Goal: Task Accomplishment & Management: Manage account settings

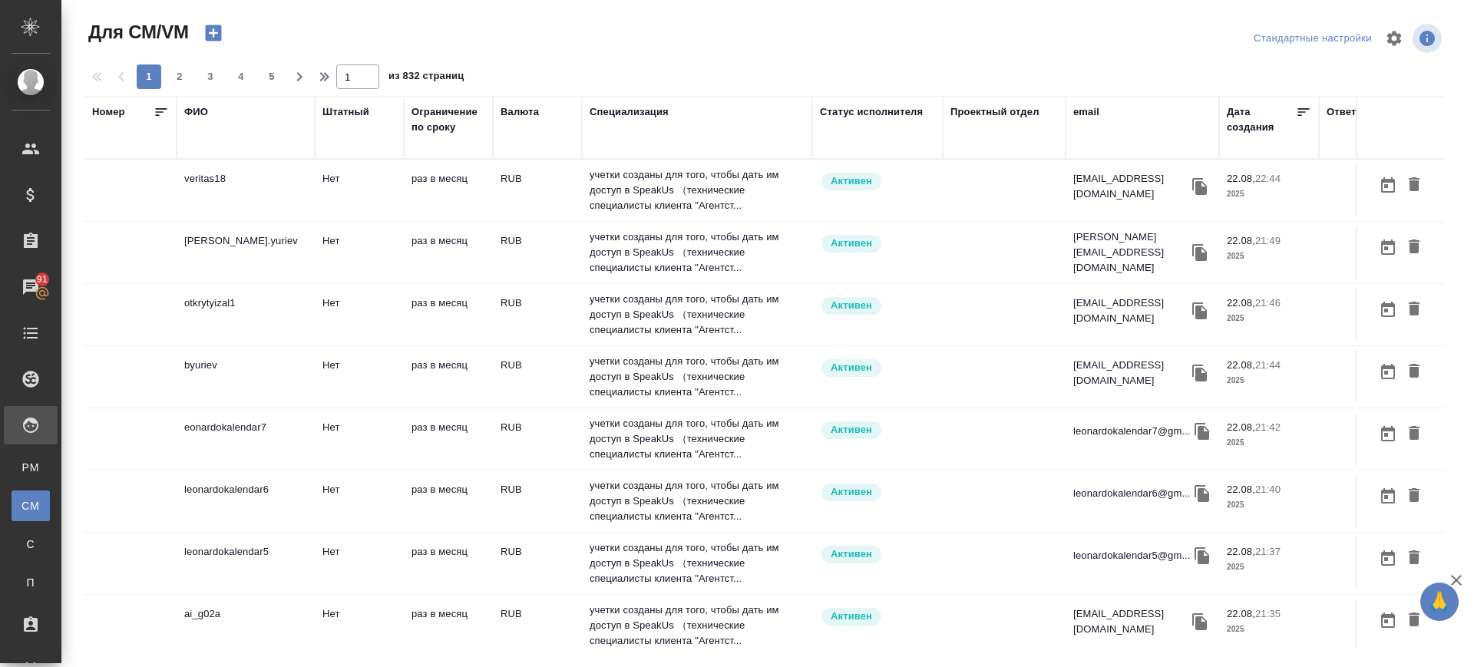
click at [220, 196] on td "veritas18" at bounding box center [246, 190] width 138 height 54
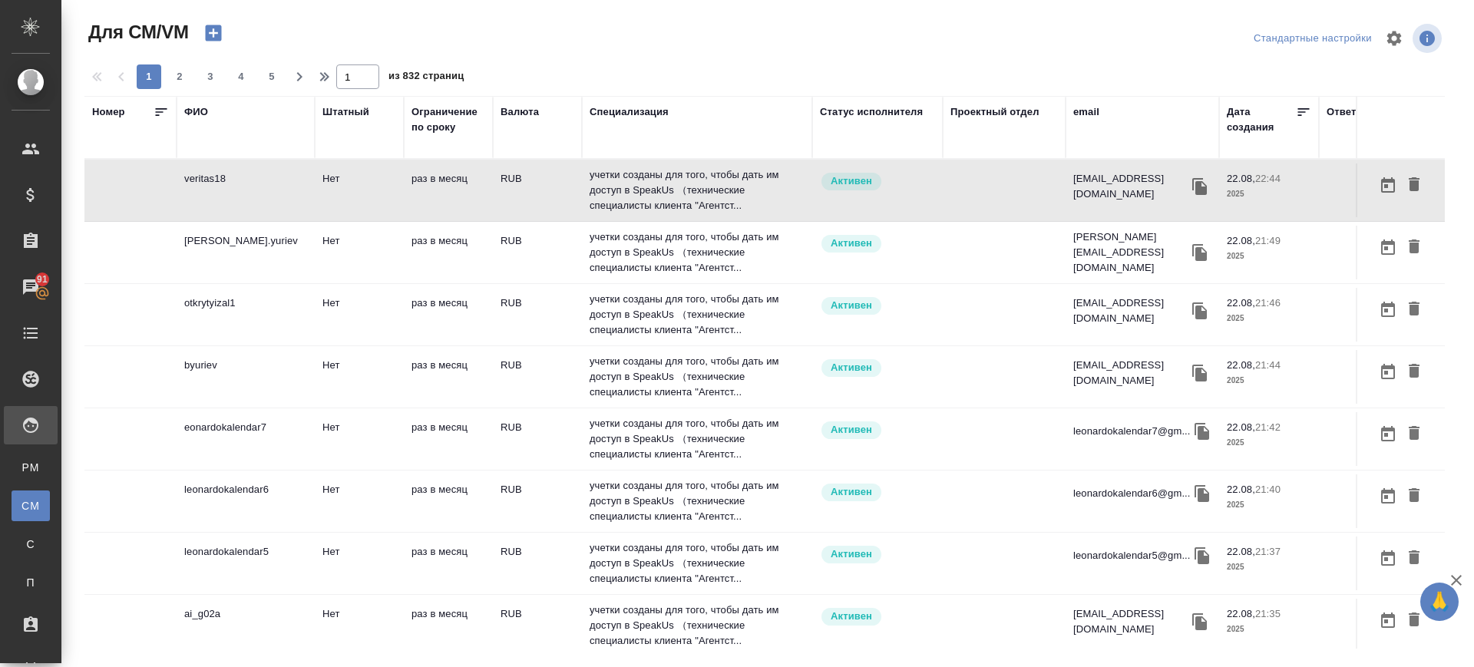
click at [209, 190] on td "veritas18" at bounding box center [246, 190] width 138 height 54
click at [197, 113] on div "ФИО" at bounding box center [196, 111] width 24 height 15
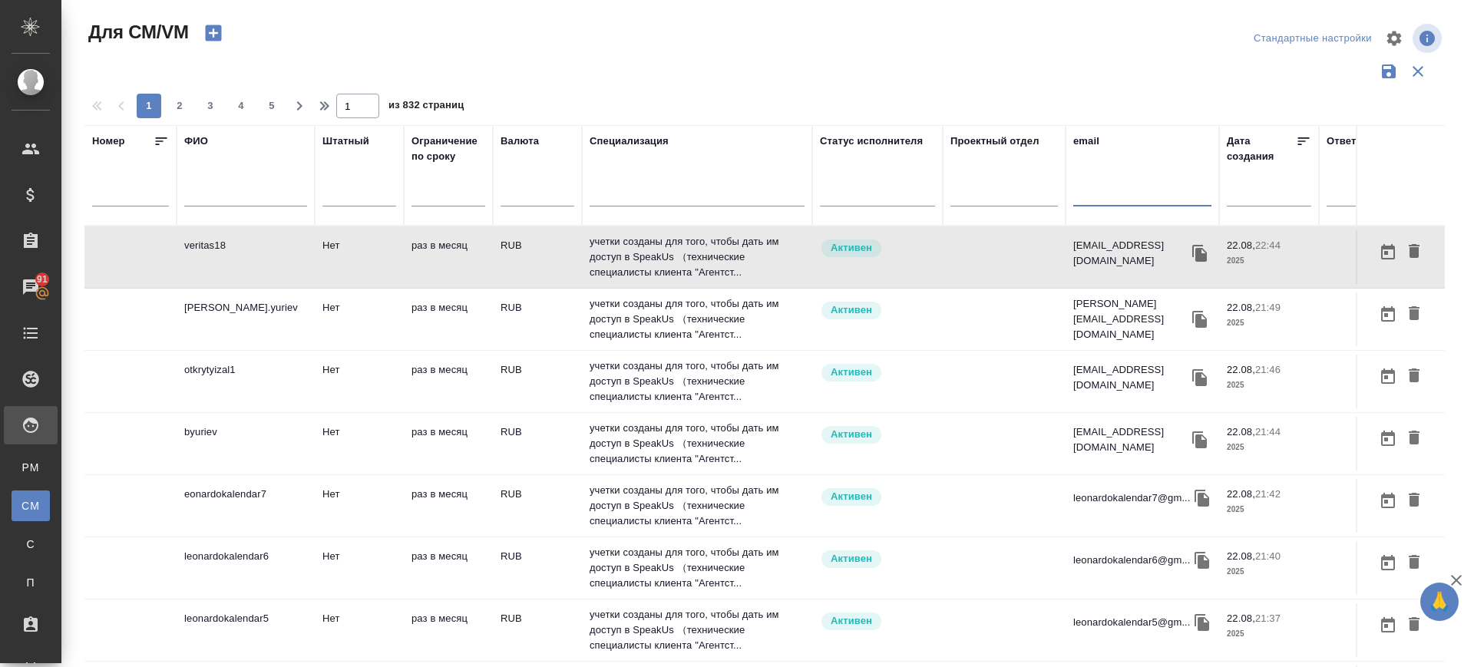
click at [1128, 196] on input "text" at bounding box center [1142, 196] width 138 height 19
paste input "leonardokalendar5@gmail.com"
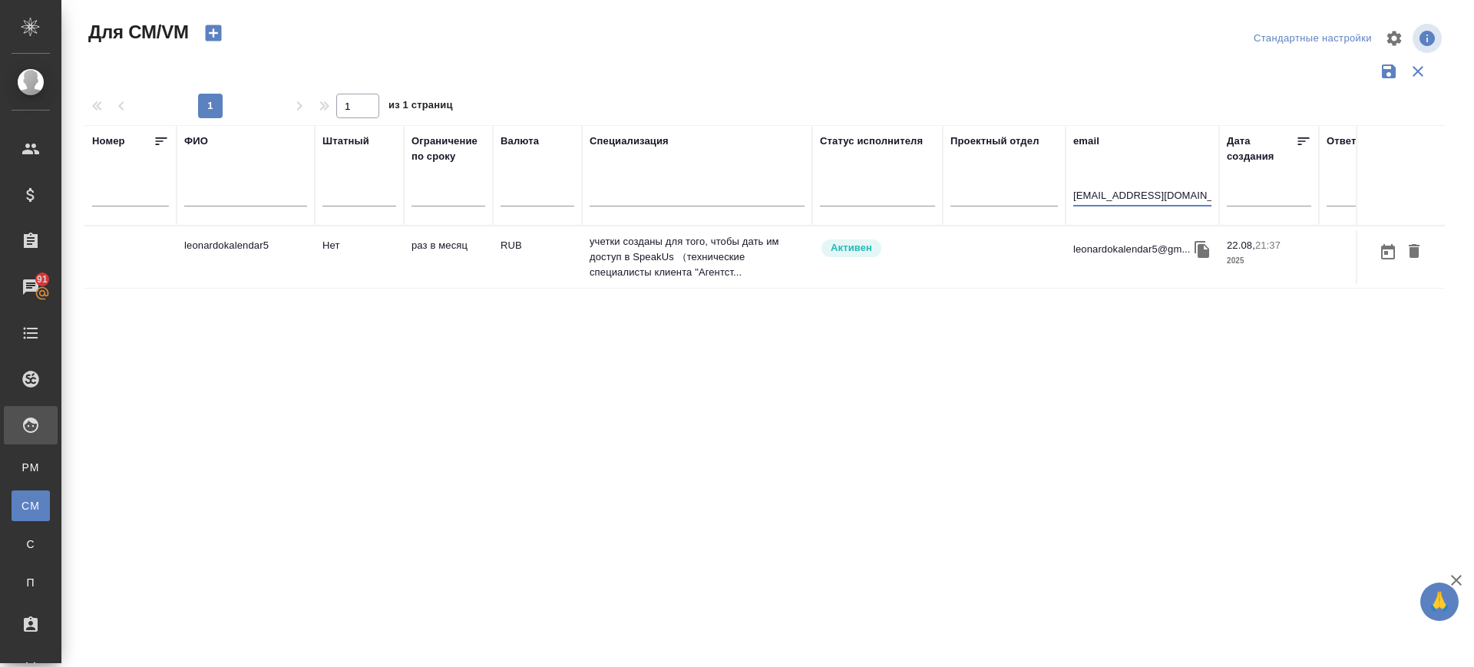
click at [218, 258] on td "leonardokalendar5" at bounding box center [246, 257] width 138 height 54
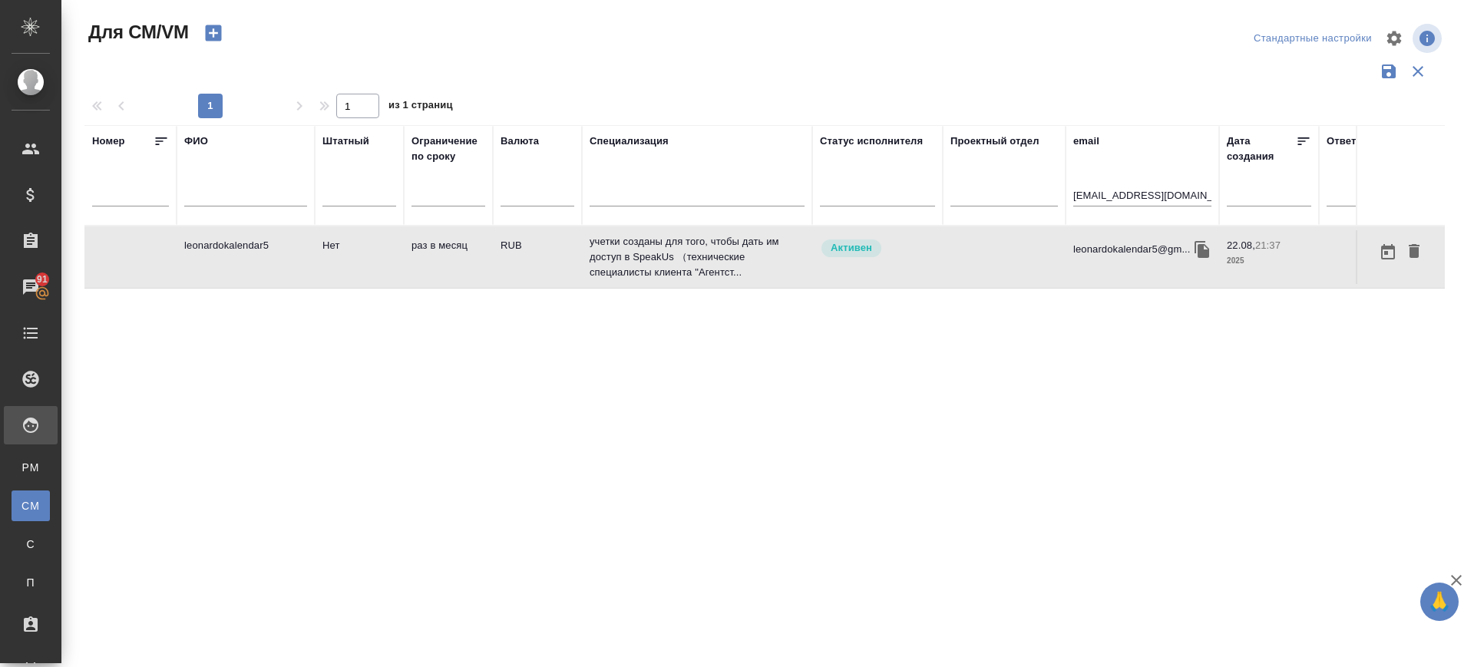
click at [218, 258] on td "leonardokalendar5" at bounding box center [246, 257] width 138 height 54
click at [1150, 191] on input "leonardokalendar5@gmail.com" at bounding box center [1142, 196] width 138 height 19
click at [1151, 190] on input "leonardokalendar5@gmail.com" at bounding box center [1142, 196] width 138 height 19
paste input "[EMAIL_ADDRESS][DOMAIN_NAME]"
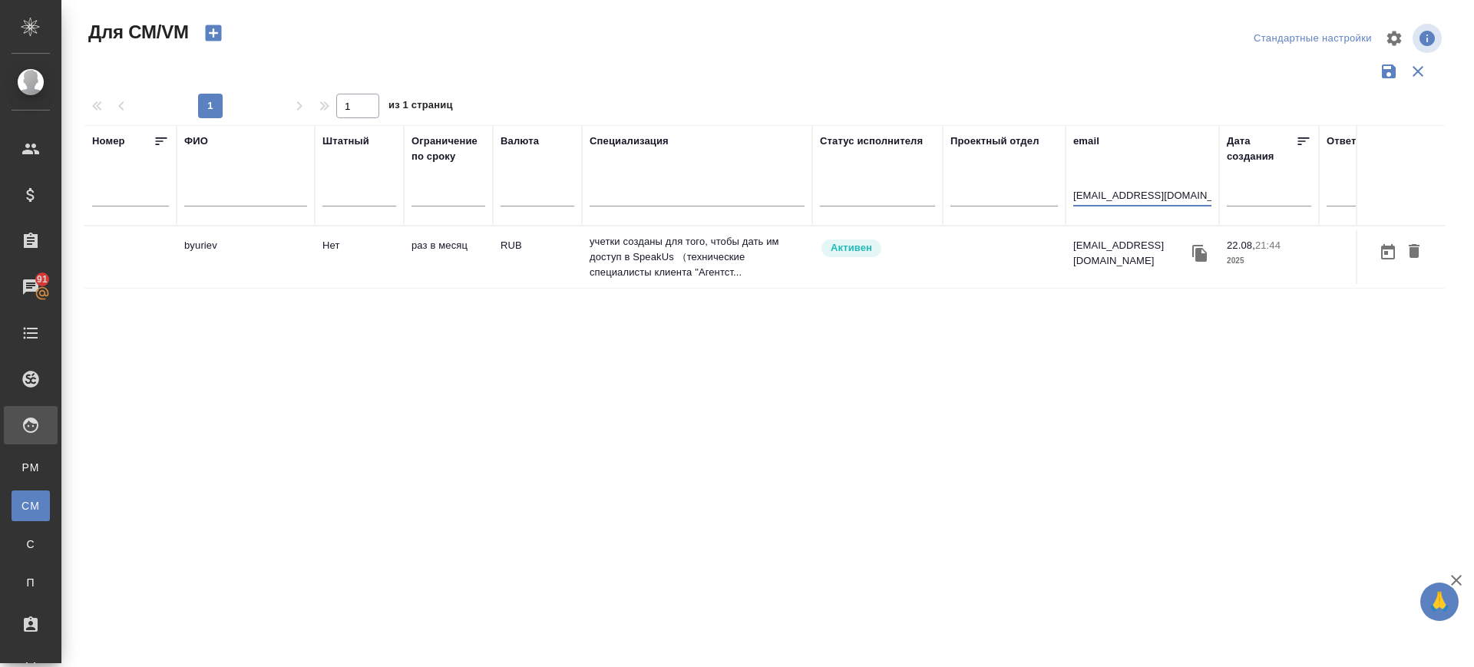
click at [213, 266] on td "byuriev" at bounding box center [246, 257] width 138 height 54
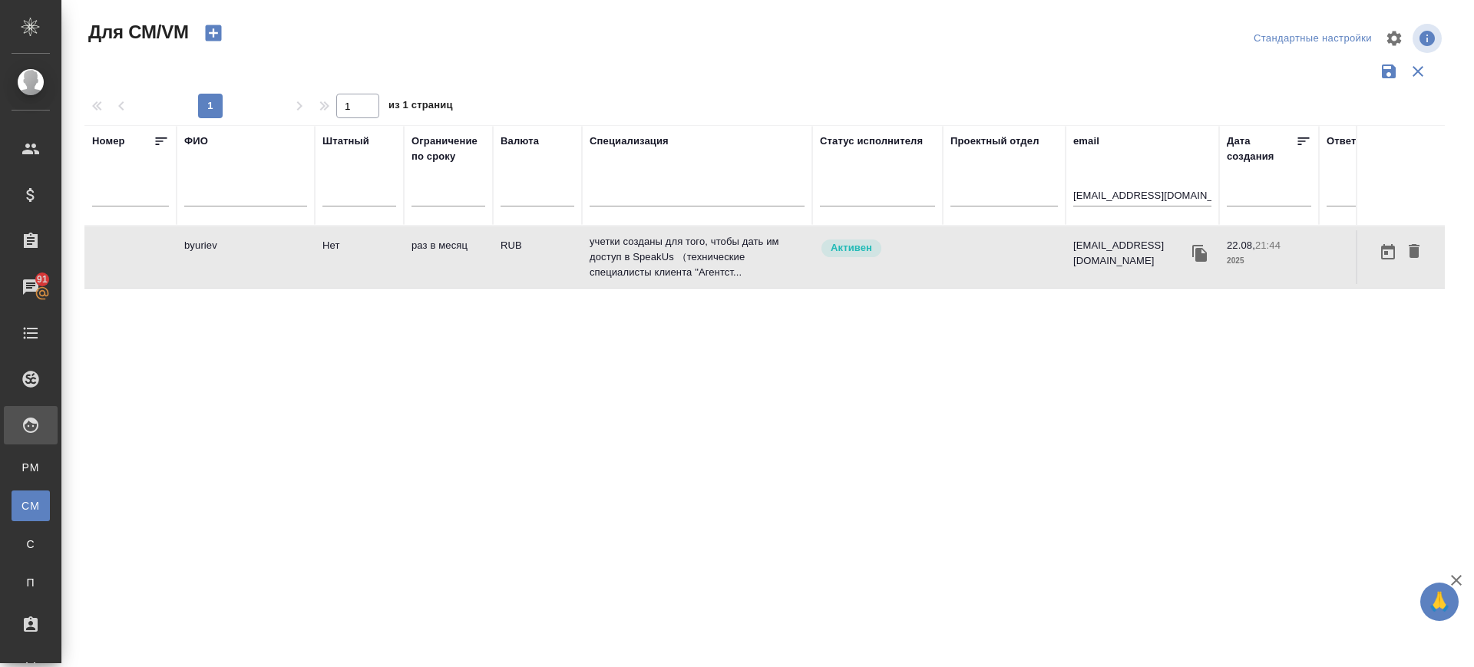
click at [213, 265] on td "byuriev" at bounding box center [246, 257] width 138 height 54
drag, startPoint x: 1170, startPoint y: 192, endPoint x: 1018, endPoint y: 204, distance: 153.2
click at [1018, 204] on tr "Номер ФИО Штатный Ограничение по сроку Валюта Специализация Статус исполнителя …" at bounding box center [903, 175] width 1639 height 101
paste input "leonardokalendar3@gmail.com"
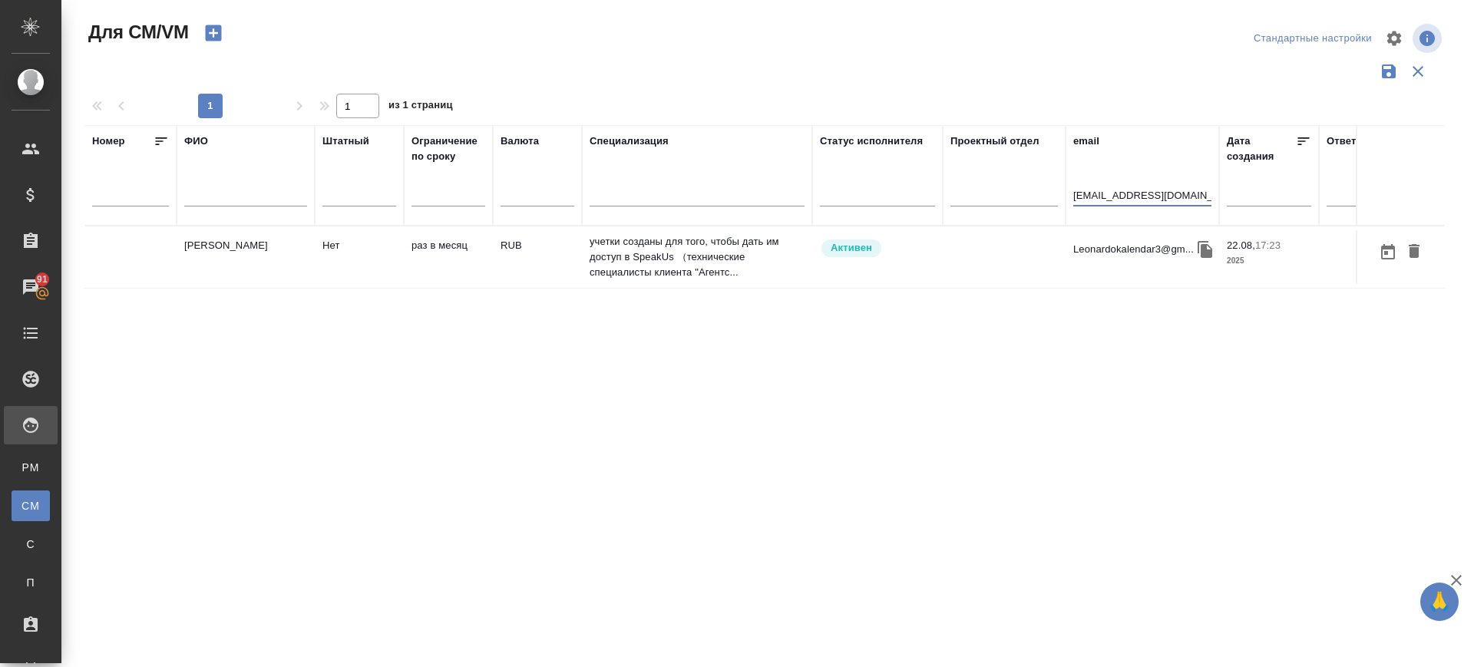
click at [210, 257] on td "[PERSON_NAME]" at bounding box center [246, 257] width 138 height 54
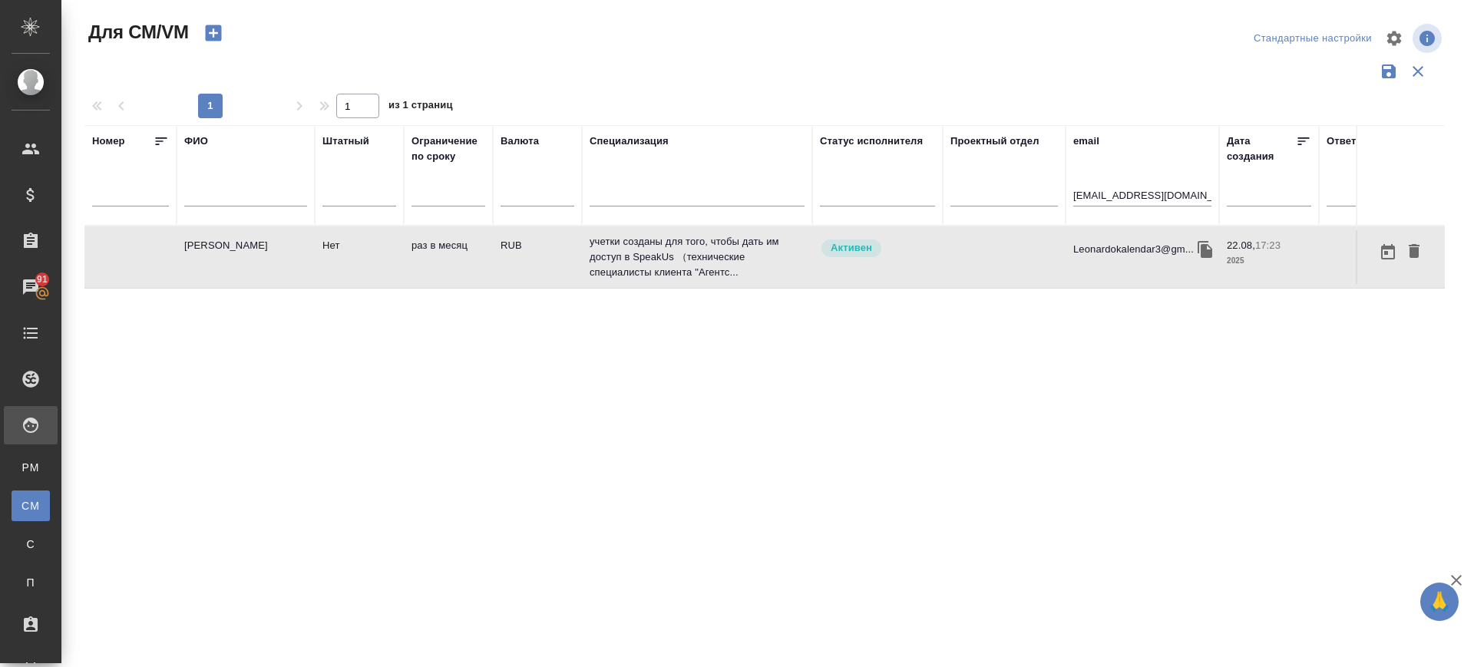
click at [210, 256] on td "[PERSON_NAME]" at bounding box center [246, 257] width 138 height 54
click at [1135, 191] on input "leonardokalendar3@gmail.com" at bounding box center [1142, 196] width 138 height 19
paste input "nike.tombasov"
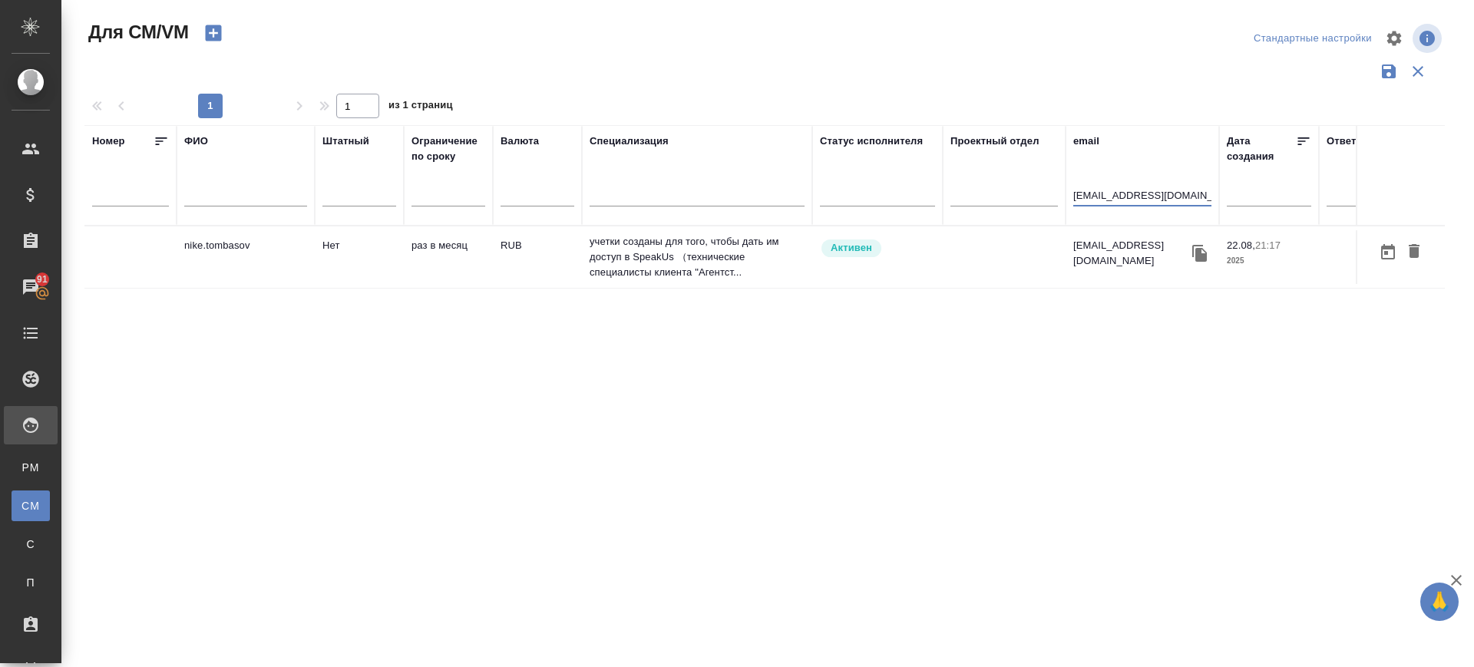
click at [241, 243] on td "nike.tombasov" at bounding box center [246, 257] width 138 height 54
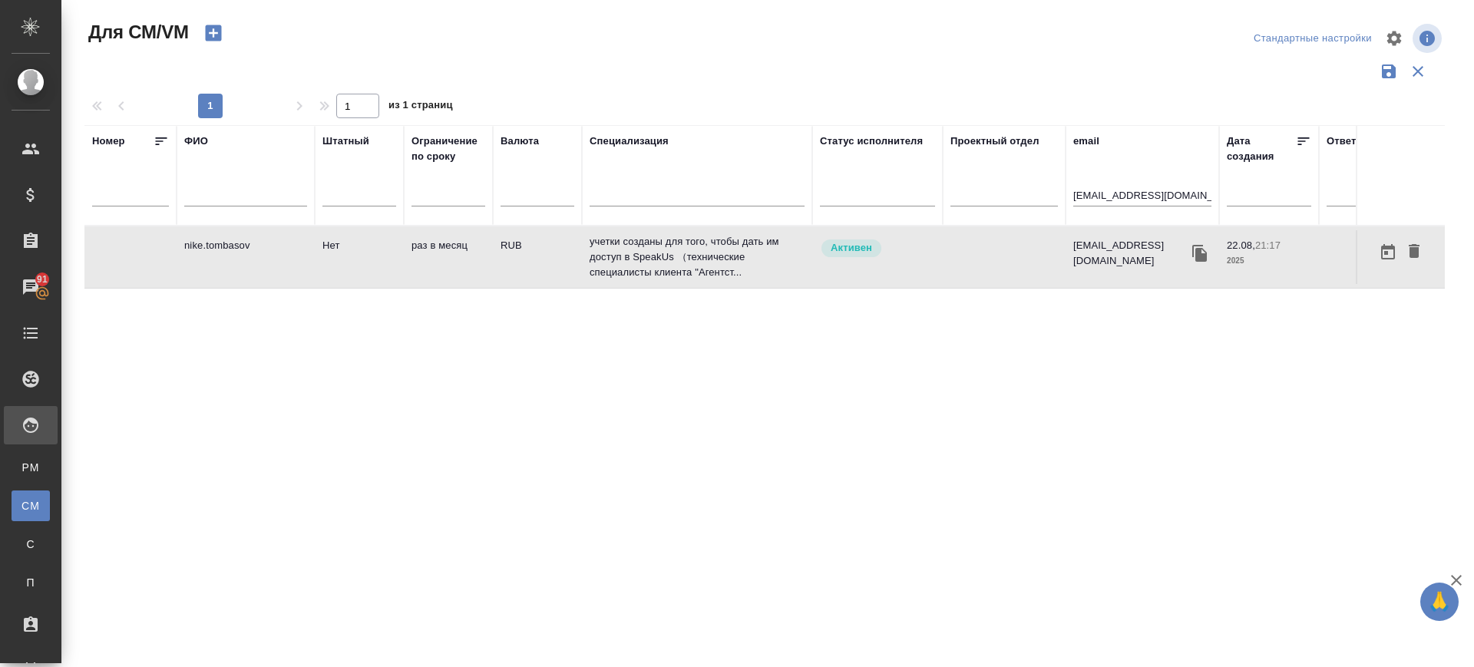
click at [241, 243] on td "nike.tombasov" at bounding box center [246, 257] width 138 height 54
click at [1135, 190] on input "nike.tombasov@gmail.com" at bounding box center [1142, 196] width 138 height 19
click at [1134, 190] on input "nike.tombasov@gmail.com" at bounding box center [1142, 196] width 138 height 19
click at [1134, 192] on input "nike.tombasov@gmail.com" at bounding box center [1142, 196] width 138 height 19
click at [1147, 193] on input "nike.tombasov@gmail.com" at bounding box center [1142, 196] width 138 height 19
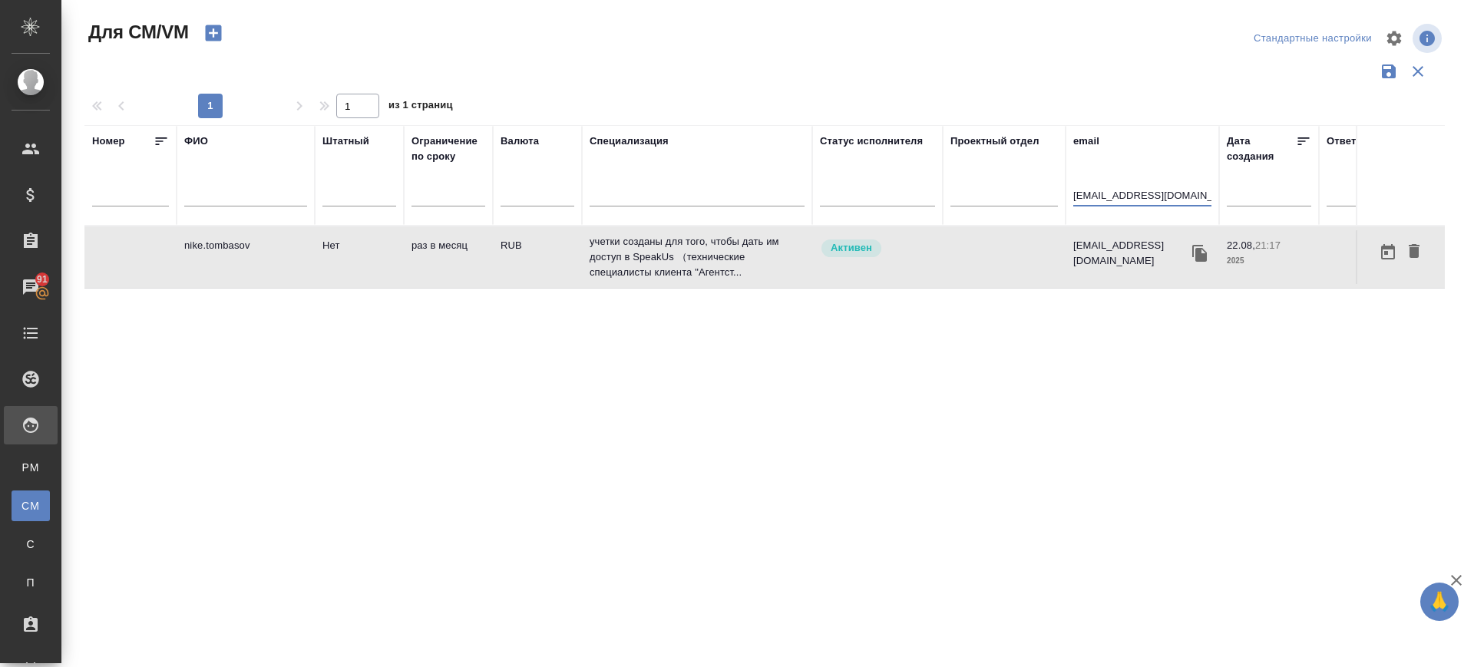
click at [1147, 193] on input "nike.tombasov@gmail.com" at bounding box center [1142, 196] width 138 height 19
click at [1147, 194] on input "nike.tombasov@gmail.com" at bounding box center [1142, 196] width 138 height 19
paste input "leonardokalendar3"
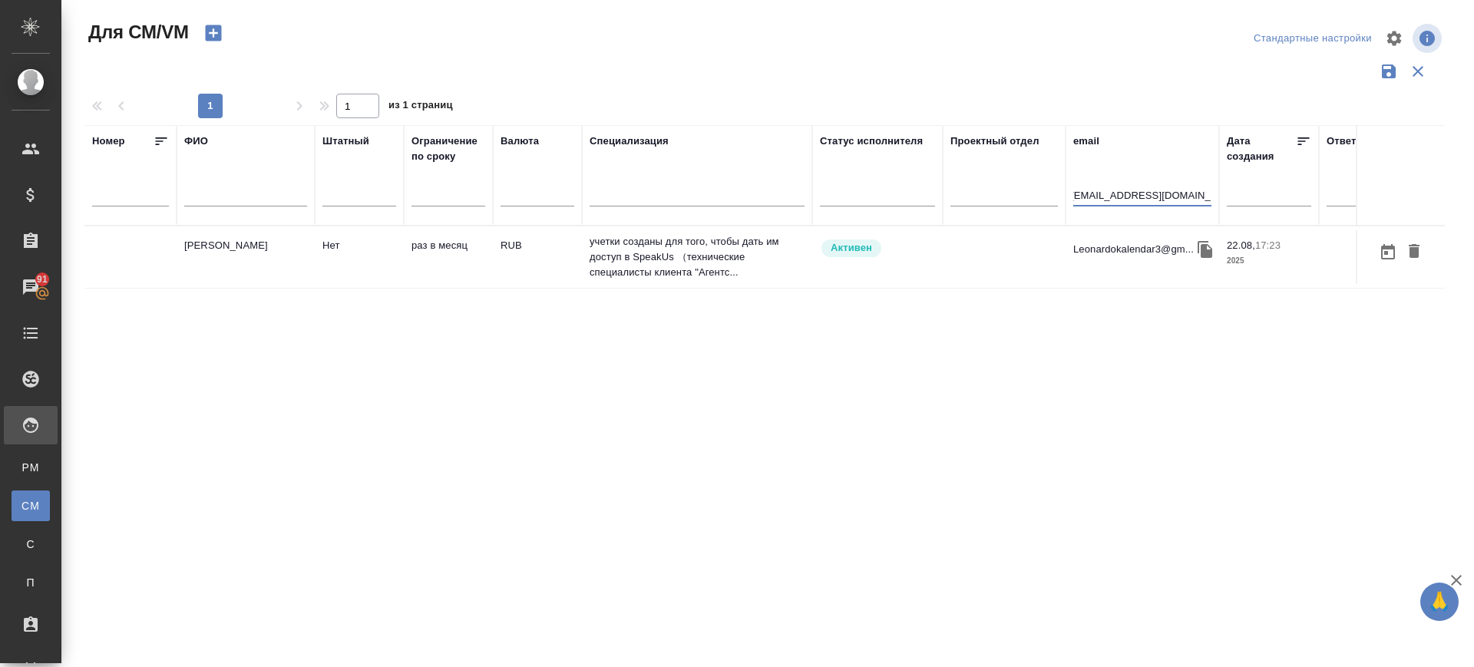
click at [232, 258] on td "[PERSON_NAME]" at bounding box center [246, 257] width 138 height 54
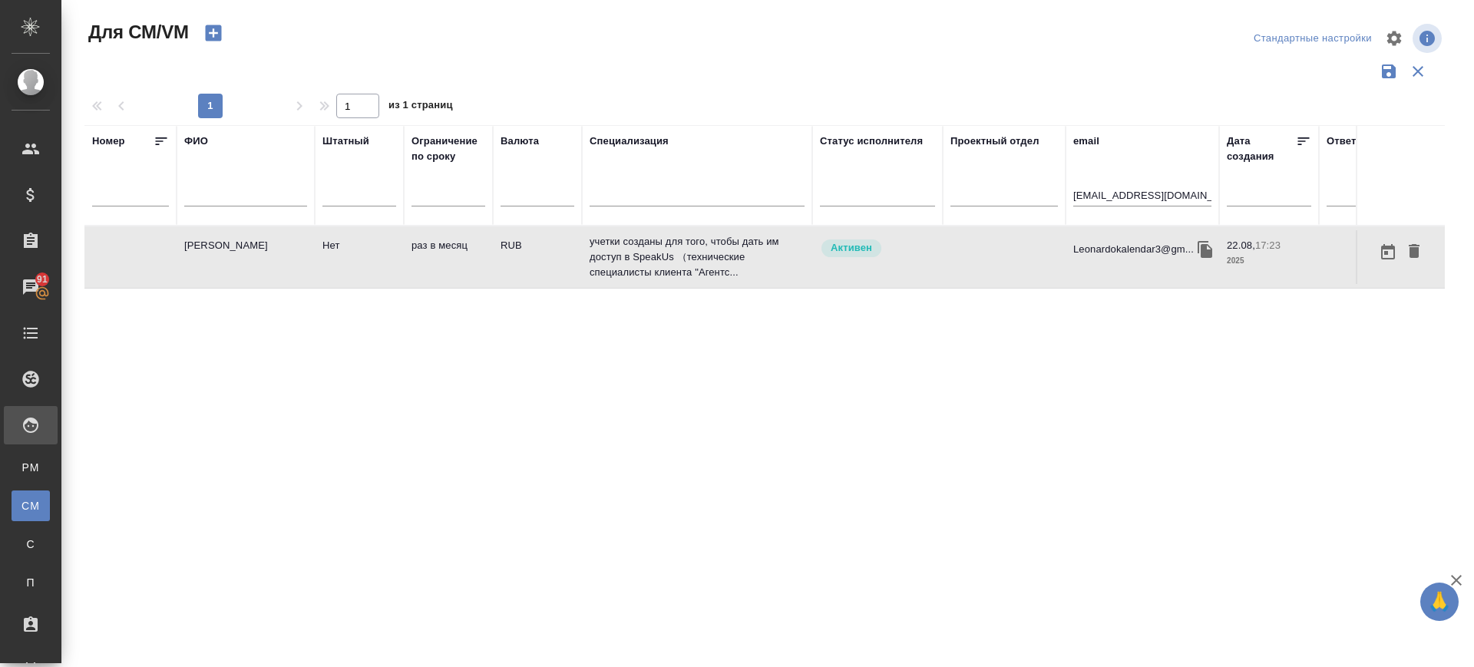
click at [232, 258] on td "Томбасов Николай Валерьевич" at bounding box center [246, 257] width 138 height 54
click at [1121, 200] on input "leonardokalendar3@gmail.com" at bounding box center [1142, 196] width 138 height 19
click at [1122, 200] on input "leonardokalendar3@gmail.com" at bounding box center [1142, 196] width 138 height 19
click at [1124, 198] on input "leonardokalendar3@gmail.com" at bounding box center [1142, 196] width 138 height 19
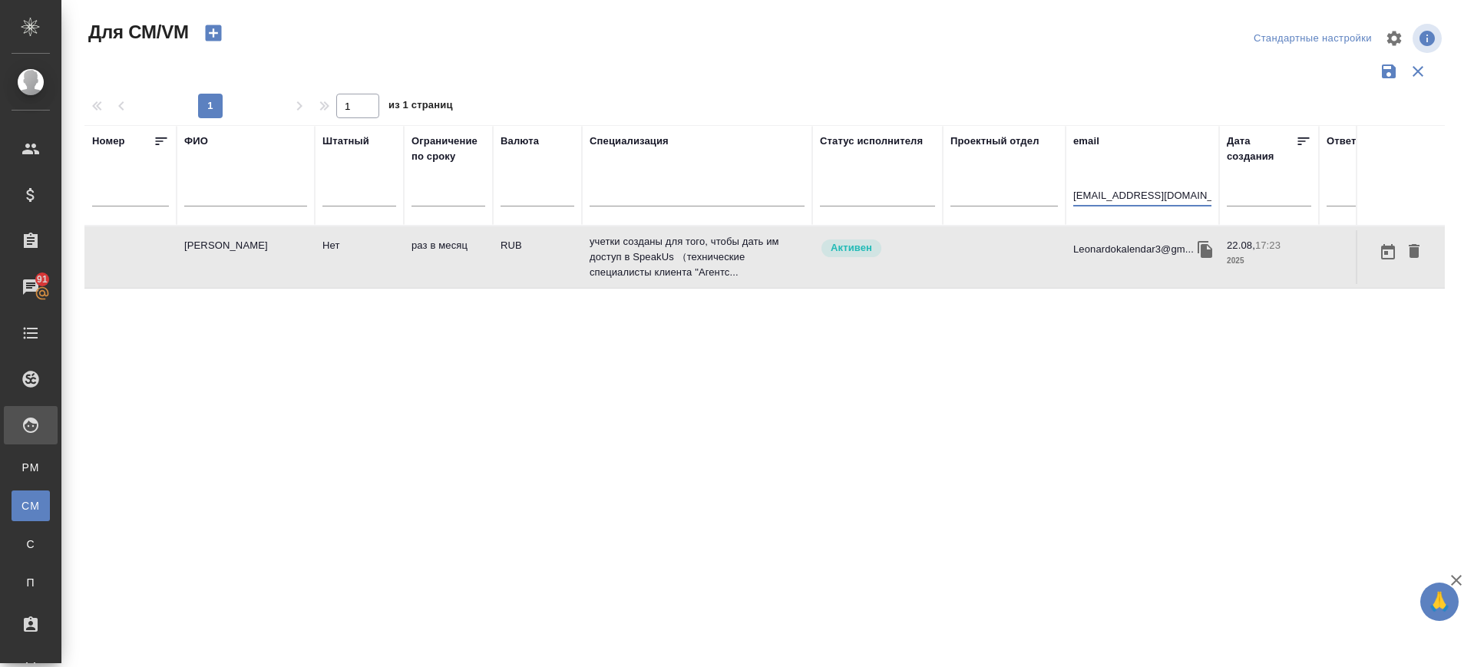
click at [1142, 189] on input "leonardokalendar3@gmail.com" at bounding box center [1142, 196] width 138 height 19
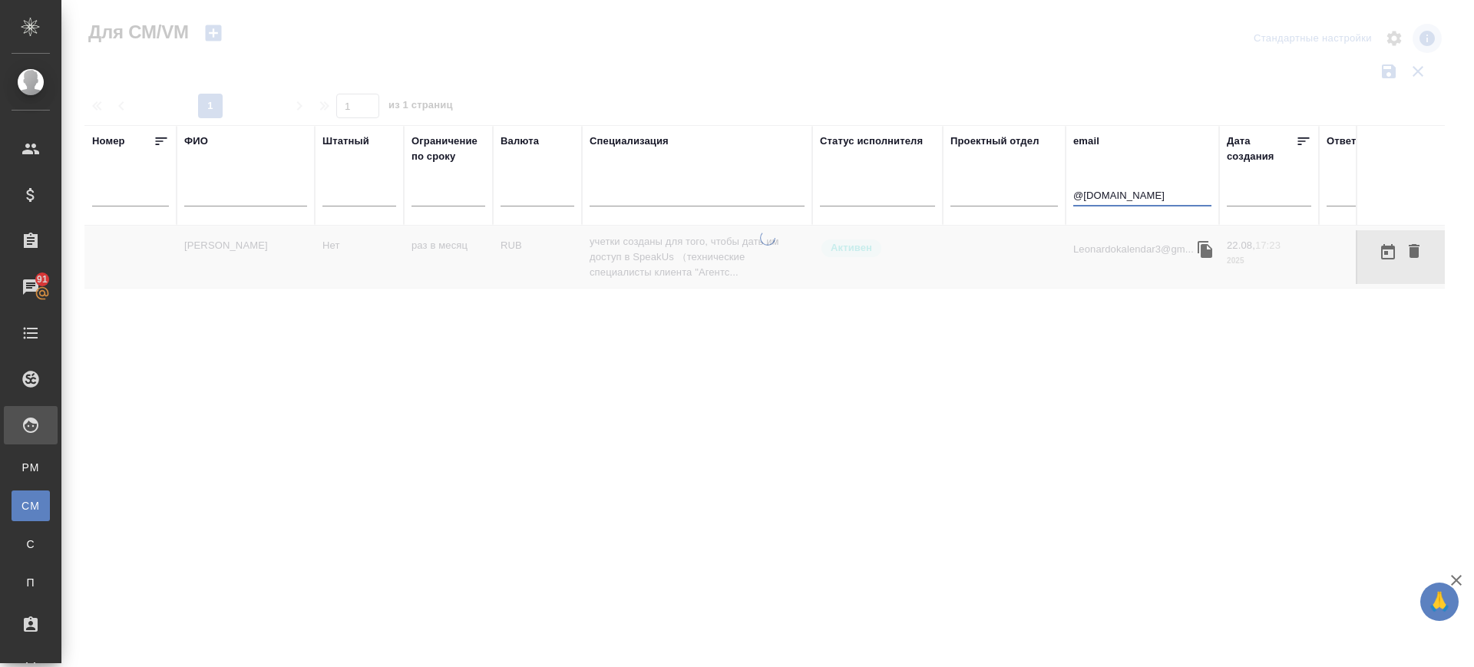
drag, startPoint x: 1145, startPoint y: 189, endPoint x: 1047, endPoint y: 217, distance: 102.3
click at [1047, 216] on tr "Номер ФИО Штатный Ограничение по сроку Валюта Специализация Статус исполнителя …" at bounding box center [903, 175] width 1639 height 101
type input "ш"
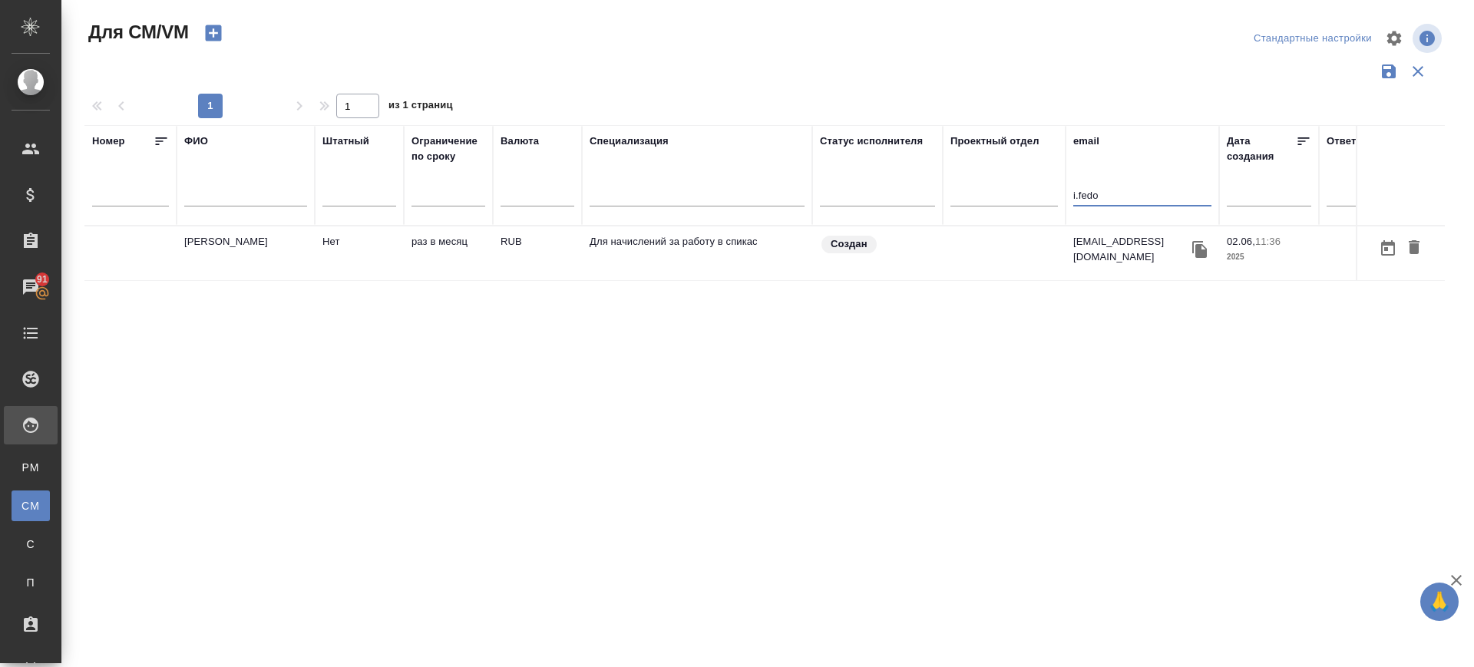
type input "i.fedo"
click at [202, 249] on td "[PERSON_NAME]" at bounding box center [246, 253] width 138 height 54
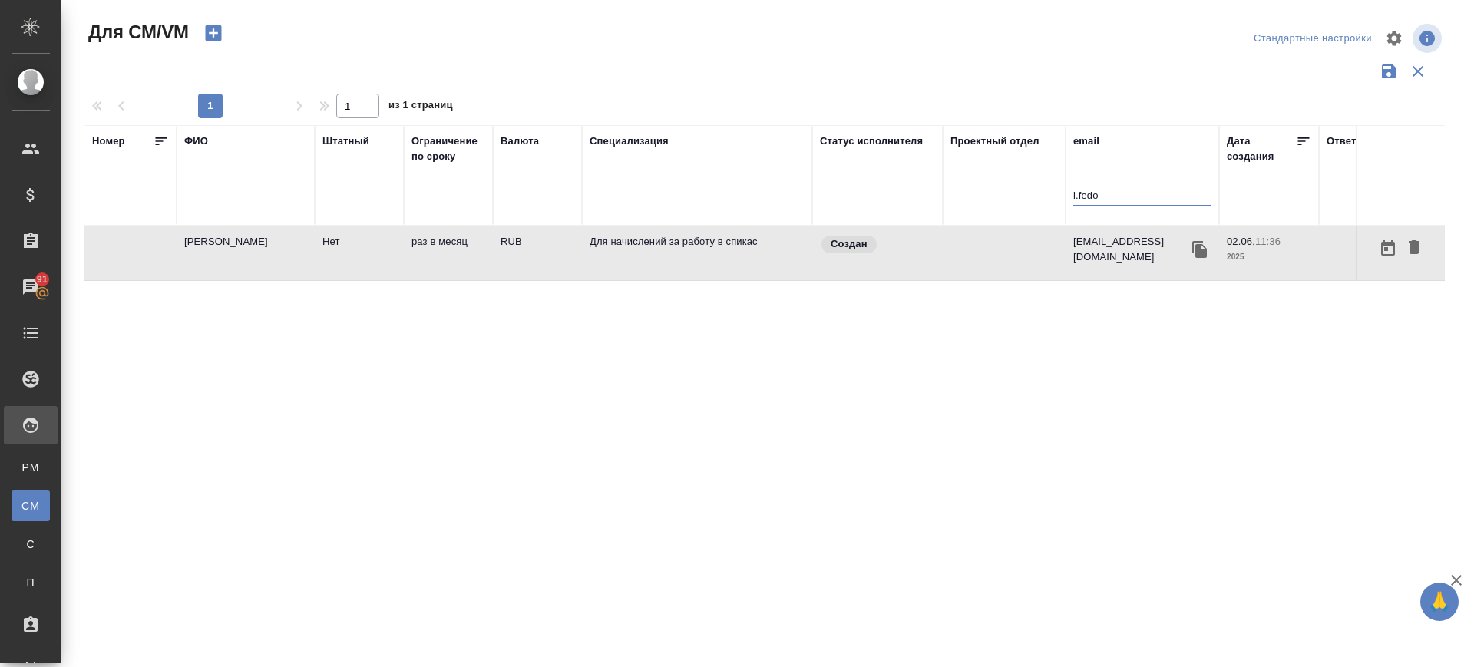
drag, startPoint x: 1129, startPoint y: 196, endPoint x: 1025, endPoint y: 144, distance: 116.0
click at [989, 208] on tr "Номер ФИО Штатный Ограничение по сроку Валюта Специализация Статус исполнителя …" at bounding box center [903, 175] width 1639 height 101
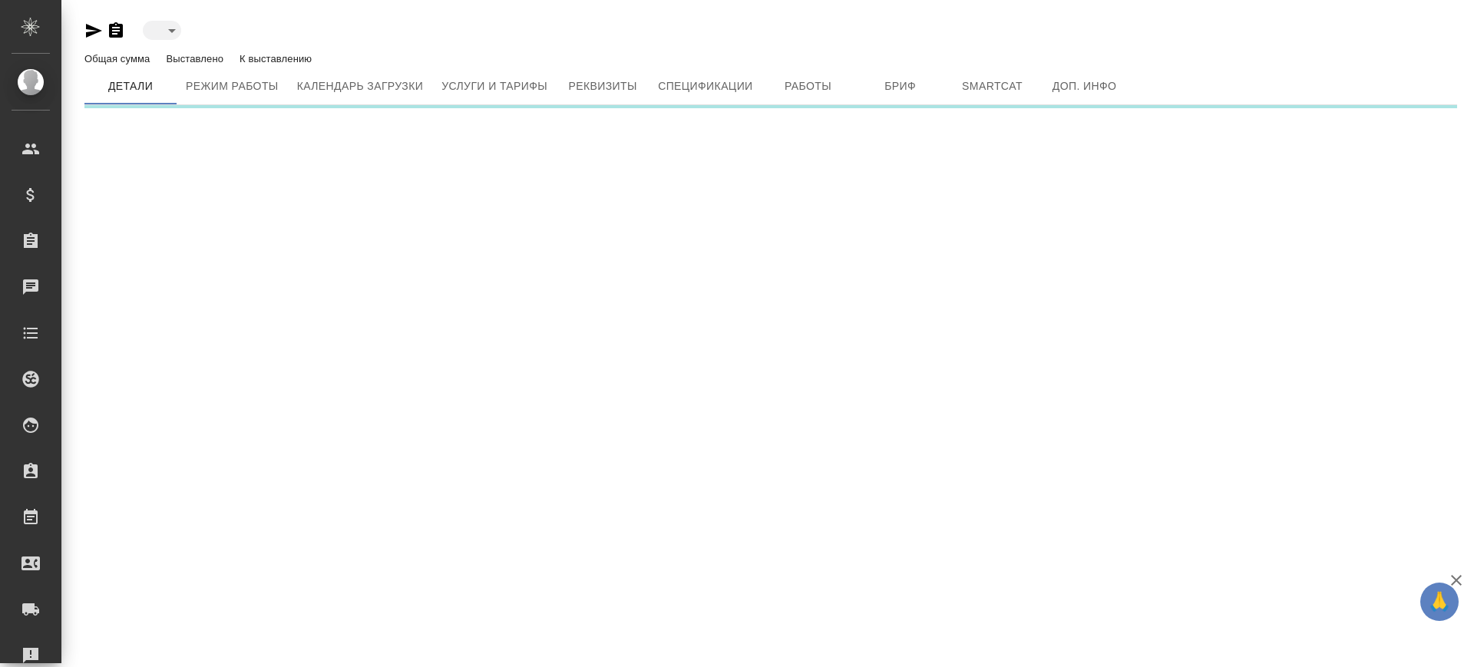
type input "active"
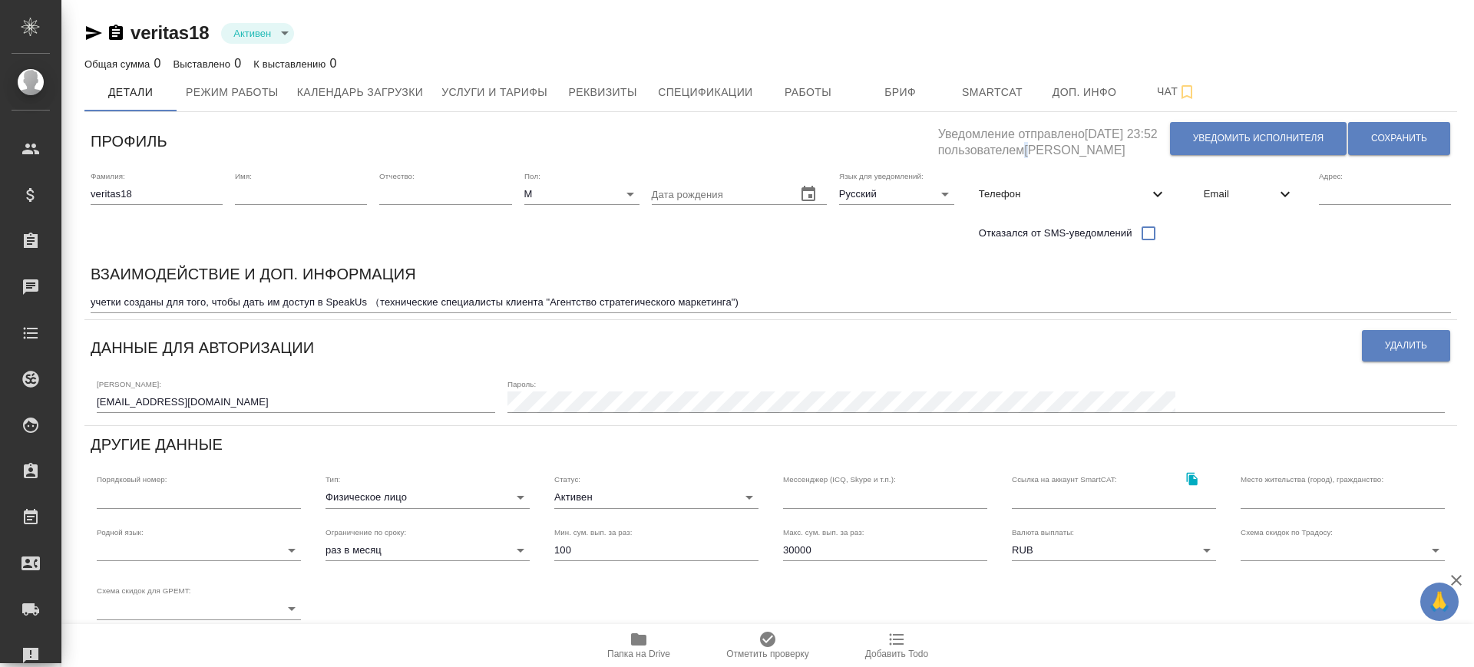
click at [1002, 151] on h5 "Уведомление отправлено 22.08.2025, 23:52 пользователем Лазарева Анастасия" at bounding box center [1053, 138] width 231 height 41
click at [1261, 136] on span "Уведомить исполнителя" at bounding box center [1258, 138] width 130 height 13
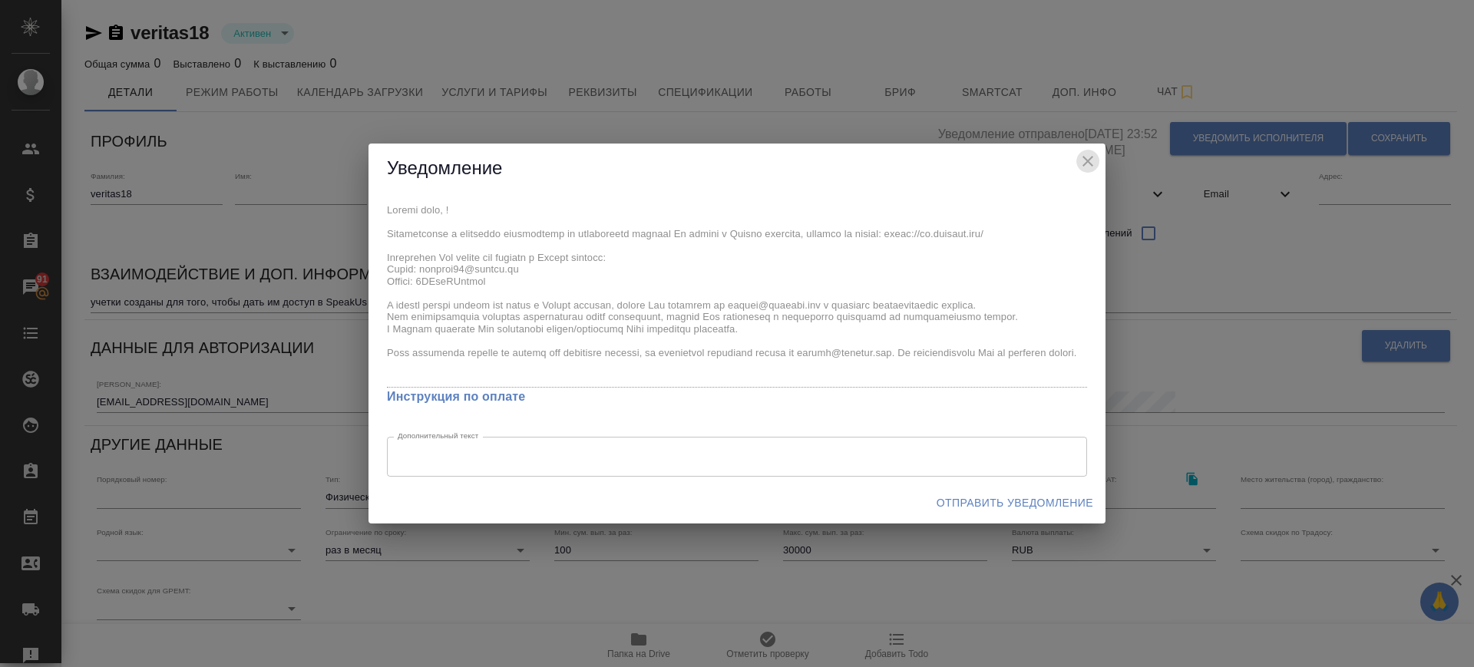
click at [1093, 155] on icon "close" at bounding box center [1087, 161] width 18 height 18
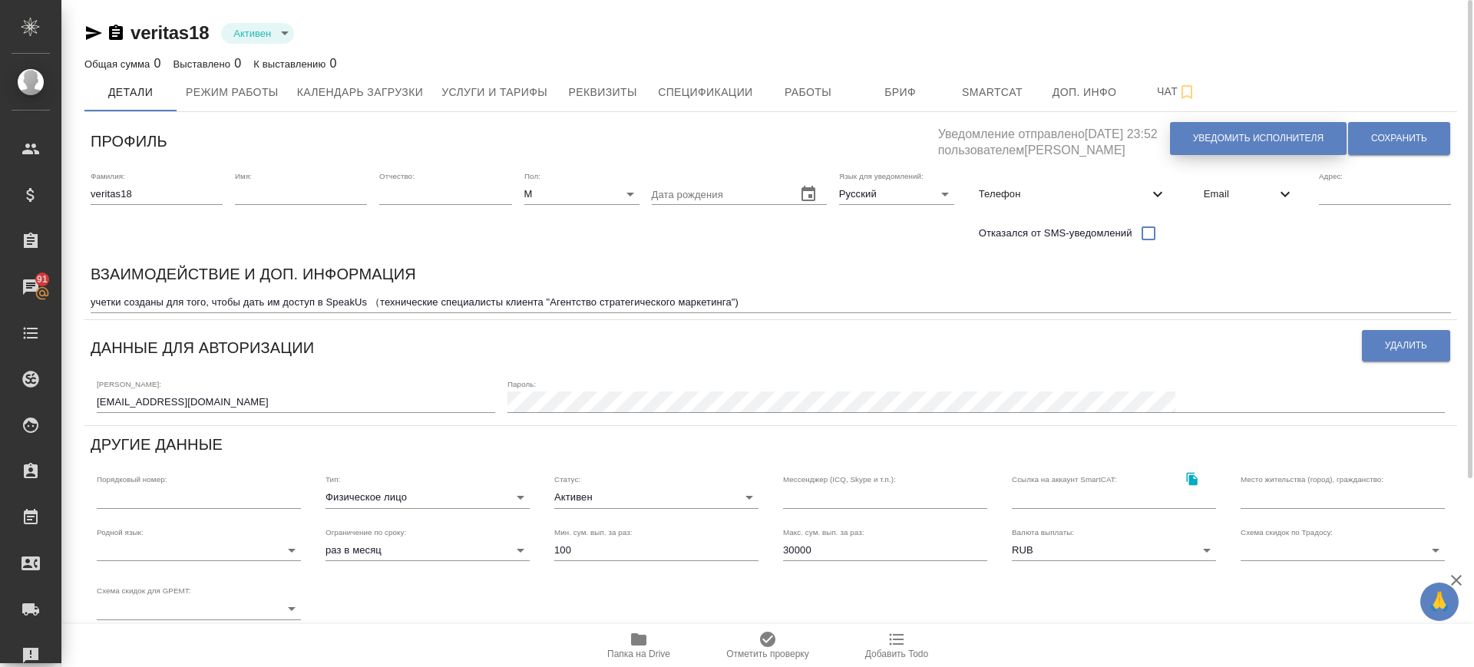
click at [1233, 137] on span "Уведомить исполнителя" at bounding box center [1258, 138] width 130 height 13
type textarea "Добрый день, ! Ознакомиться с подробной информацией по выполненным работам Вы м…"
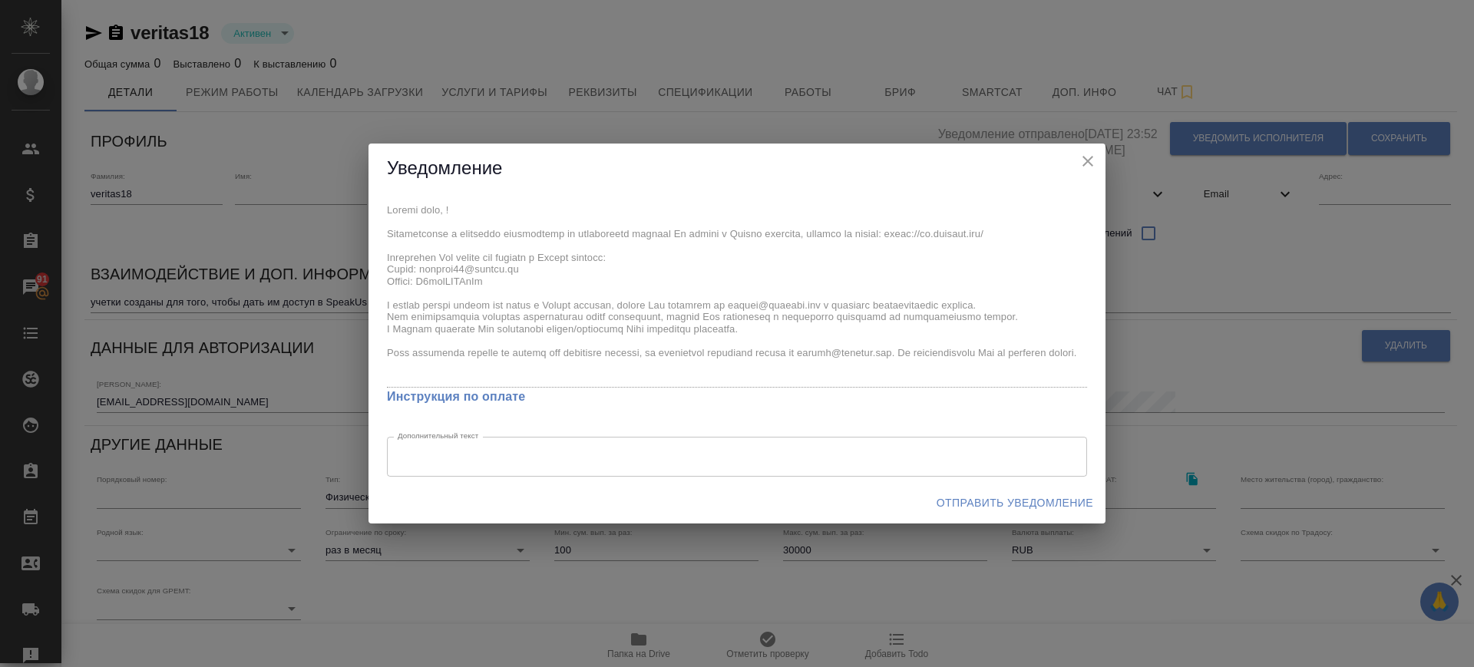
click at [1089, 159] on icon "close" at bounding box center [1087, 161] width 18 height 18
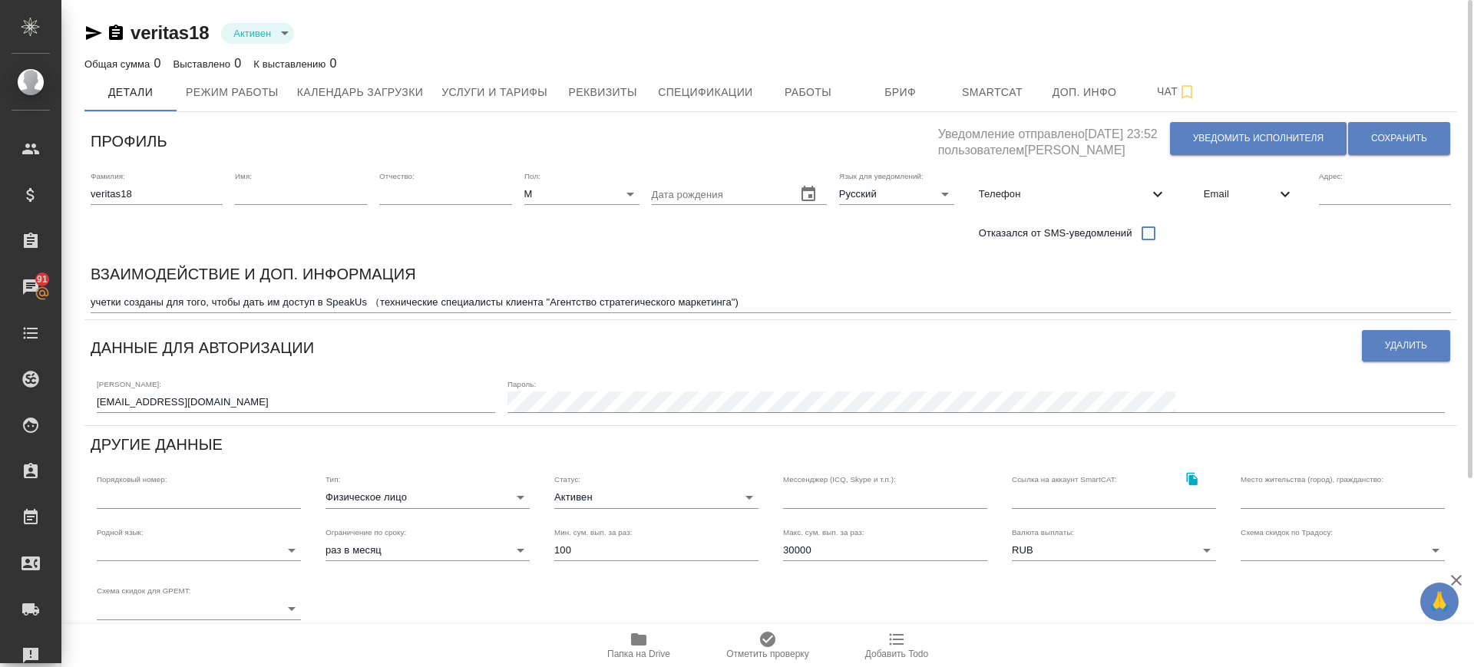
drag, startPoint x: 1059, startPoint y: 139, endPoint x: 1164, endPoint y: 135, distance: 104.5
click at [1164, 135] on h5 "Уведомление отправлено 22.08.2025, 23:52 пользователем Лазарева Анастасия" at bounding box center [1053, 138] width 231 height 41
click at [1065, 142] on h5 "Уведомление отправлено 22.08.2025, 23:52 пользователем Лазарева Анастасия" at bounding box center [1053, 138] width 231 height 41
drag, startPoint x: 236, startPoint y: 393, endPoint x: 68, endPoint y: 375, distance: 168.3
click at [68, 375] on div "veritas18 Активен active Общая сумма 0 Выставлено 0 К выставлению 0 Детали Режи…" at bounding box center [767, 465] width 1412 height 930
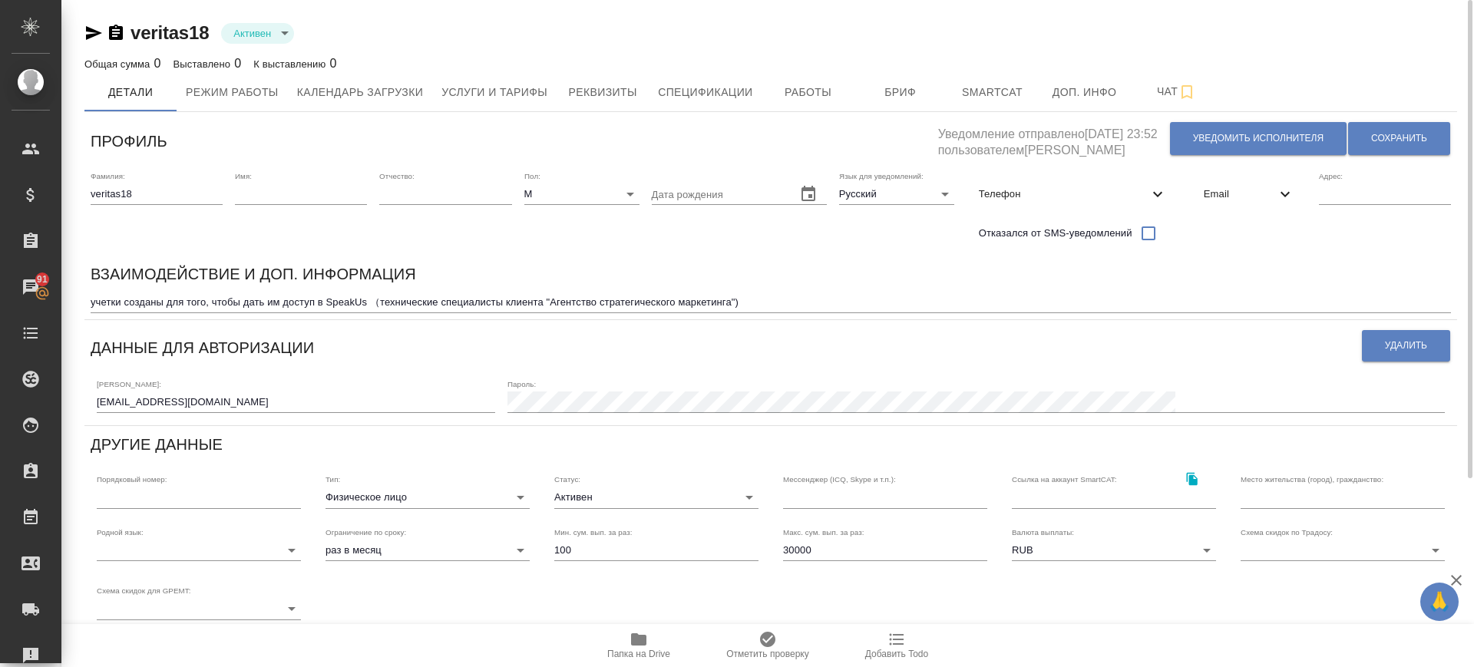
click at [456, 275] on div "Взаимодействие и доп. информация" at bounding box center [771, 277] width 1360 height 30
click at [1097, 108] on button "Доп. инфо" at bounding box center [1084, 92] width 92 height 38
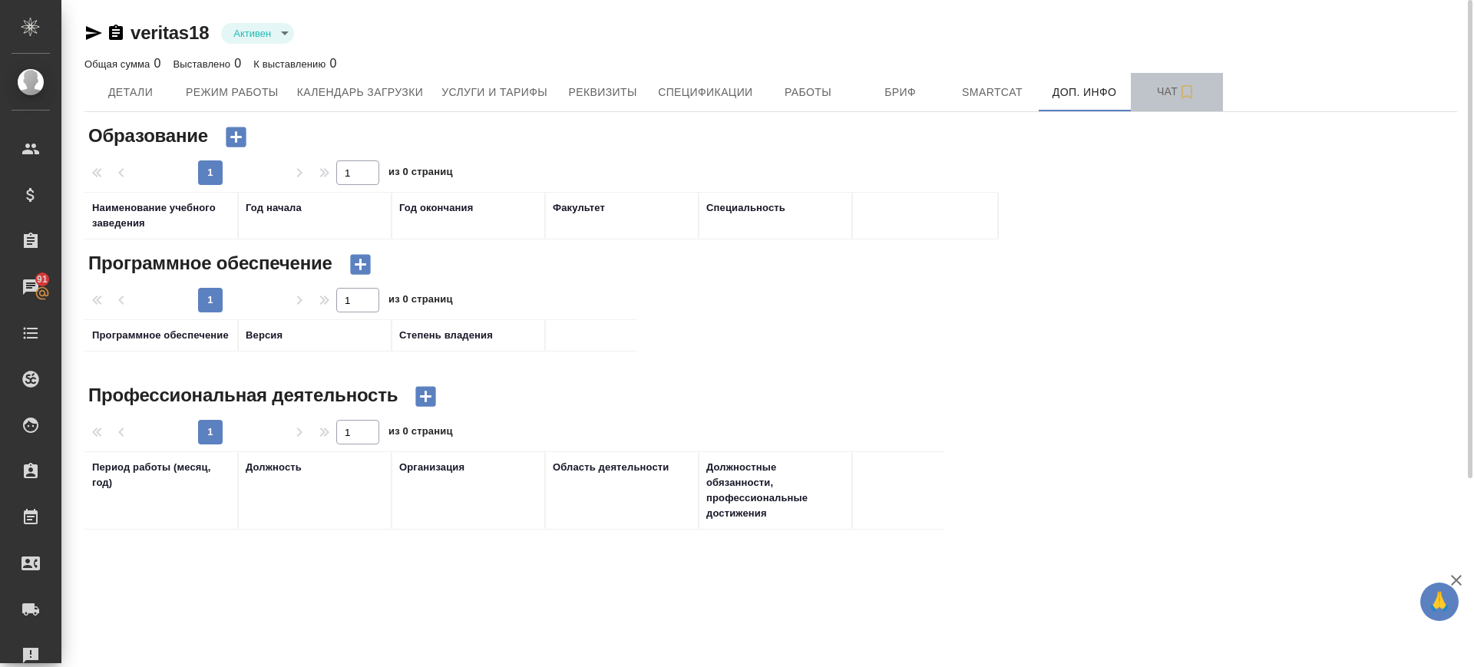
click at [1170, 95] on span "Чат" at bounding box center [1177, 91] width 74 height 19
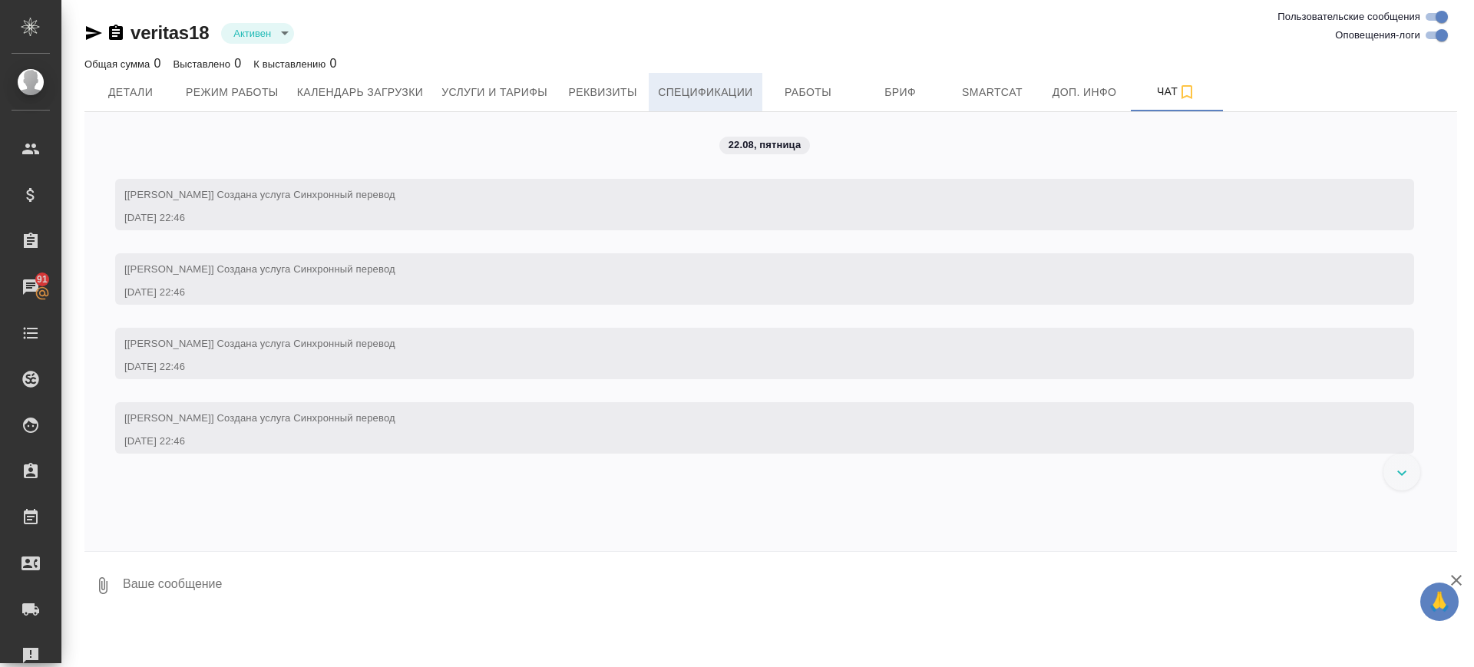
click at [659, 89] on span "Спецификации" at bounding box center [705, 92] width 94 height 19
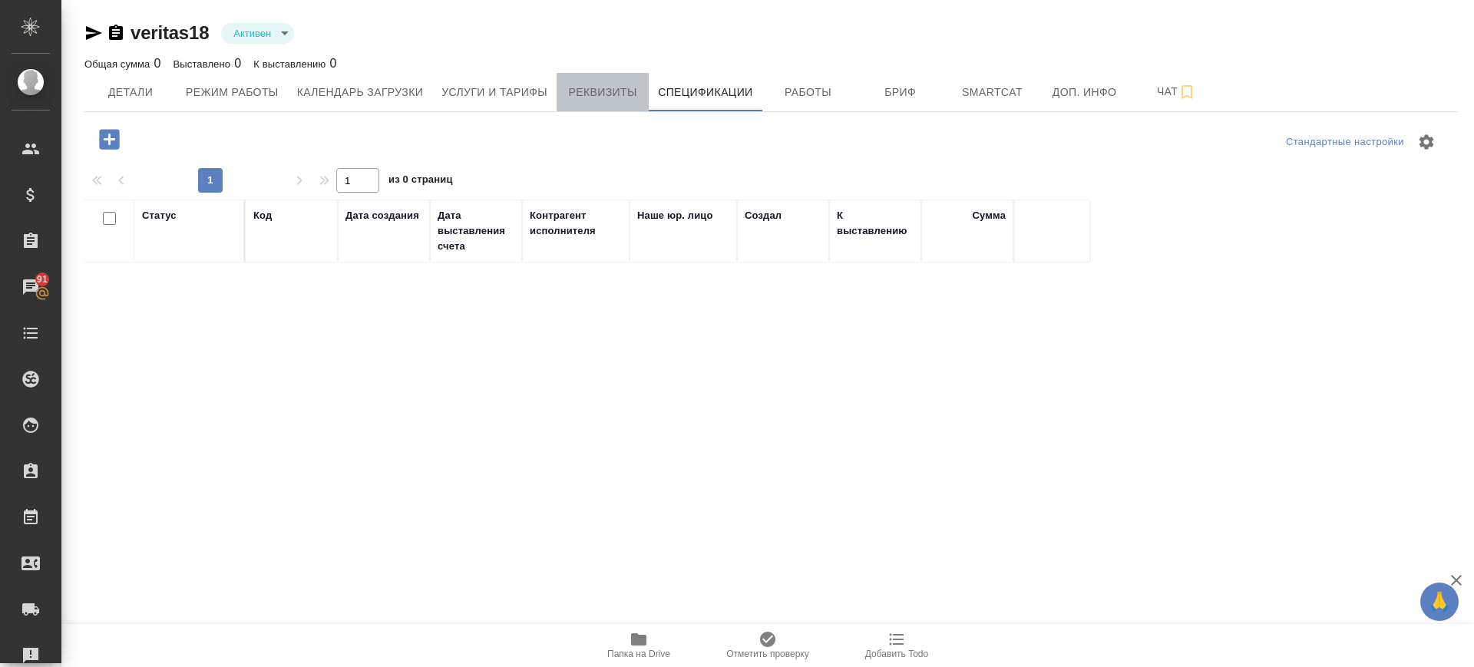
click at [602, 87] on span "Реквизиты" at bounding box center [603, 92] width 74 height 19
select select "10"
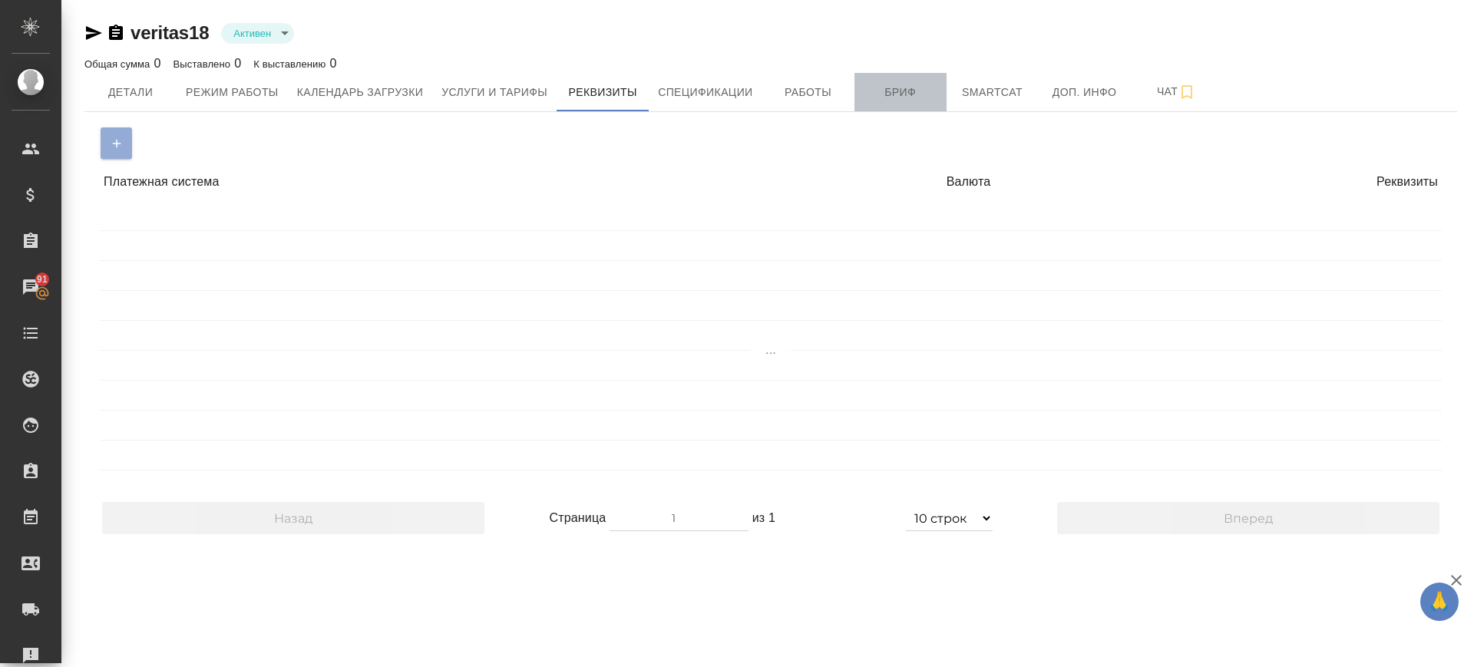
click at [887, 94] on span "Бриф" at bounding box center [900, 92] width 74 height 19
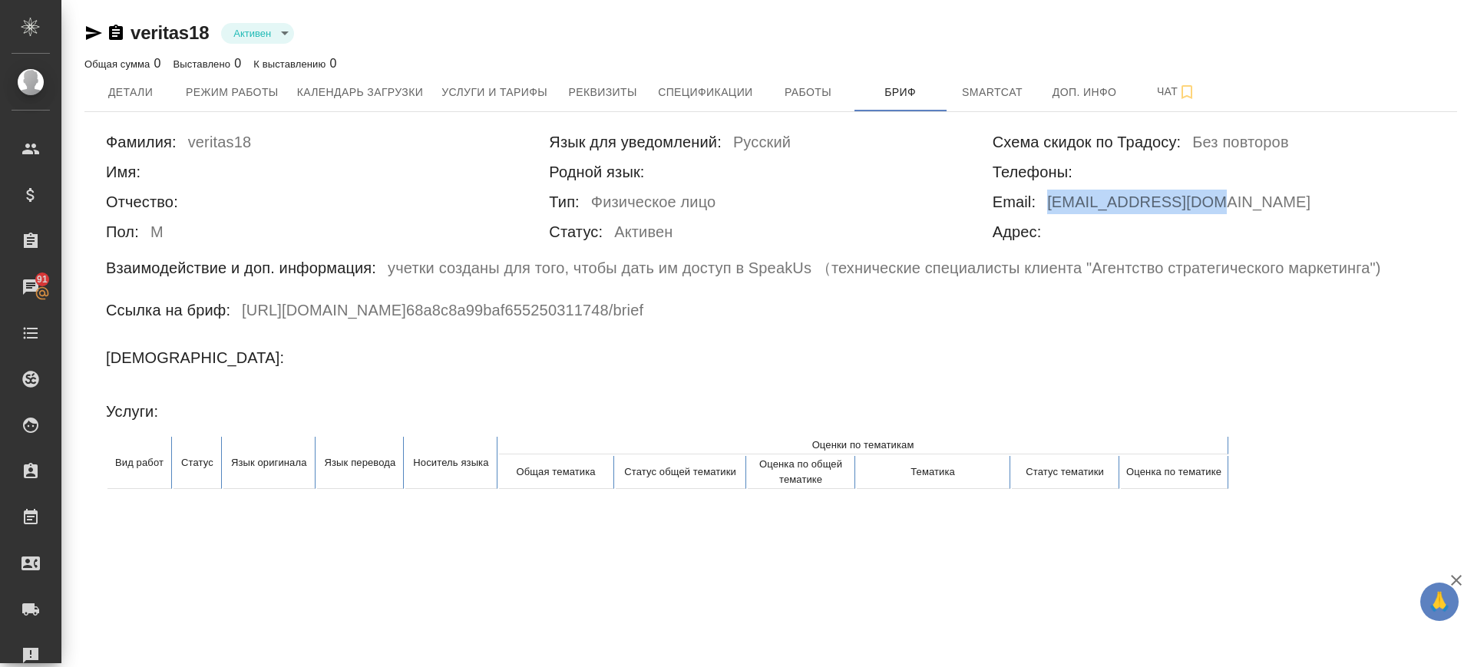
drag, startPoint x: 1048, startPoint y: 201, endPoint x: 1203, endPoint y: 208, distance: 155.2
click at [1203, 208] on div "Email: veritas18@yandex.ru" at bounding box center [1213, 205] width 443 height 30
click at [520, 89] on span "Услуги и тарифы" at bounding box center [494, 92] width 106 height 19
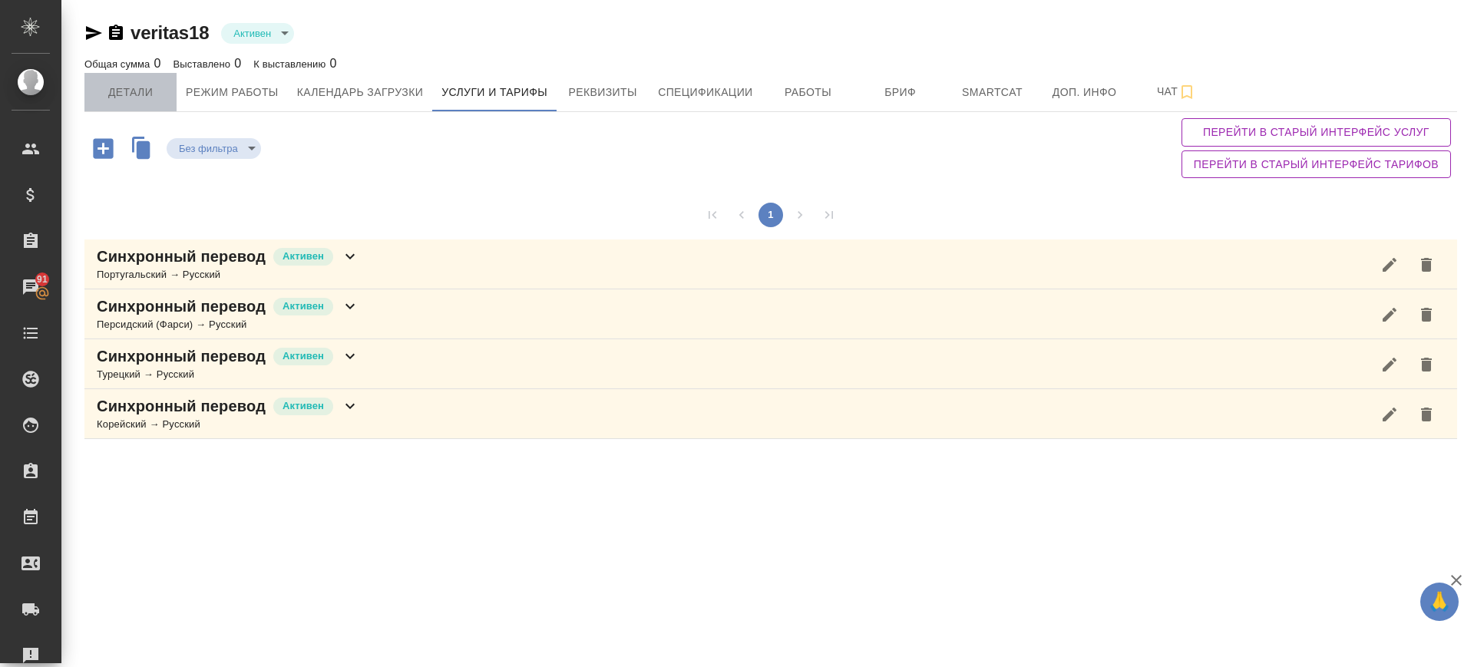
click at [134, 103] on button "Детали" at bounding box center [130, 92] width 92 height 38
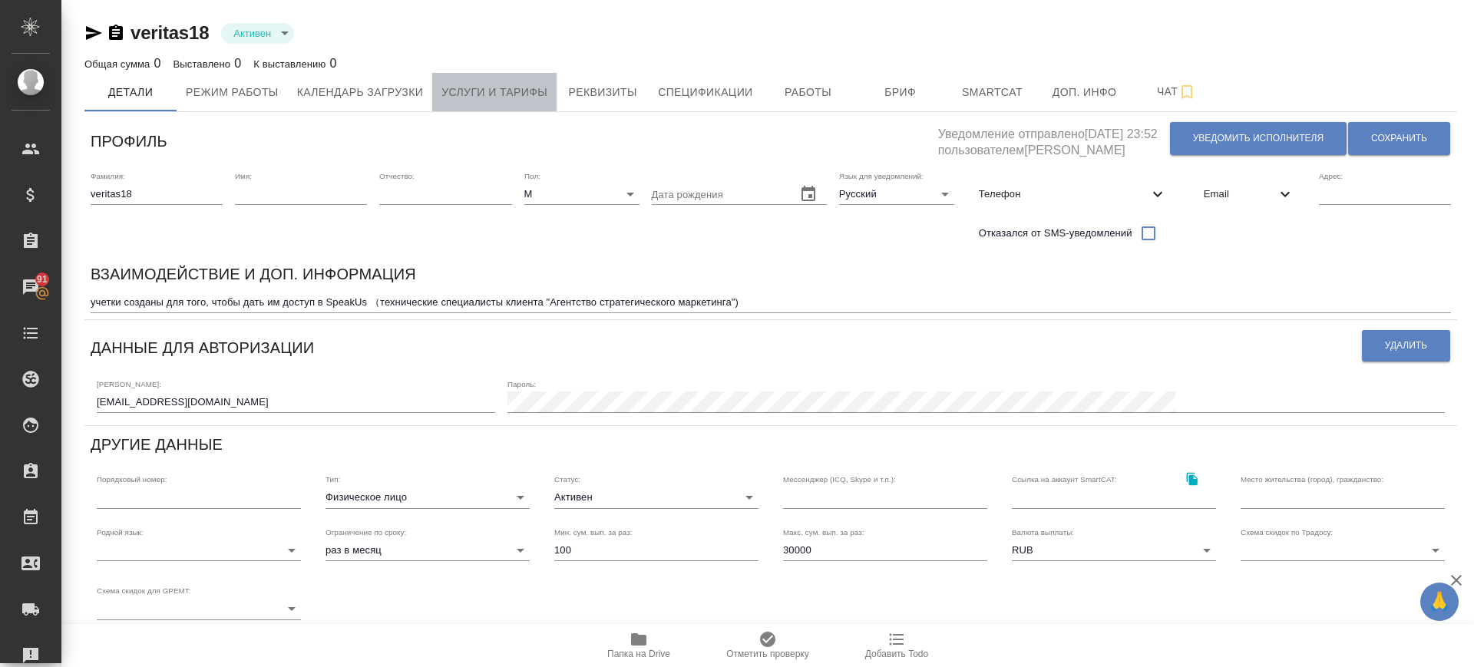
click at [522, 91] on span "Услуги и тарифы" at bounding box center [494, 92] width 106 height 19
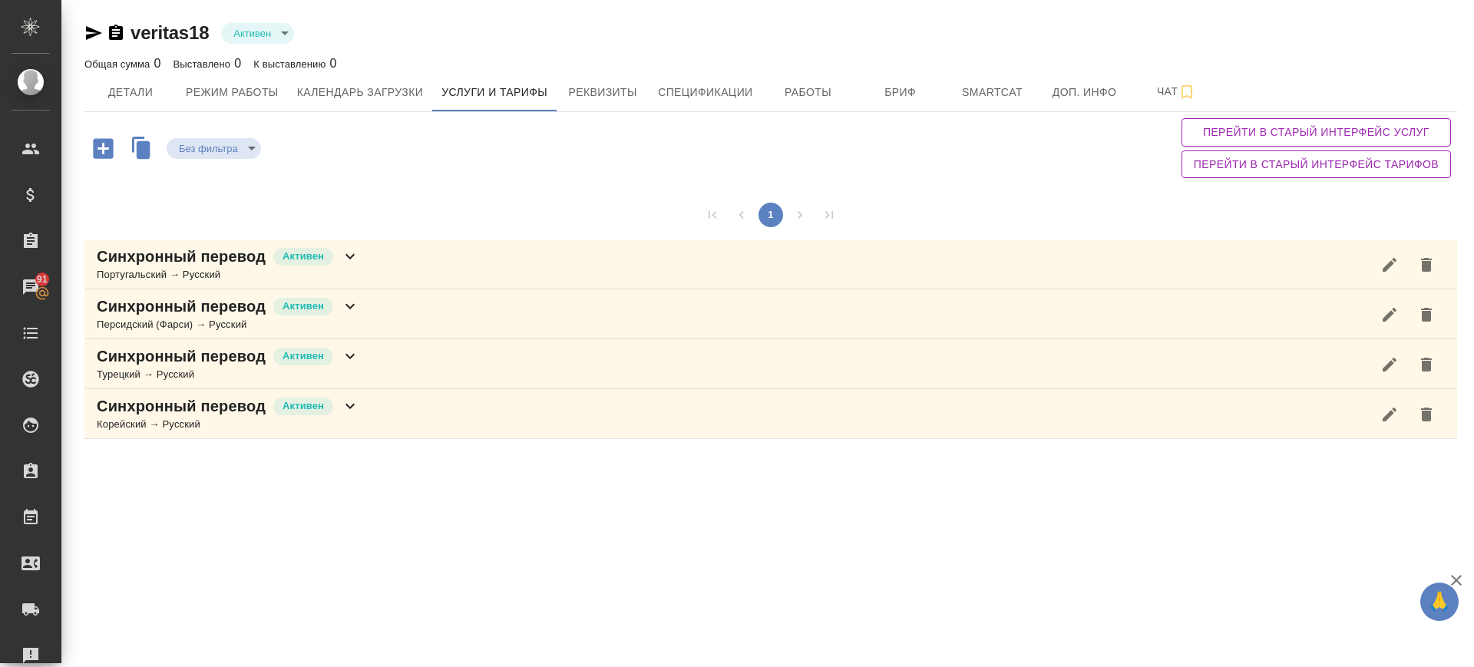
click at [409, 315] on div "Синхронный перевод Активен Персидский (Фарси) → Русский" at bounding box center [770, 314] width 1372 height 50
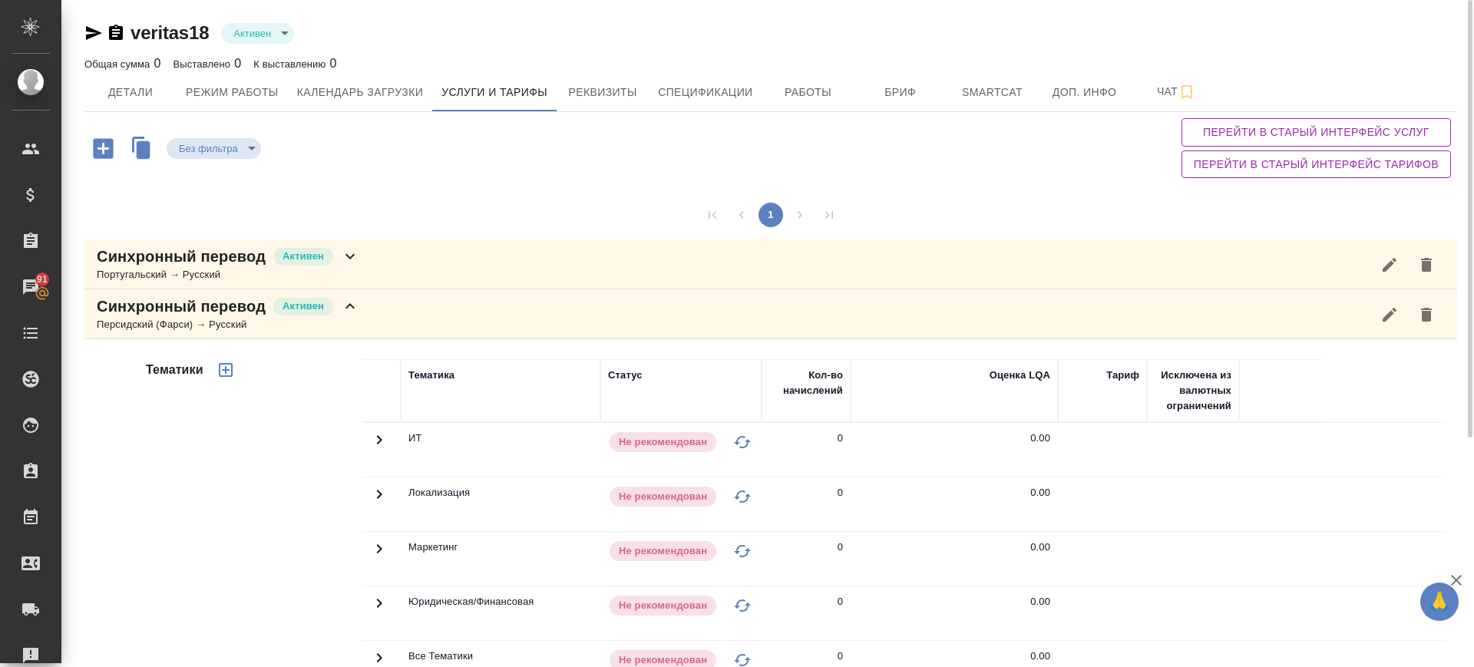
click at [459, 322] on div "Синхронный перевод Активен Персидский (Фарси) → Русский" at bounding box center [770, 314] width 1372 height 50
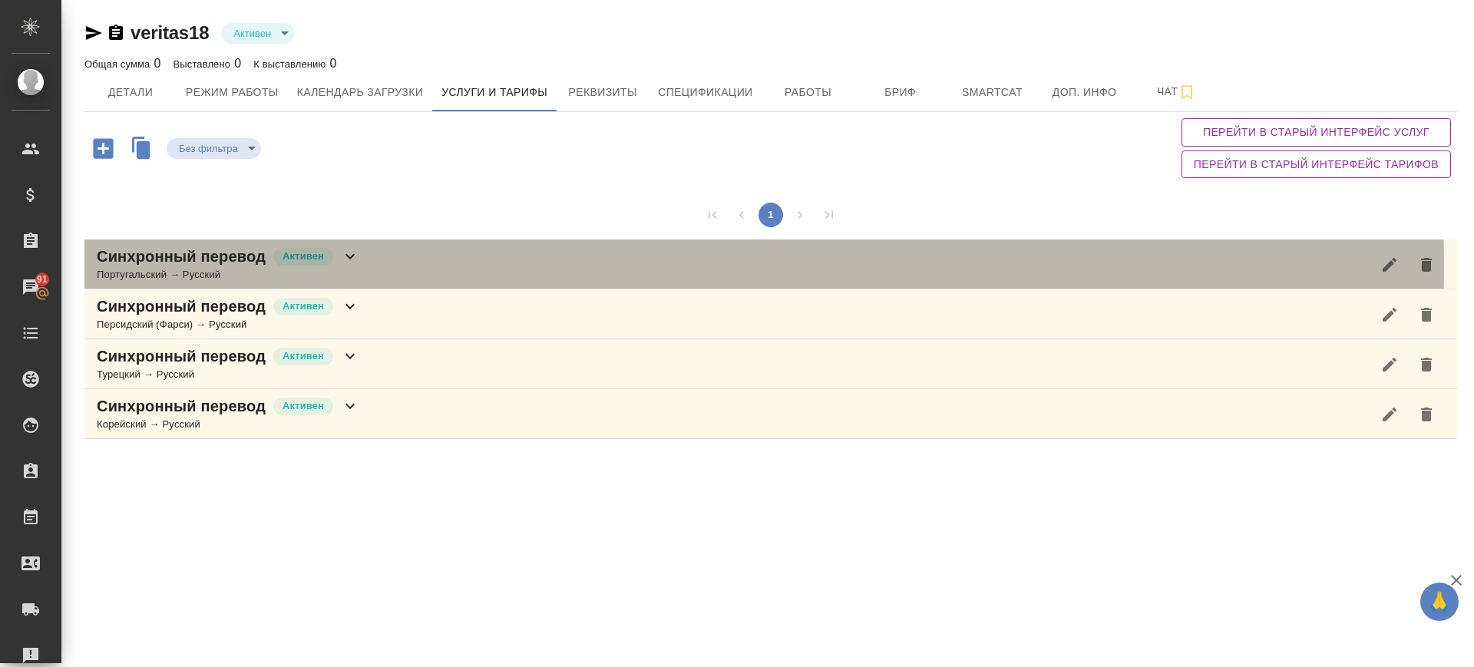
click at [469, 265] on div "Синхронный перевод Активен Португальский → Русский" at bounding box center [770, 264] width 1372 height 50
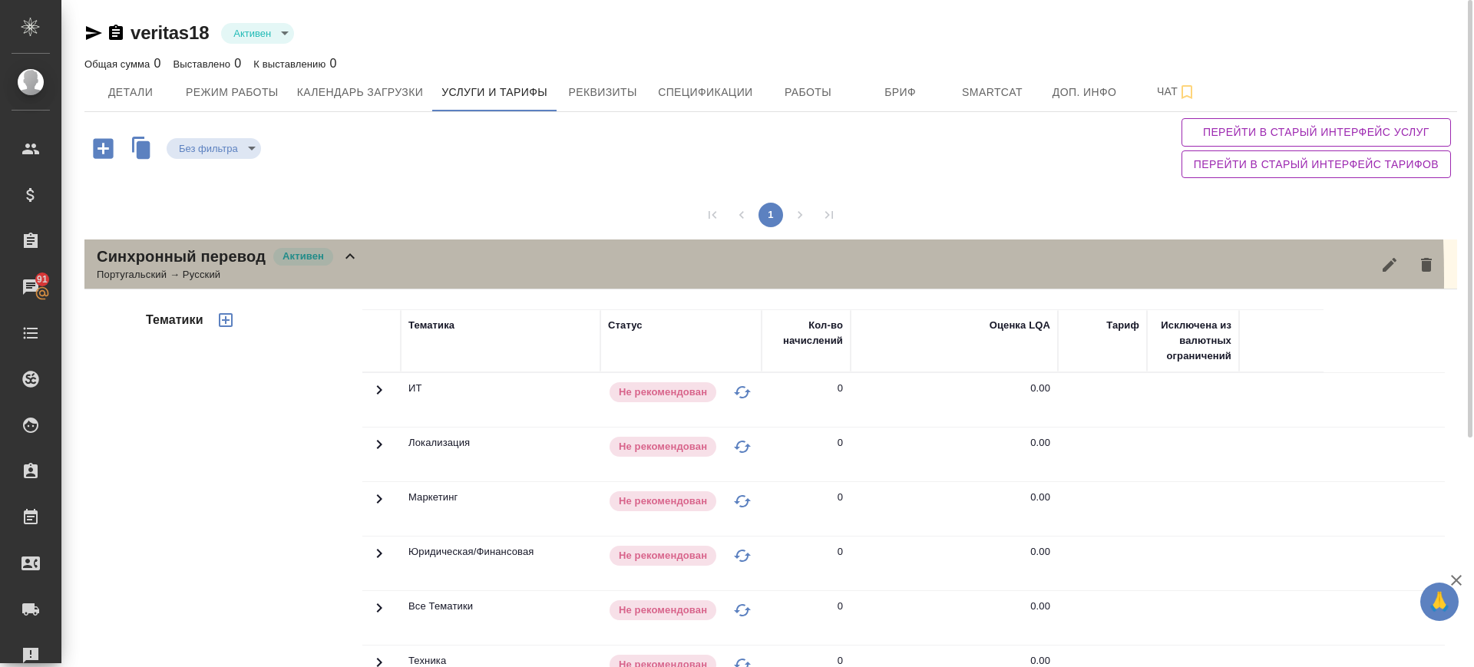
click at [410, 279] on div "Синхронный перевод Активен Португальский → Русский" at bounding box center [770, 264] width 1372 height 50
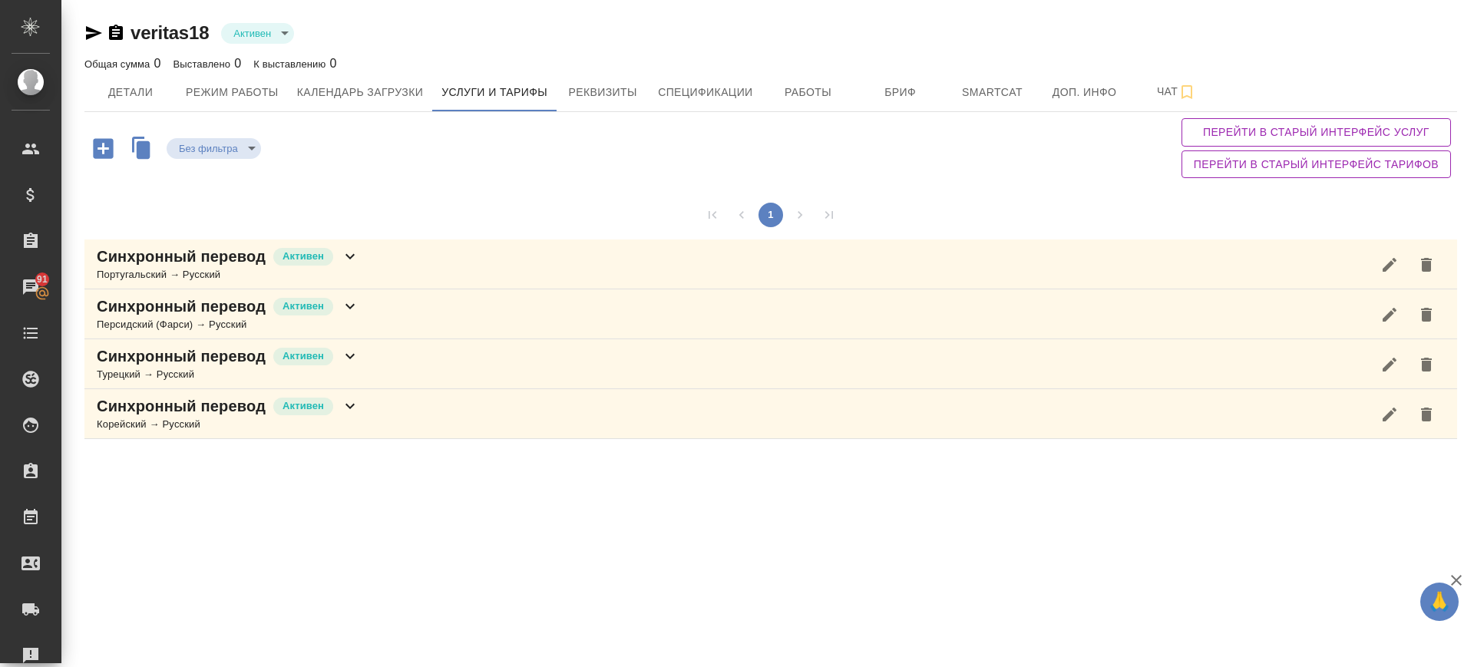
scroll to position [96, 0]
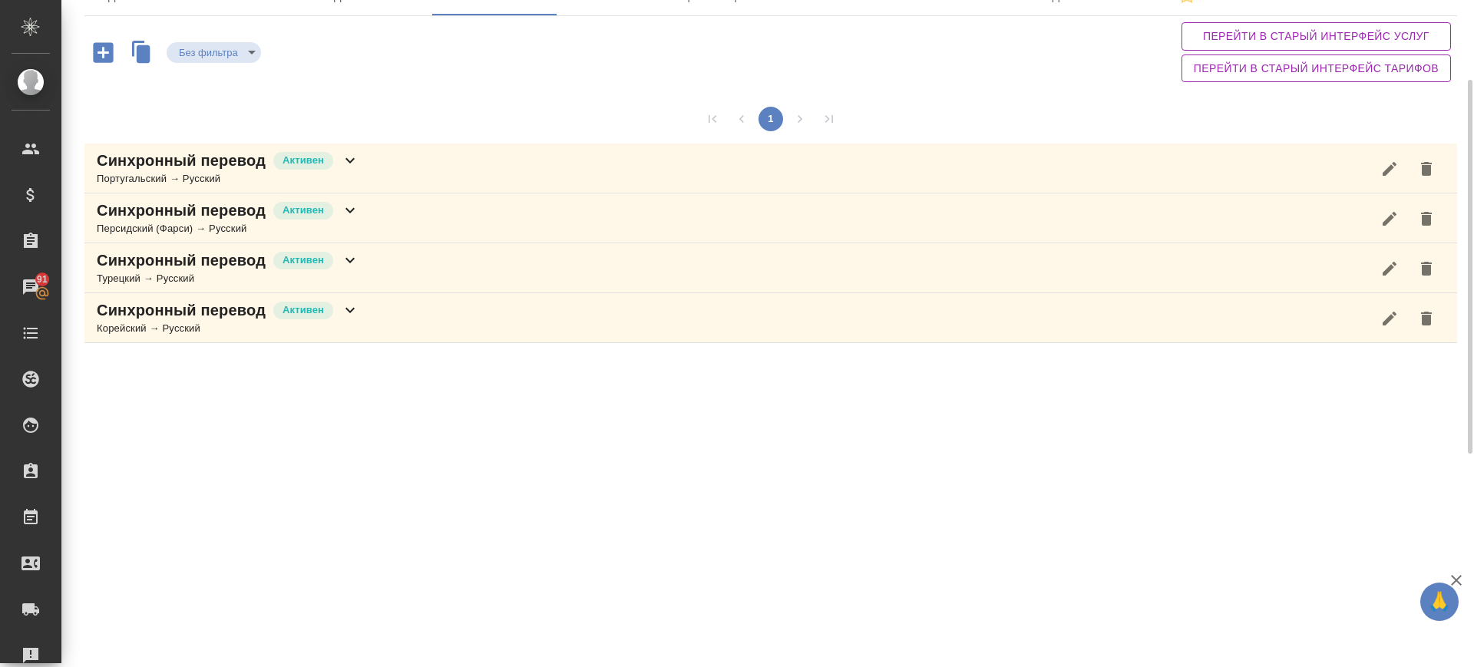
click at [375, 282] on div "Синхронный перевод Активен Турецкий → Русский" at bounding box center [770, 268] width 1372 height 50
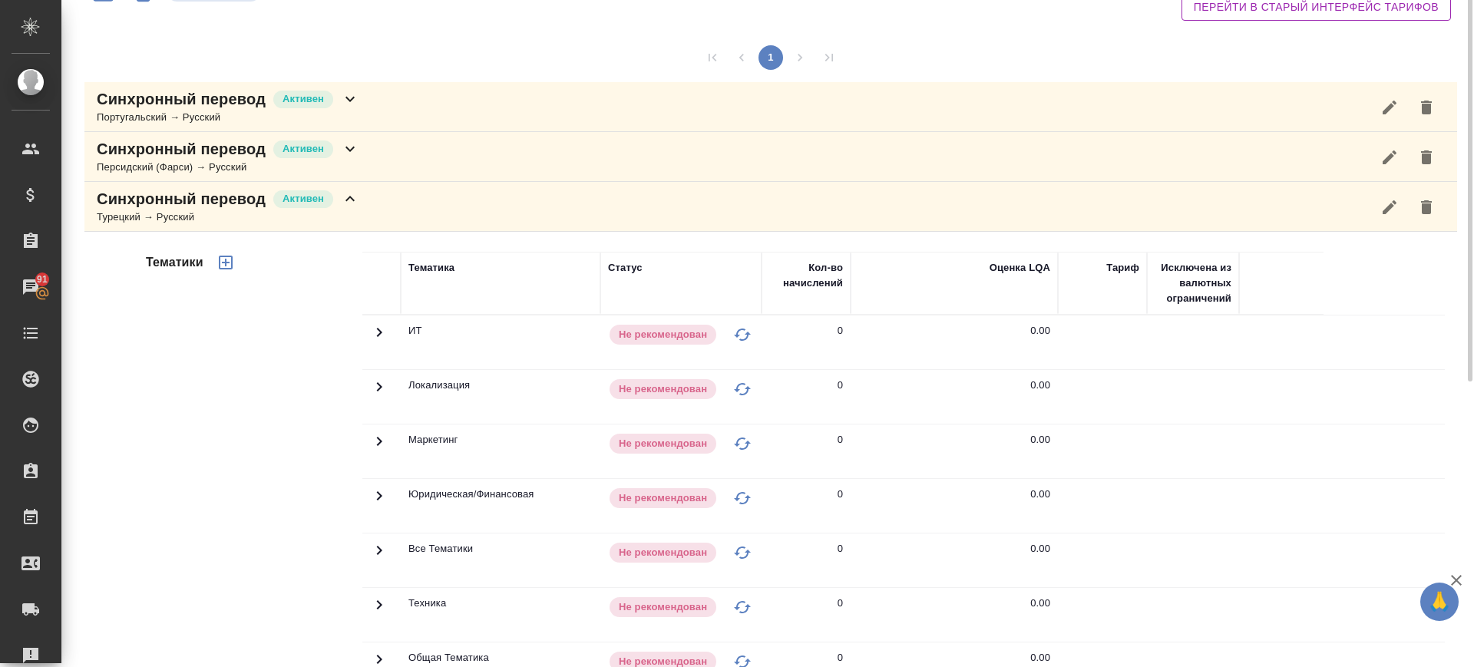
scroll to position [61, 0]
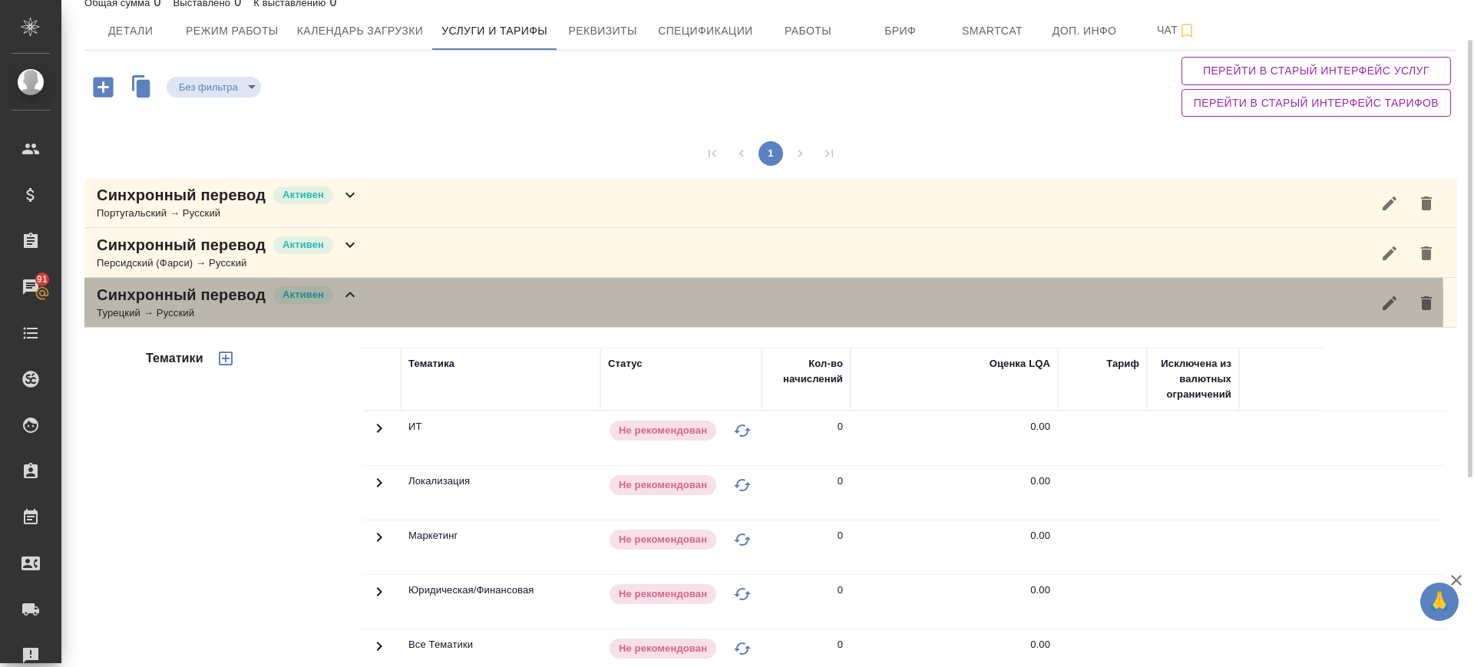
click at [367, 304] on div "Синхронный перевод Активен Турецкий → Русский" at bounding box center [770, 303] width 1372 height 50
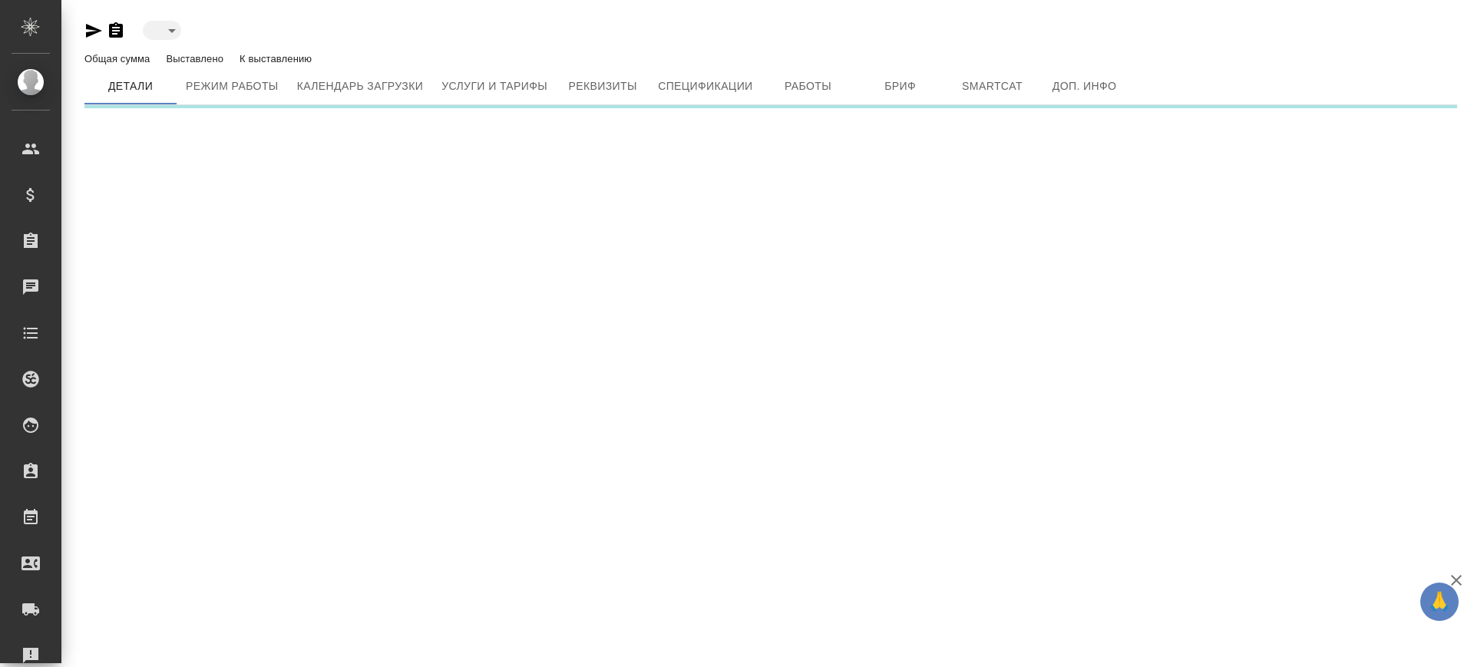
type input "active"
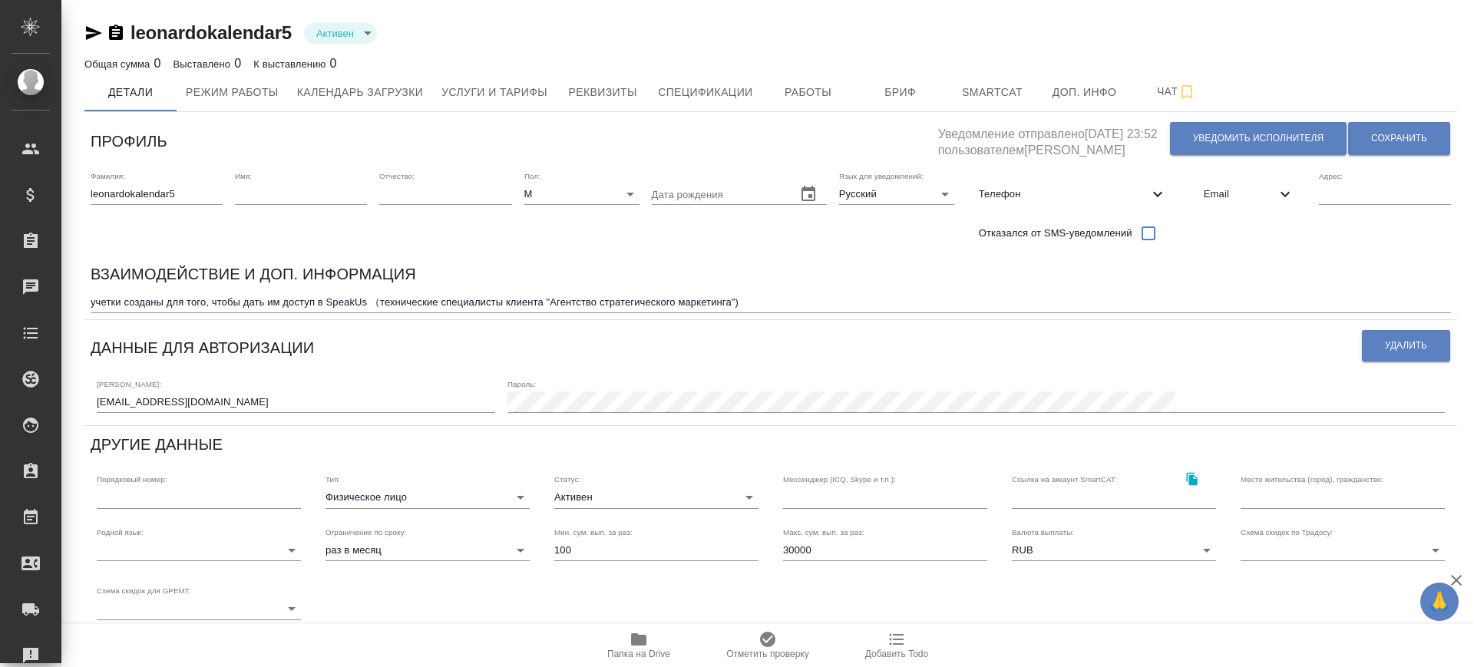
drag, startPoint x: 1066, startPoint y: 147, endPoint x: 1051, endPoint y: 147, distance: 14.6
click at [1051, 147] on h5 "Уведомление отправлено 22.08.2025, 23:52 пользователем Лазарева Анастасия" at bounding box center [1053, 138] width 231 height 41
click at [523, 98] on span "Услуги и тарифы" at bounding box center [494, 92] width 106 height 19
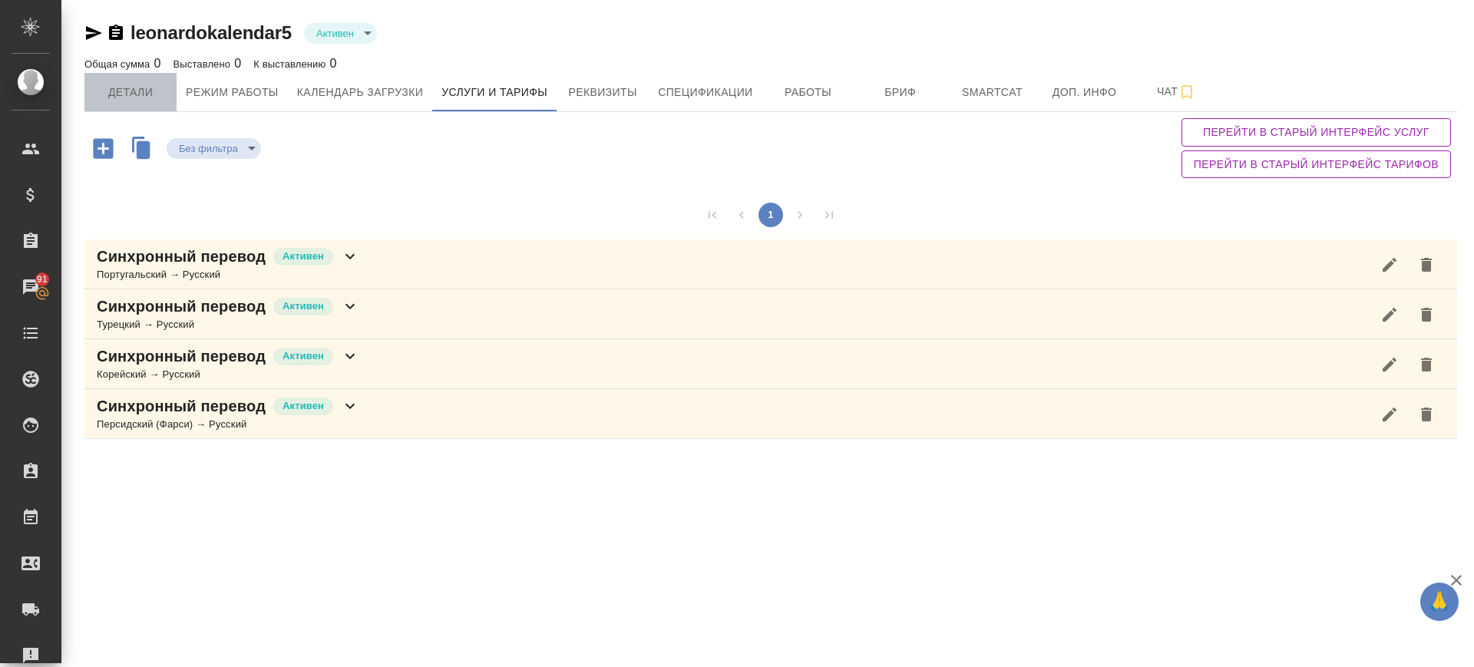
click at [122, 91] on span "Детали" at bounding box center [131, 92] width 74 height 19
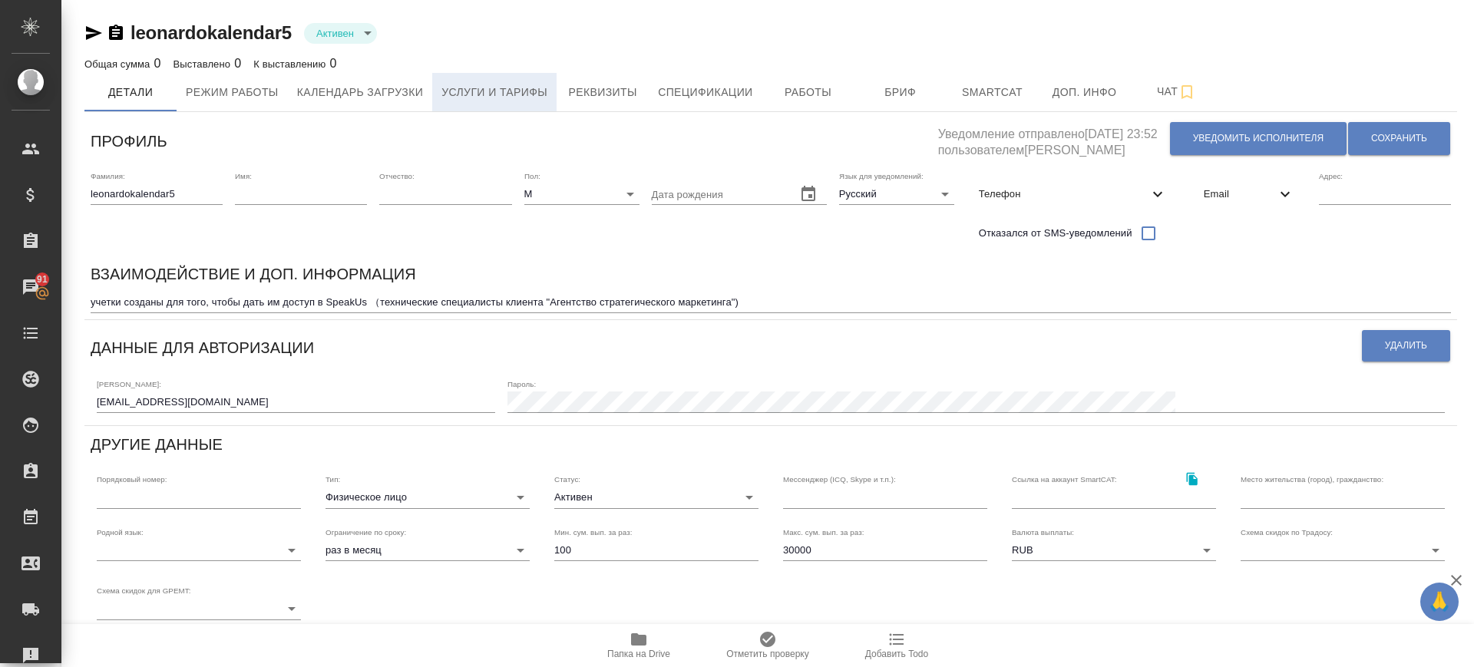
click at [524, 93] on span "Услуги и тарифы" at bounding box center [494, 92] width 106 height 19
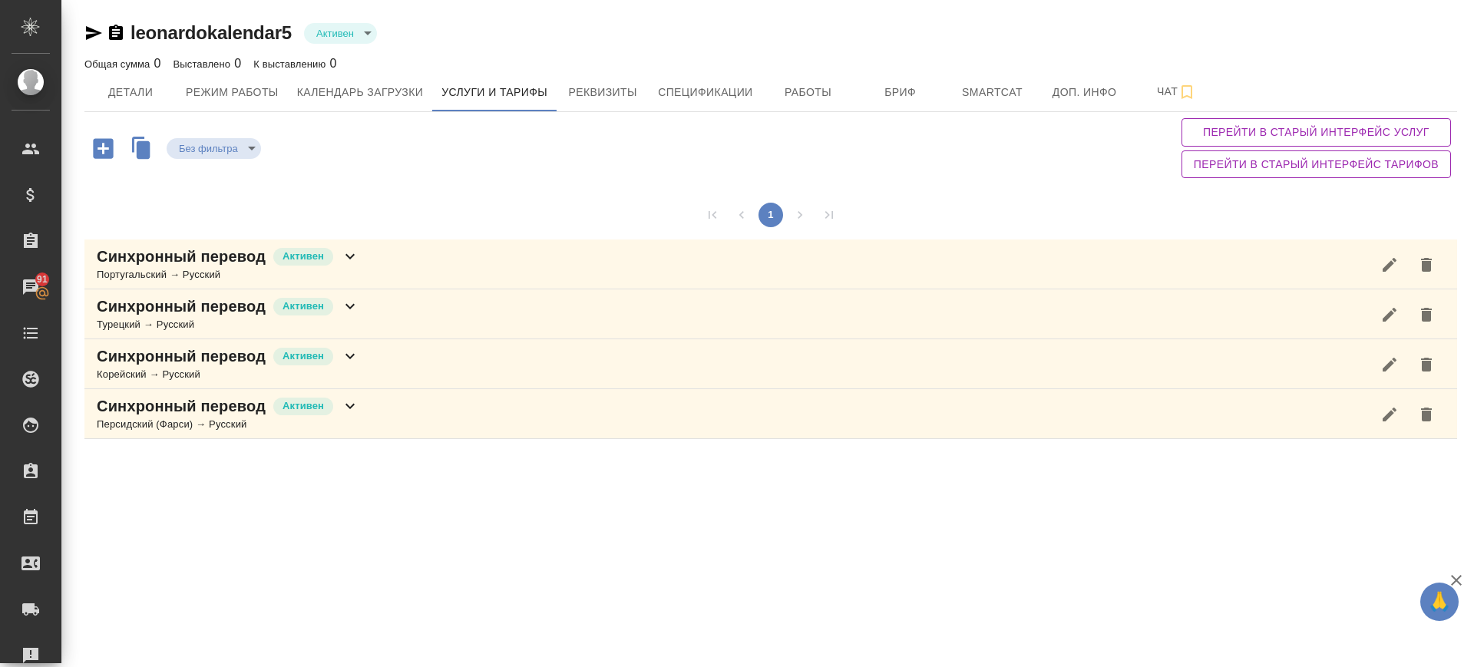
click at [102, 150] on icon "button" at bounding box center [103, 148] width 20 height 20
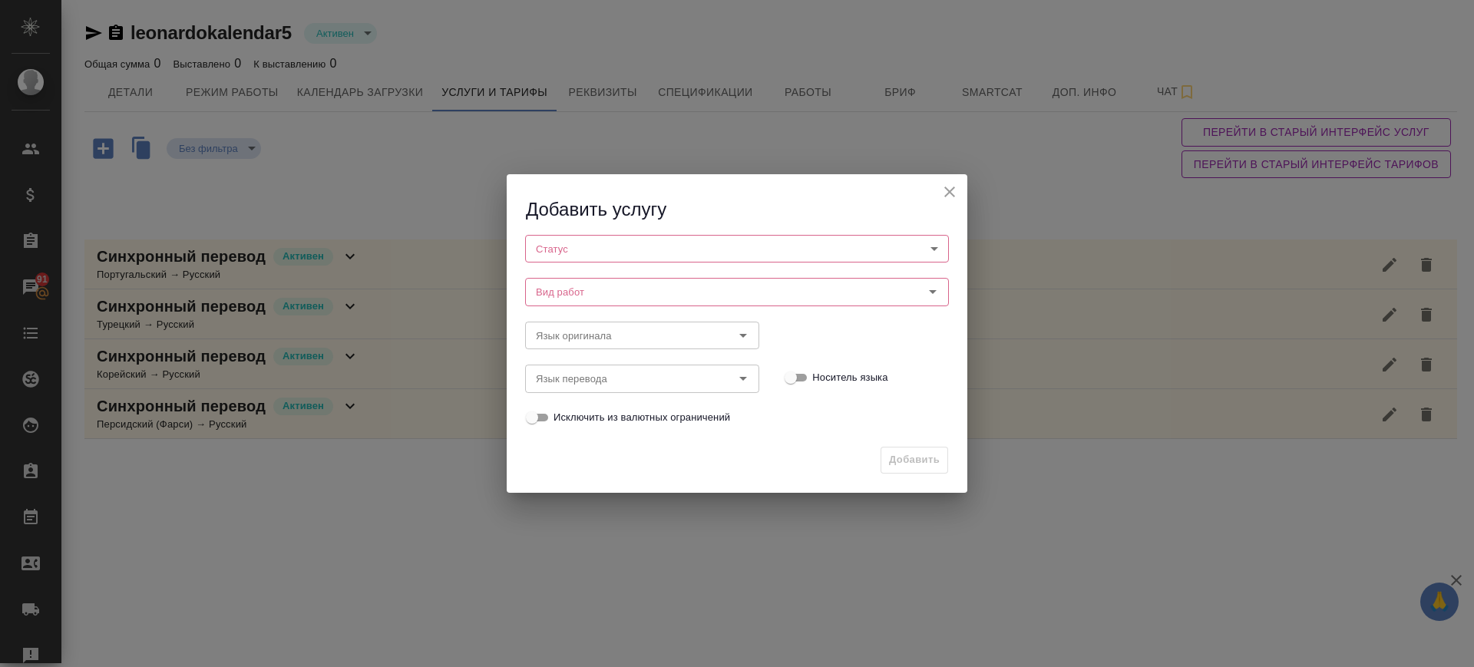
click at [576, 249] on body "🙏 .cls-1 fill:#fff; AWATERA Саглам Виктория v.saglam Клиенты Спецификации Заказ…" at bounding box center [737, 333] width 1474 height 667
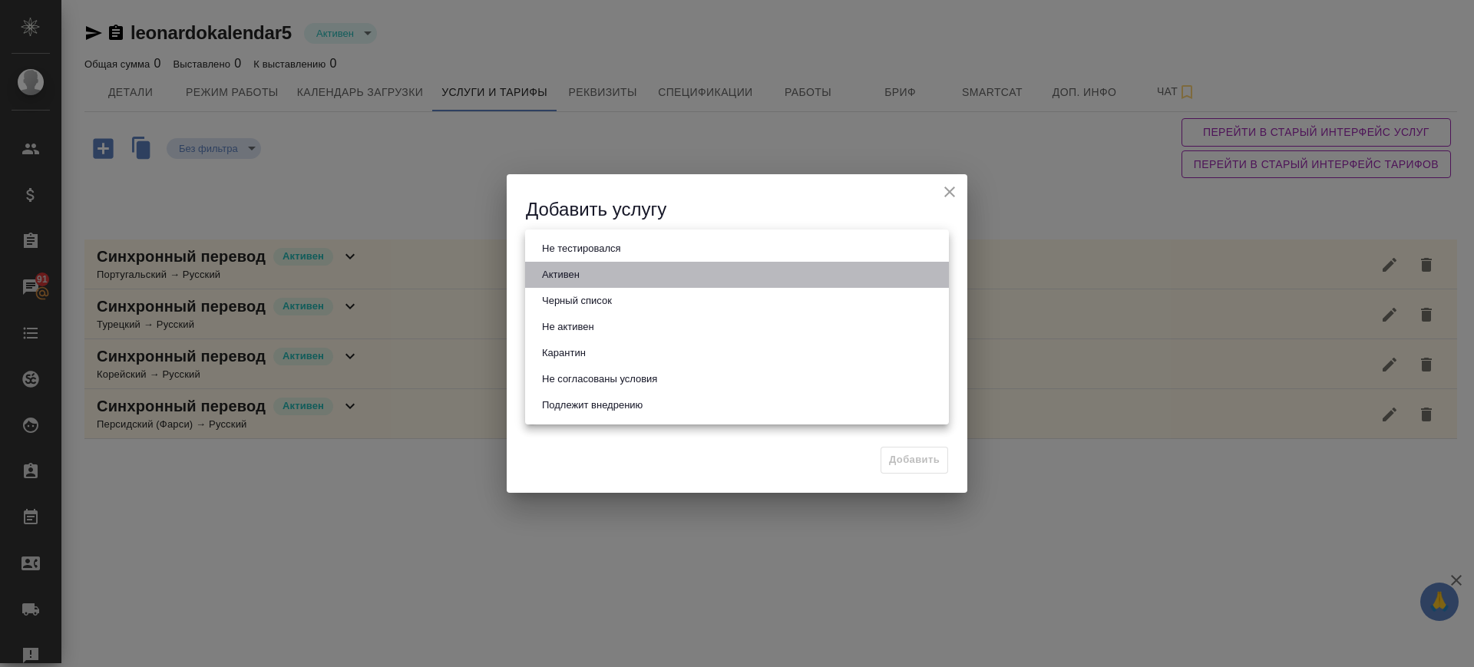
click at [589, 279] on li "Активен" at bounding box center [737, 275] width 424 height 26
type input "active"
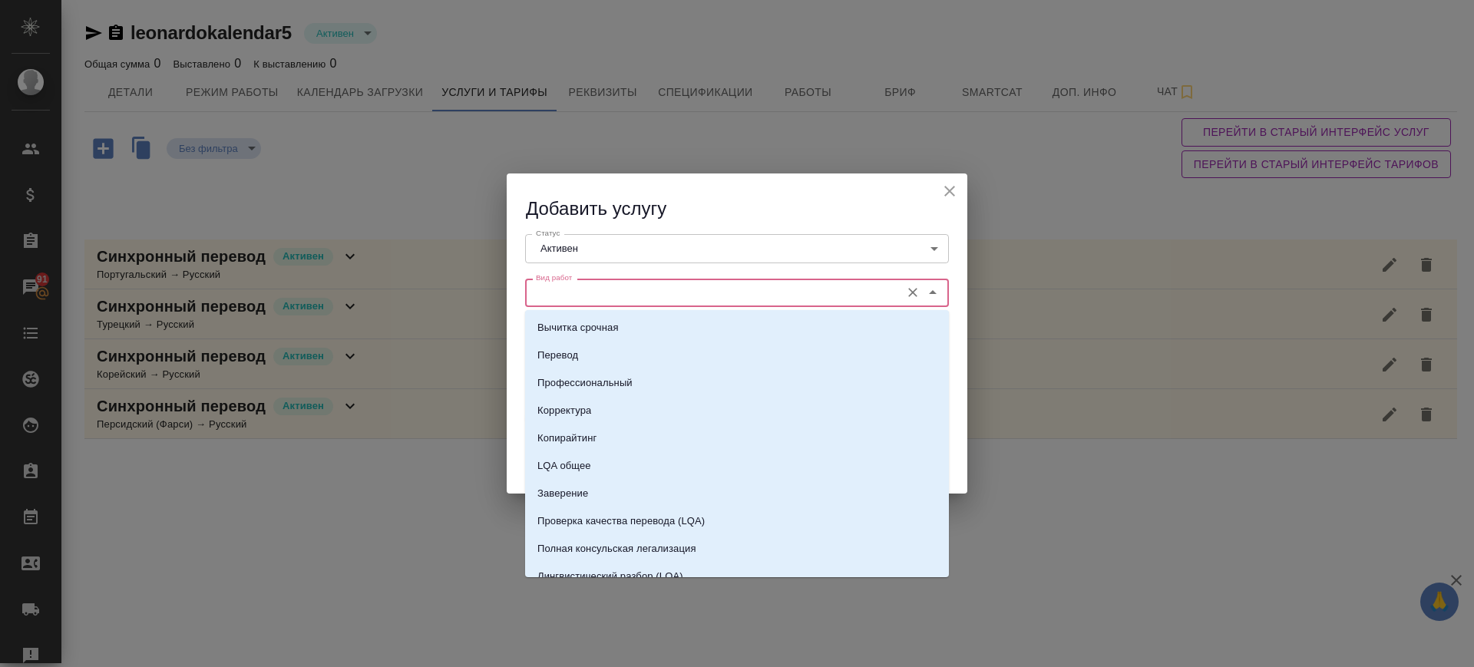
click at [593, 293] on input "Вид работ" at bounding box center [711, 292] width 363 height 18
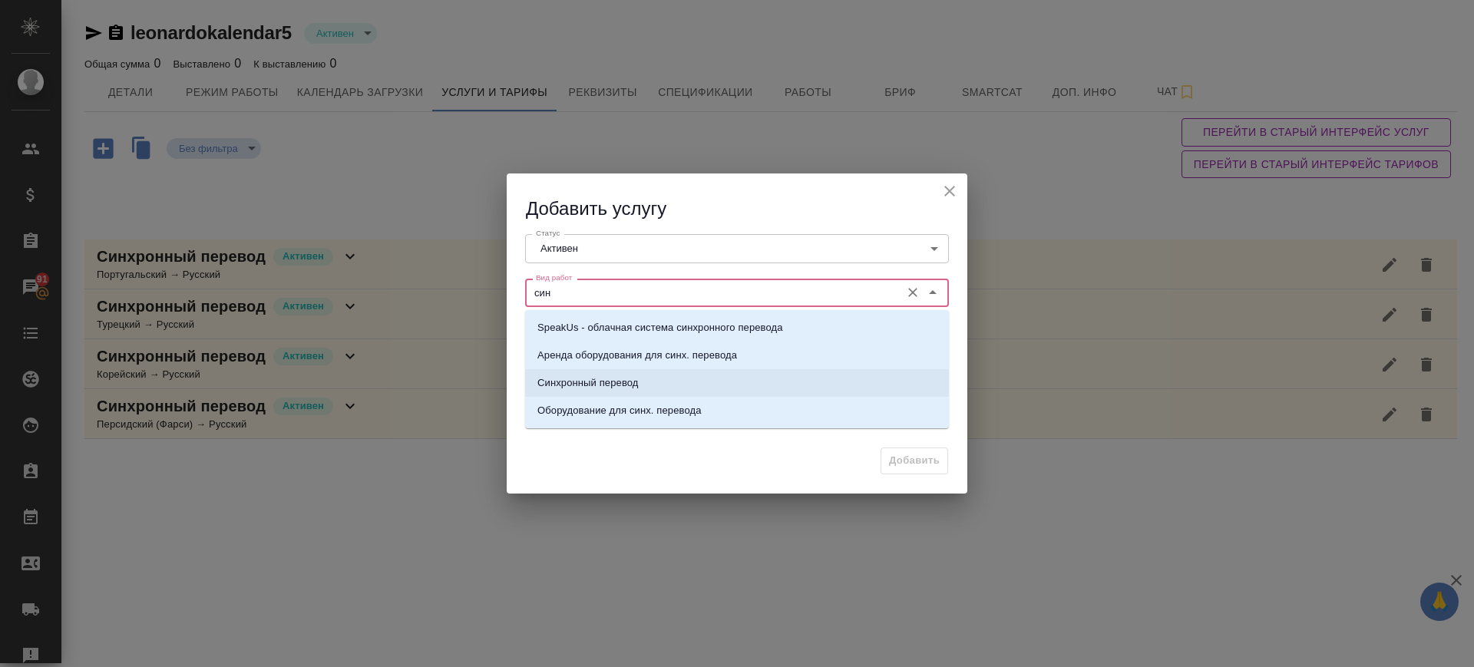
click at [648, 378] on li "Синхронный перевод" at bounding box center [737, 383] width 424 height 28
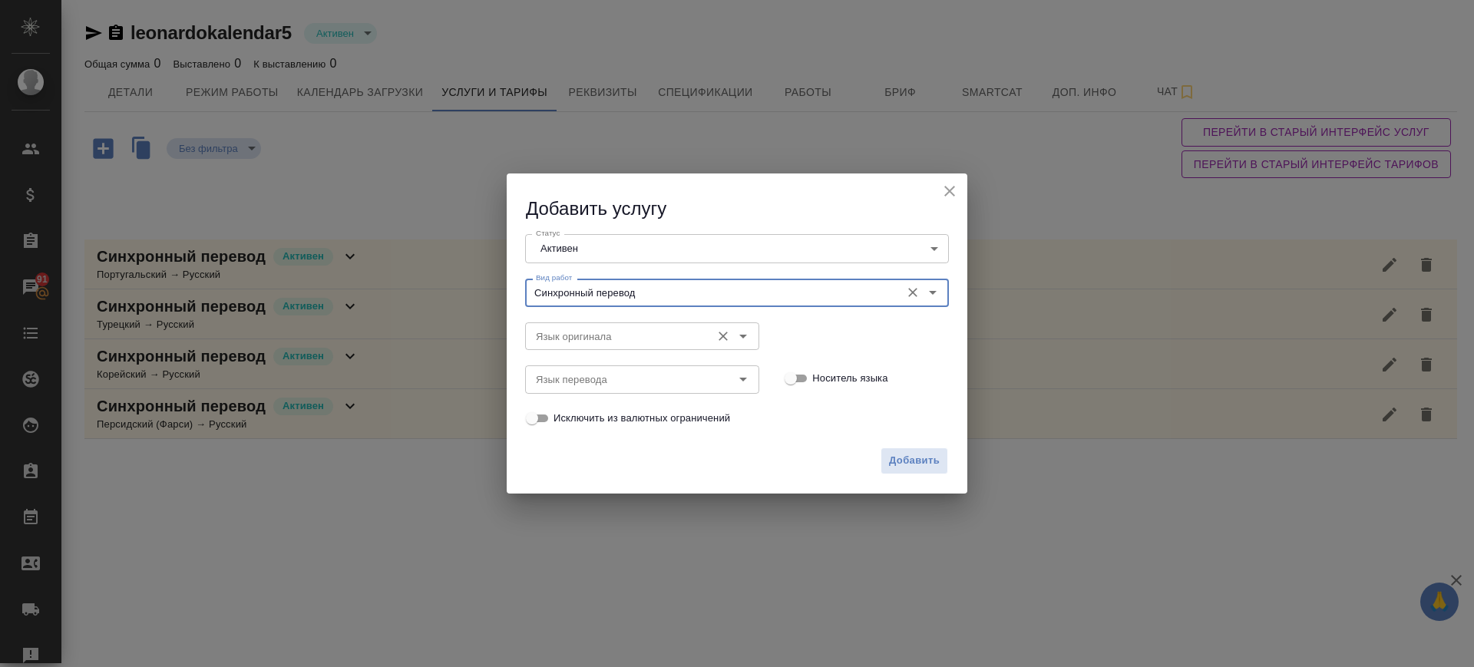
type input "Синхронный перевод"
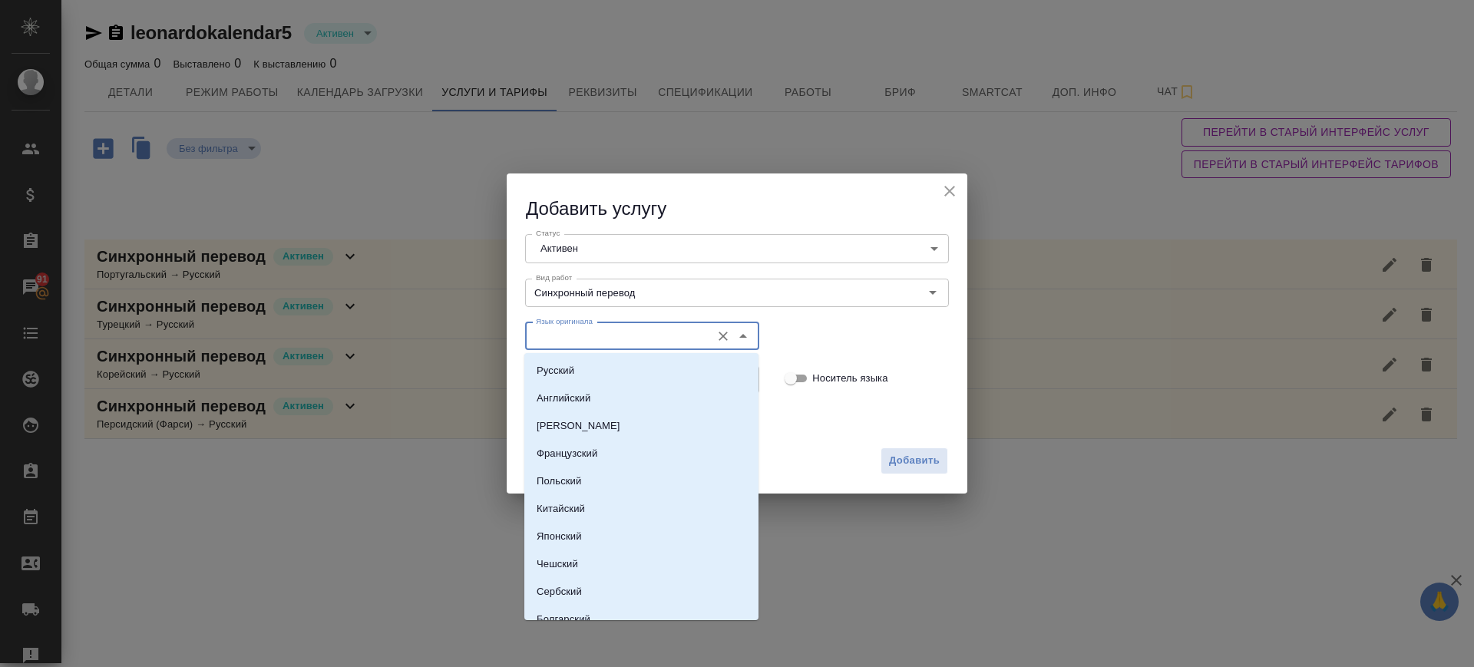
click at [612, 338] on input "Язык оригинала" at bounding box center [616, 336] width 173 height 18
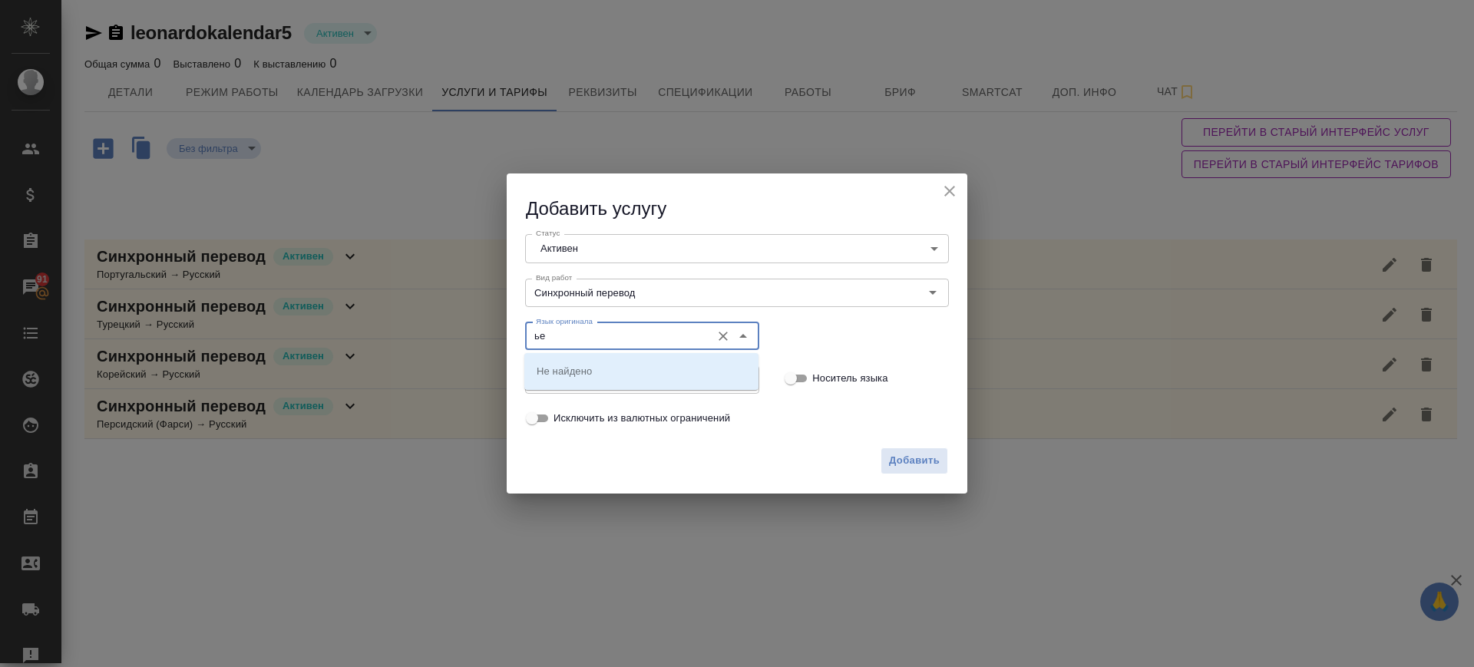
type input "ь"
type input ","
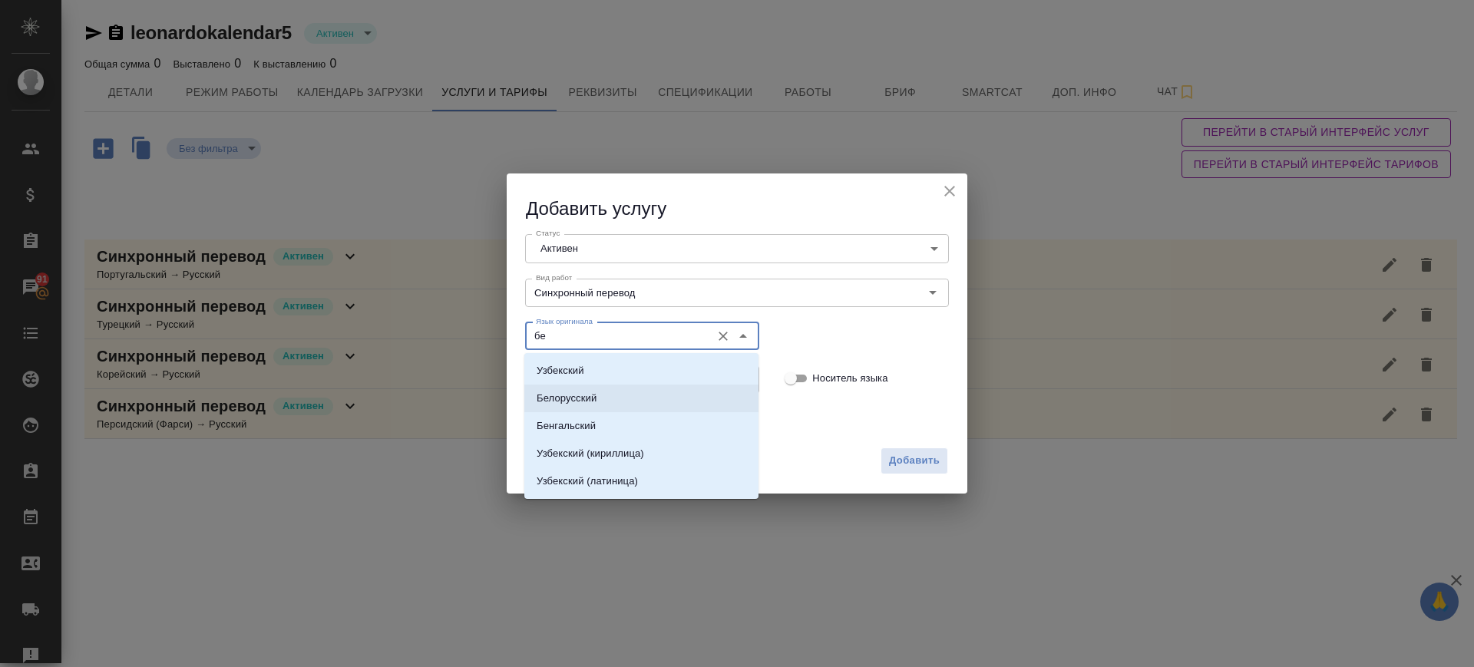
click at [601, 391] on li "Белорусский" at bounding box center [641, 399] width 234 height 28
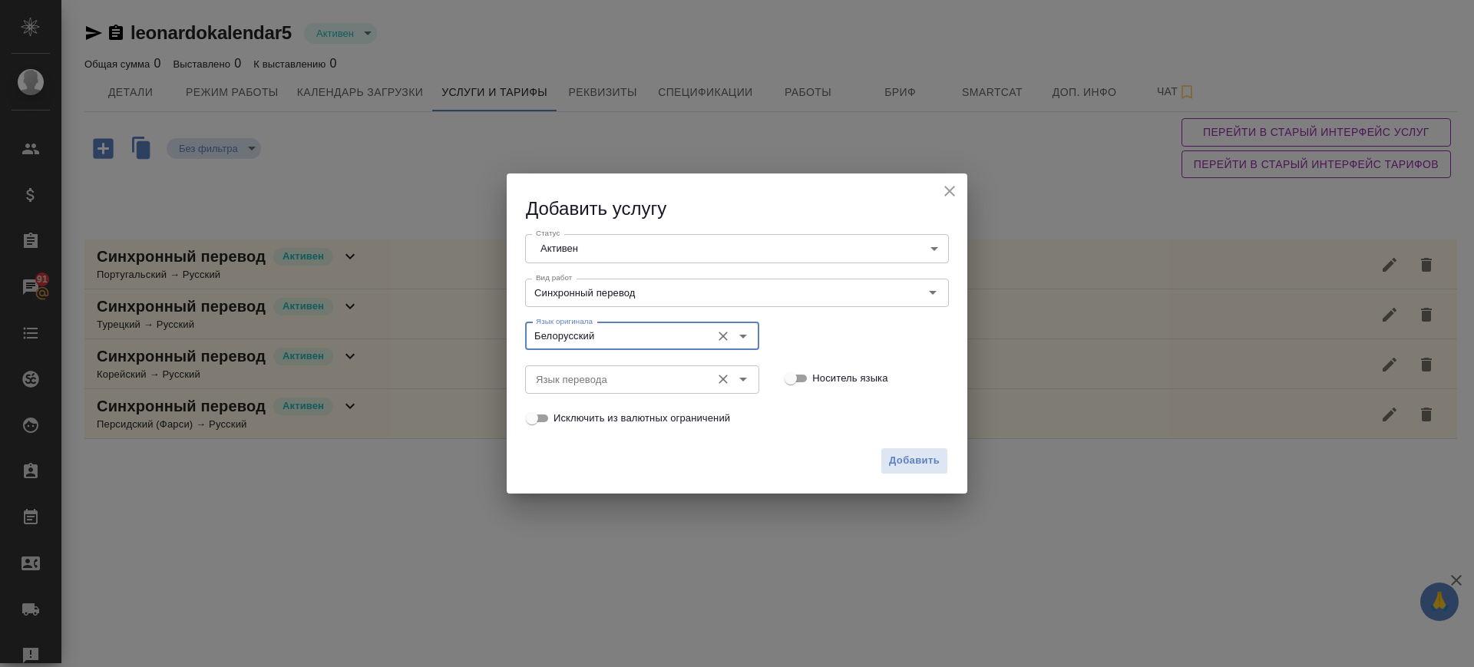
type input "Белорусский"
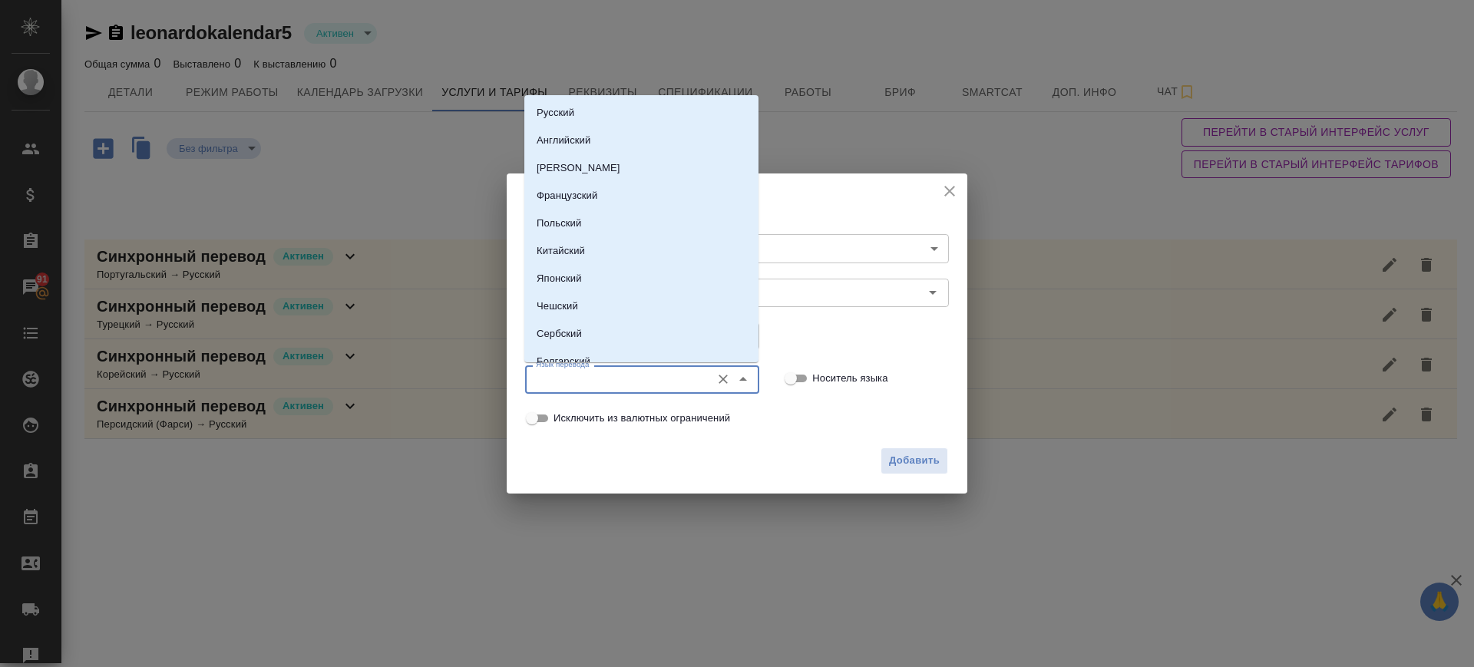
drag, startPoint x: 599, startPoint y: 380, endPoint x: 599, endPoint y: 391, distance: 11.5
click at [599, 381] on input "Язык перевода" at bounding box center [616, 379] width 173 height 18
click at [601, 103] on li "Русский" at bounding box center [641, 113] width 234 height 28
type input "Русский"
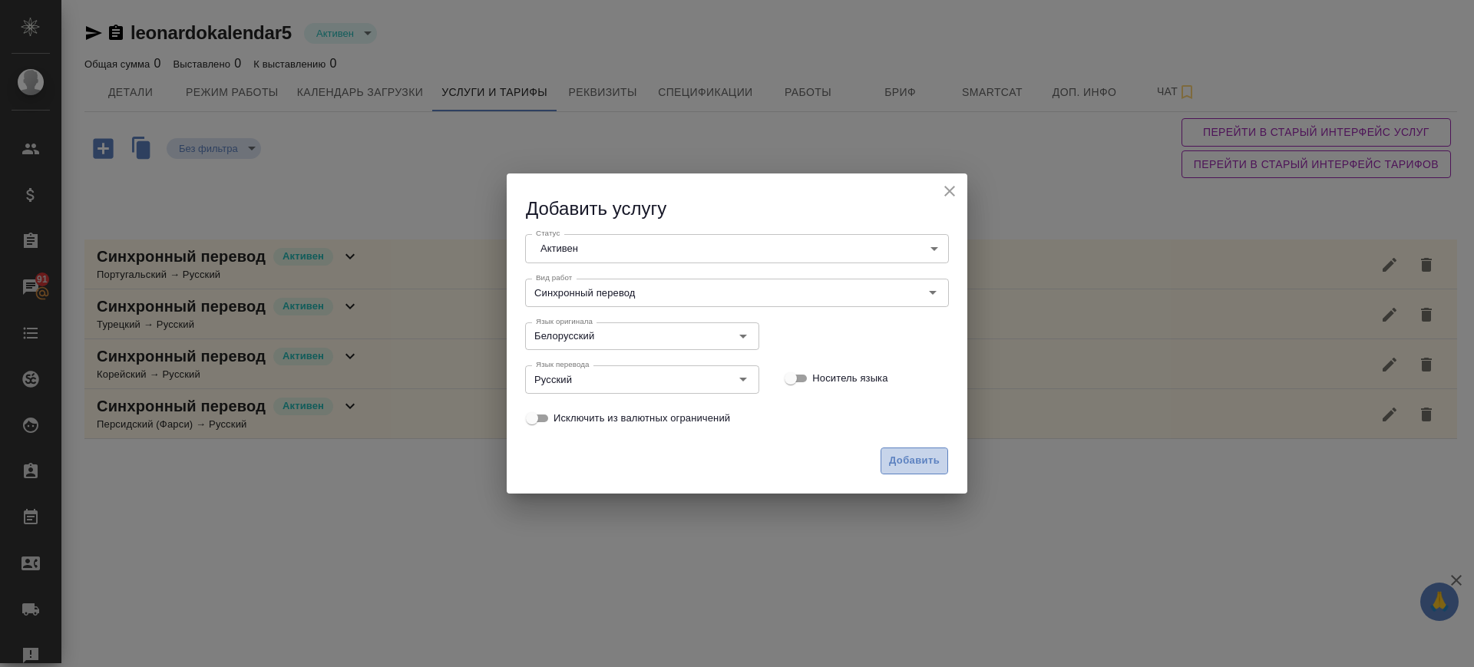
click at [927, 461] on span "Добавить" at bounding box center [914, 461] width 51 height 18
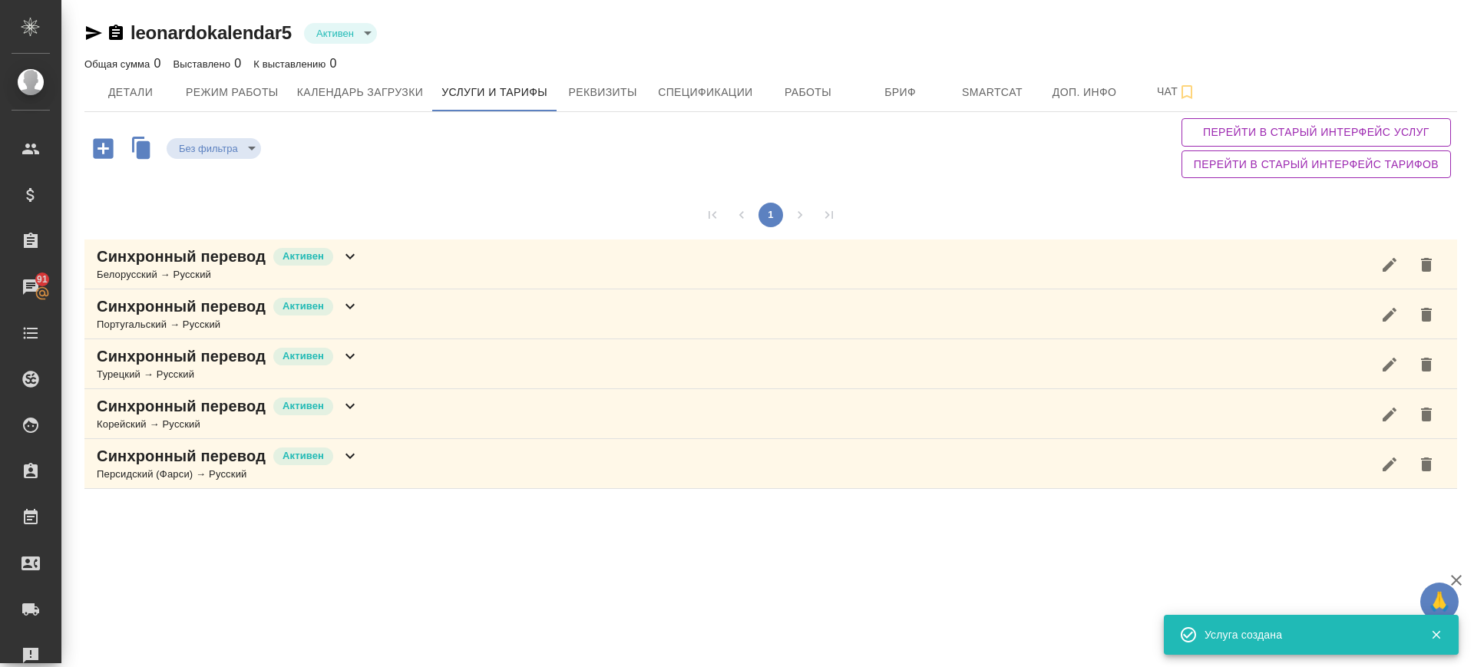
click at [383, 257] on div "Синхронный перевод Активен Белорусский → Русский" at bounding box center [770, 264] width 1372 height 50
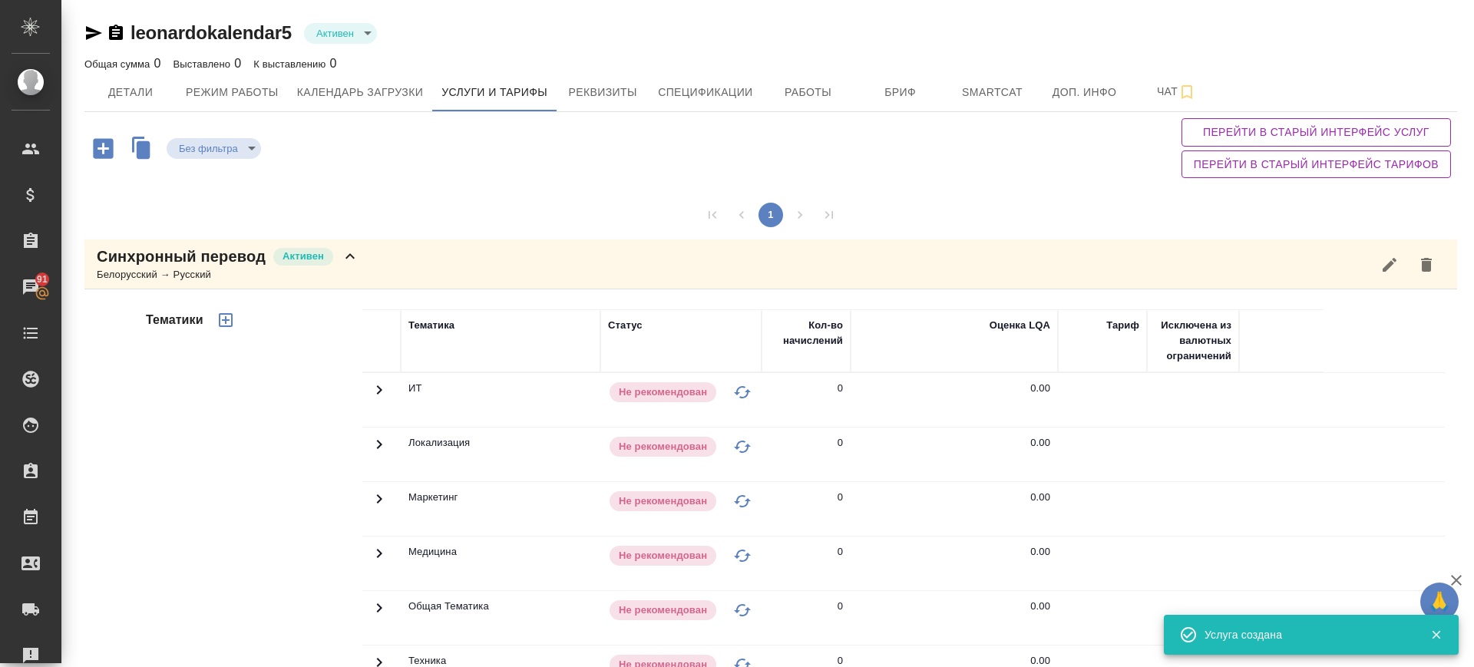
scroll to position [288, 0]
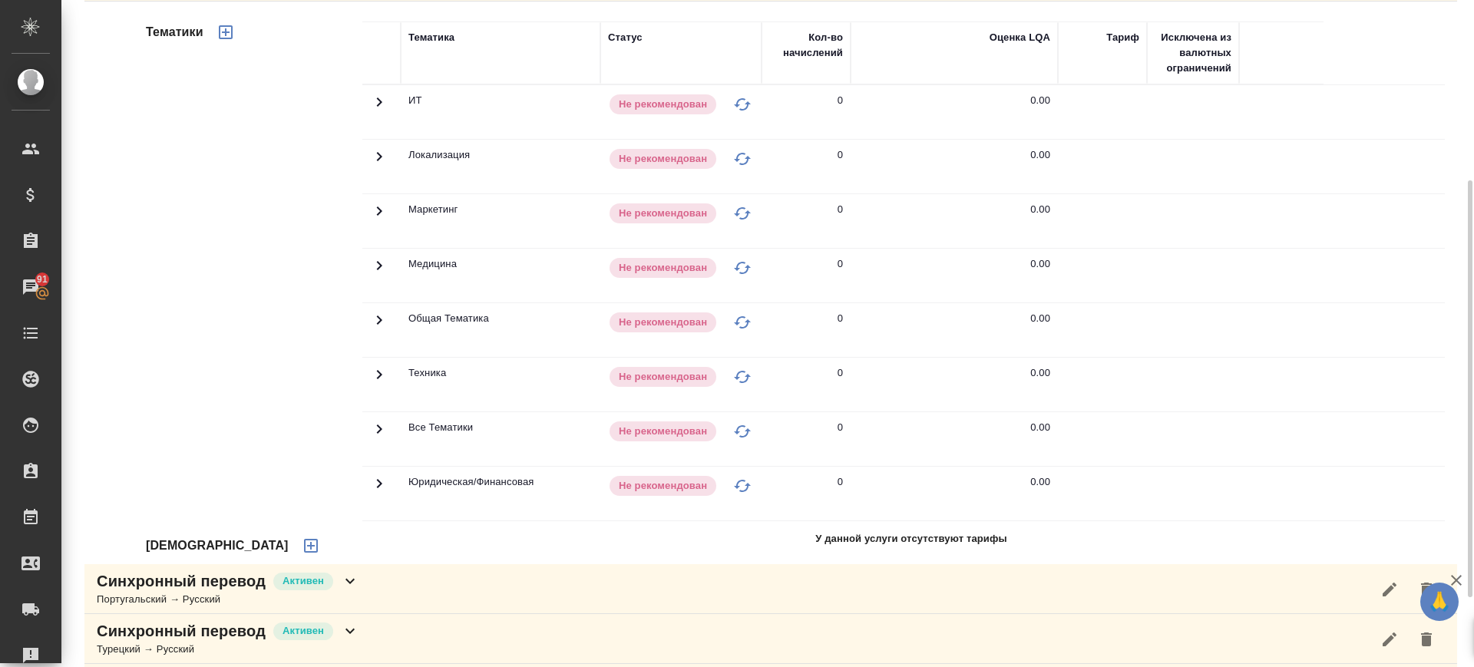
click at [369, 583] on div "Синхронный перевод Активен Португальский → Русский" at bounding box center [770, 589] width 1372 height 50
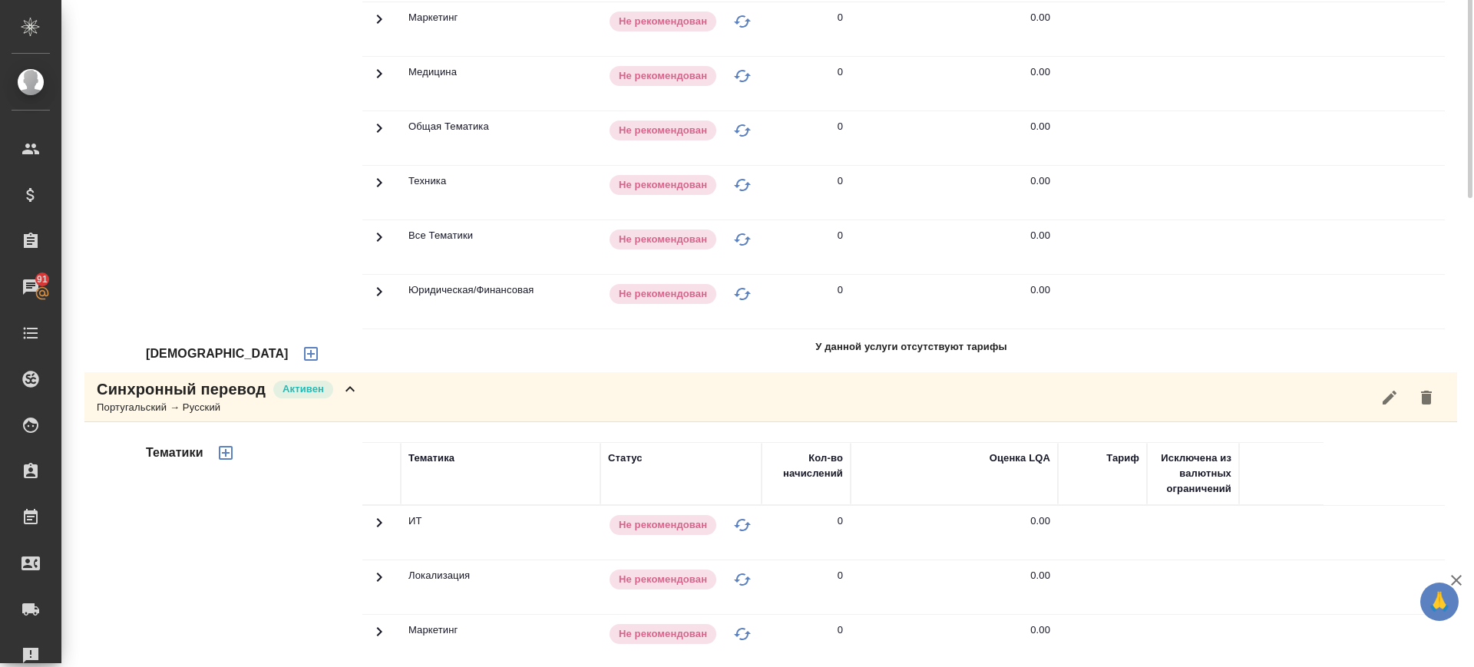
scroll to position [96, 0]
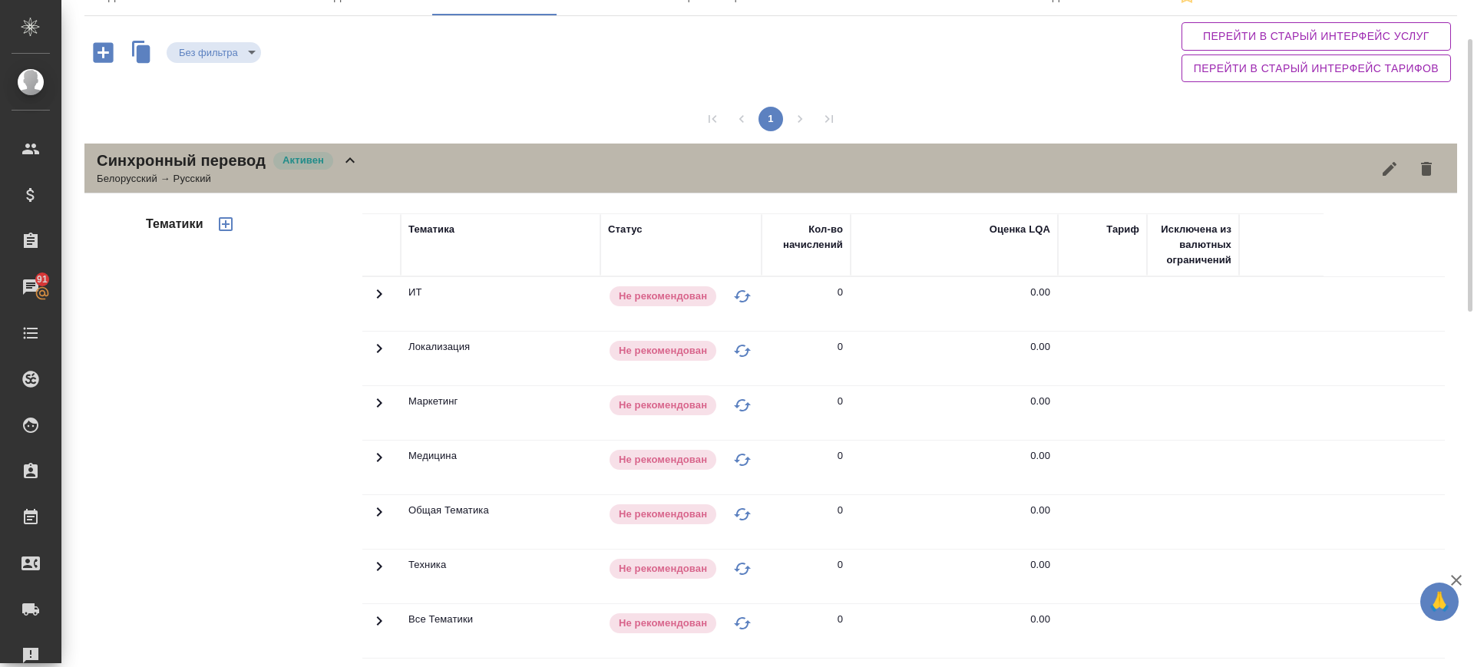
click at [388, 177] on div "Синхронный перевод Активен Белорусский → Русский" at bounding box center [770, 169] width 1372 height 50
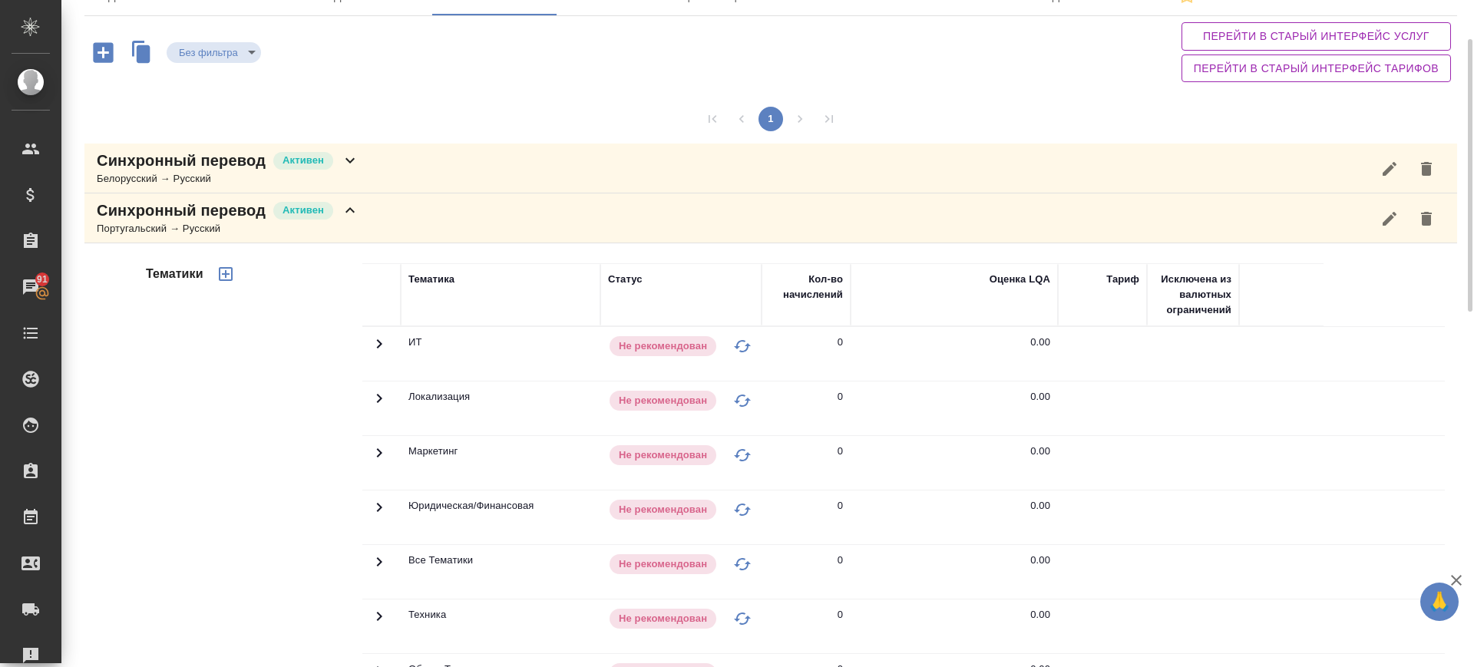
click at [382, 226] on div "Синхронный перевод Активен Португальский → Русский" at bounding box center [770, 218] width 1372 height 50
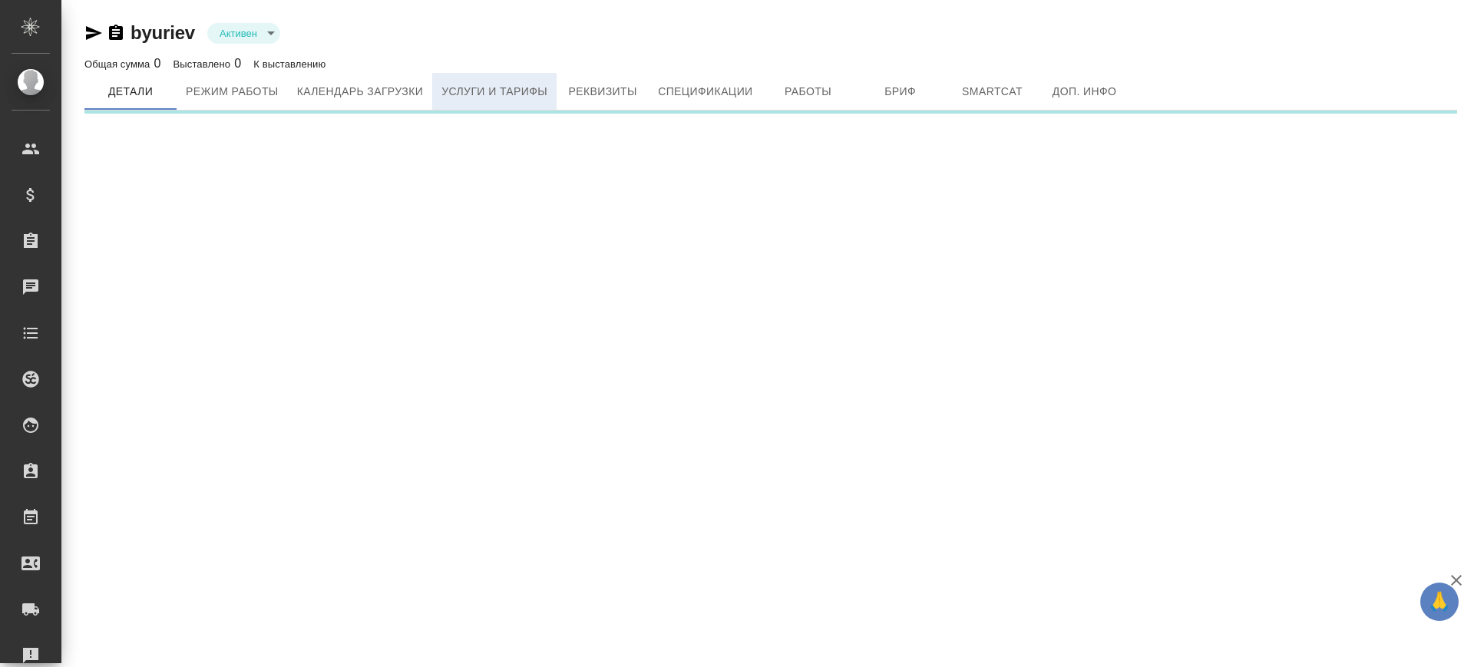
drag, startPoint x: 0, startPoint y: 0, endPoint x: 475, endPoint y: 97, distance: 484.8
click at [475, 97] on span "Услуги и тарифы" at bounding box center [494, 91] width 106 height 19
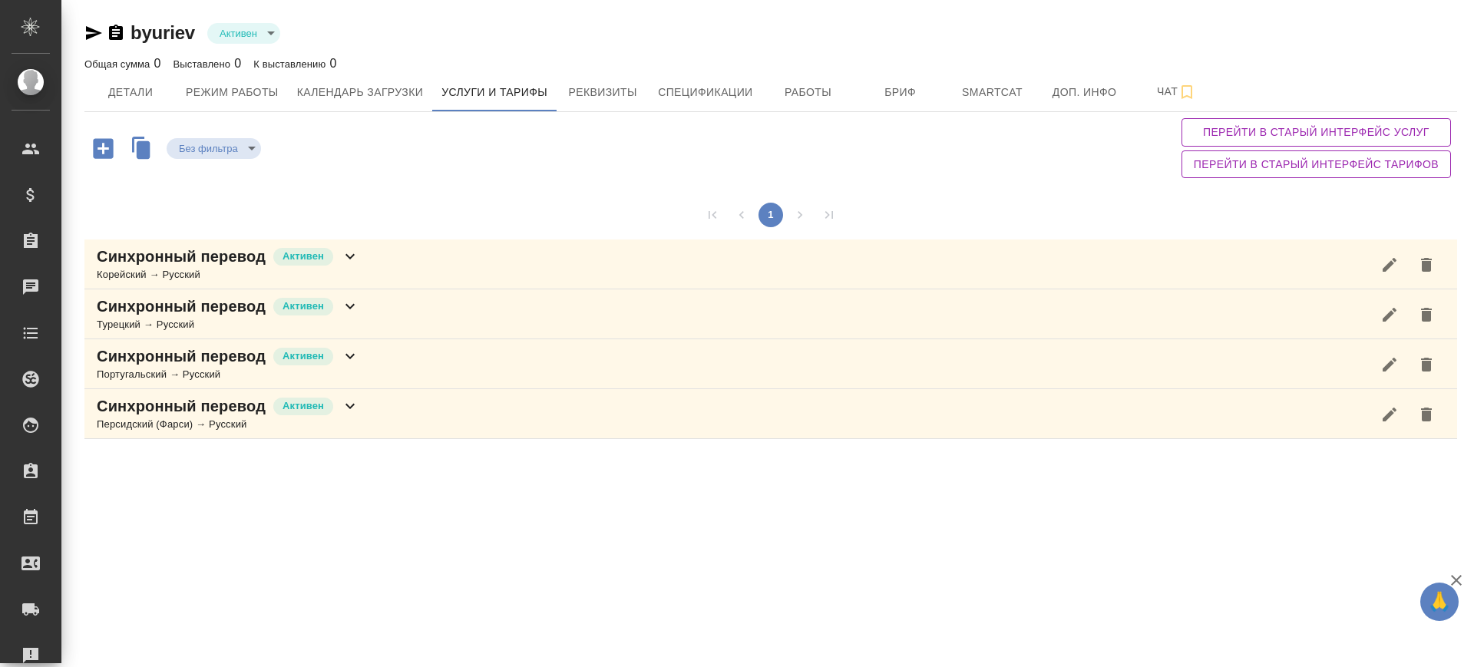
click at [104, 150] on icon "button" at bounding box center [103, 148] width 27 height 27
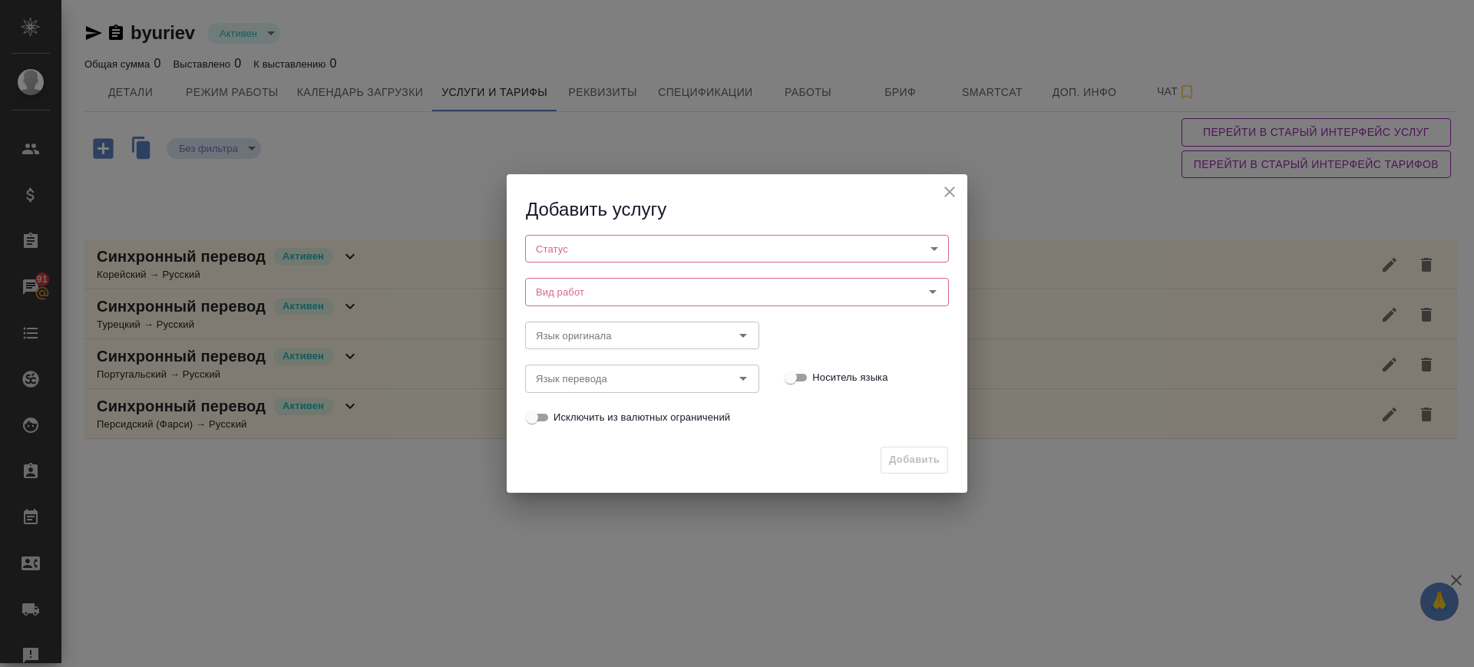
click at [553, 249] on body "🙏 .cls-1 fill:#fff; AWATERA [PERSON_NAME].saglam Клиенты Спецификации Заказы 91…" at bounding box center [737, 333] width 1474 height 667
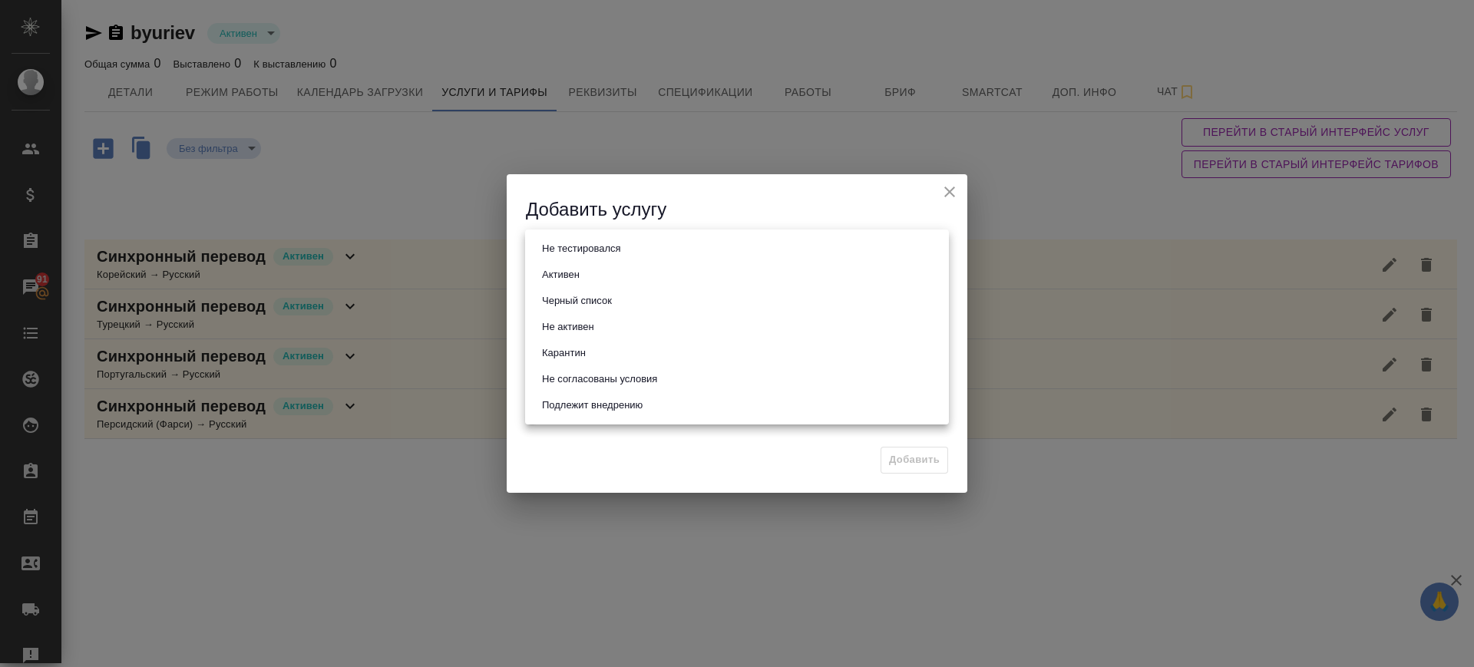
click at [559, 277] on button "Активен" at bounding box center [560, 274] width 47 height 17
type input "active"
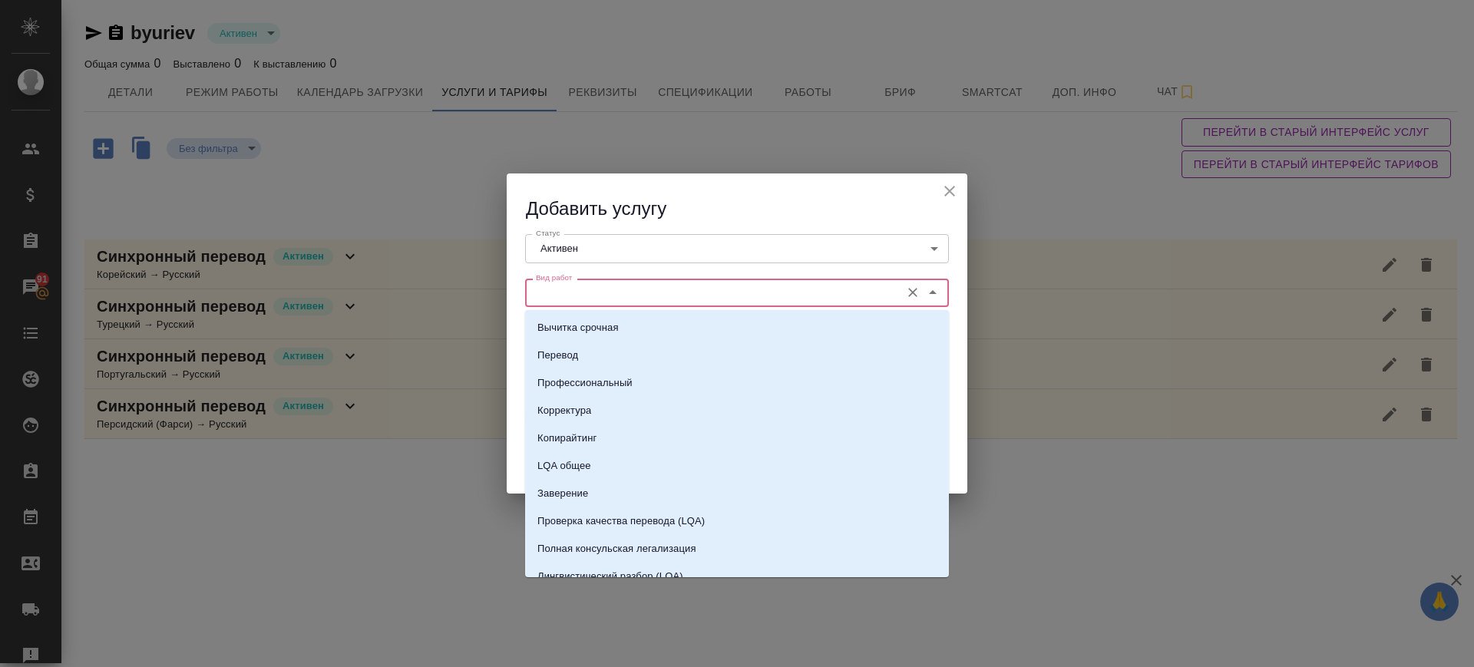
drag, startPoint x: 560, startPoint y: 290, endPoint x: 569, endPoint y: 291, distance: 8.5
click at [560, 292] on input "Вид работ" at bounding box center [711, 292] width 363 height 18
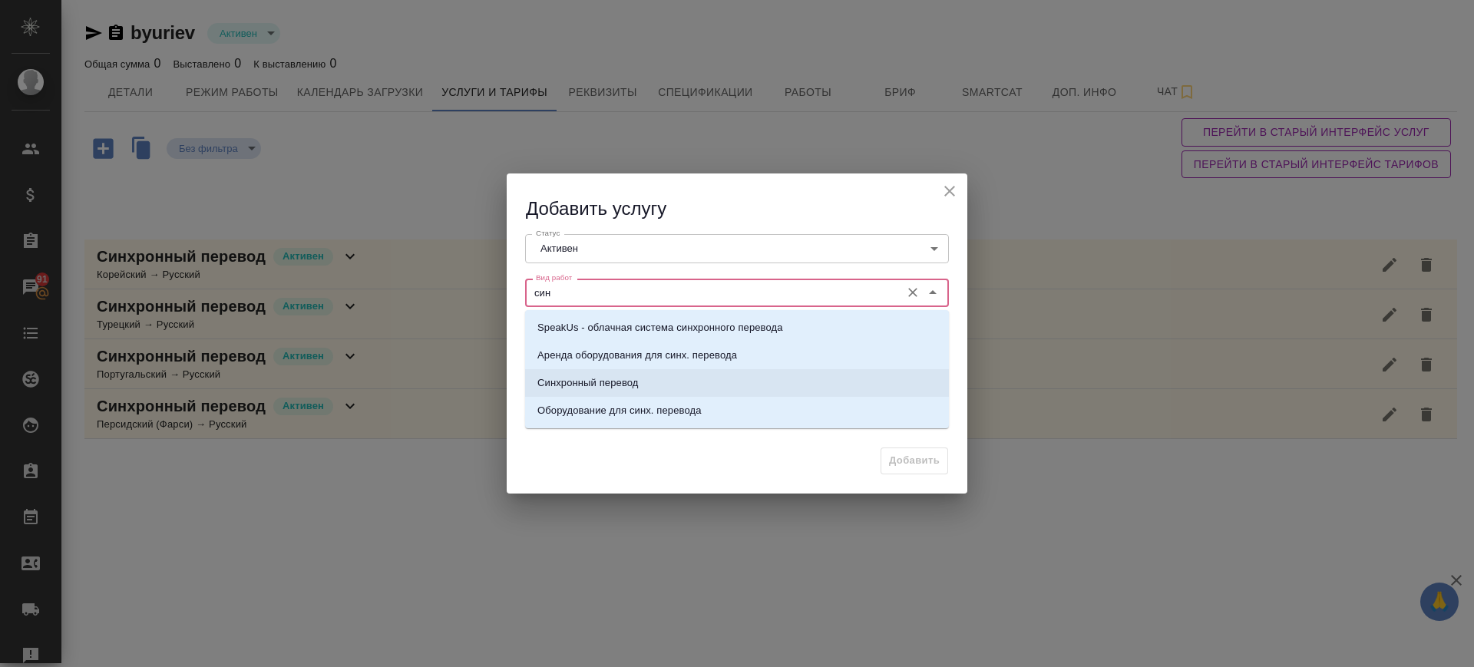
click at [625, 376] on p "Синхронный перевод" at bounding box center [587, 382] width 101 height 15
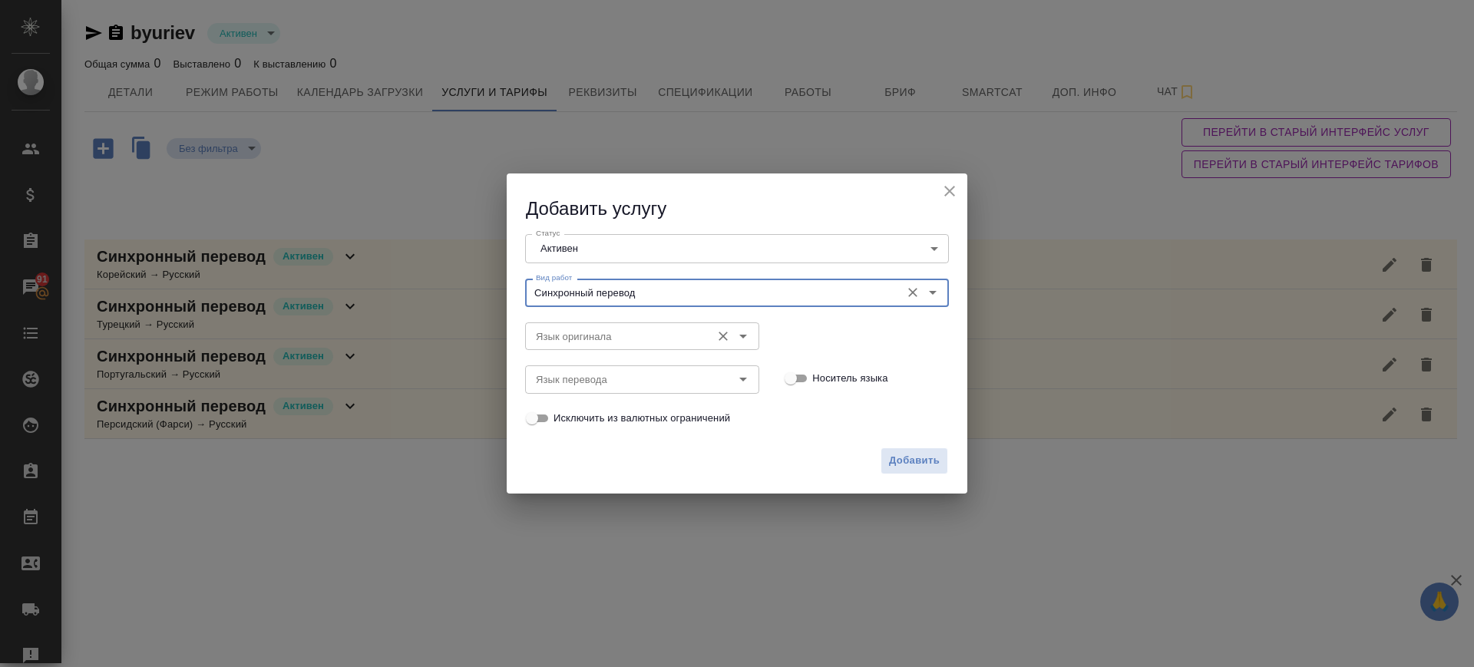
type input "Синхронный перевод"
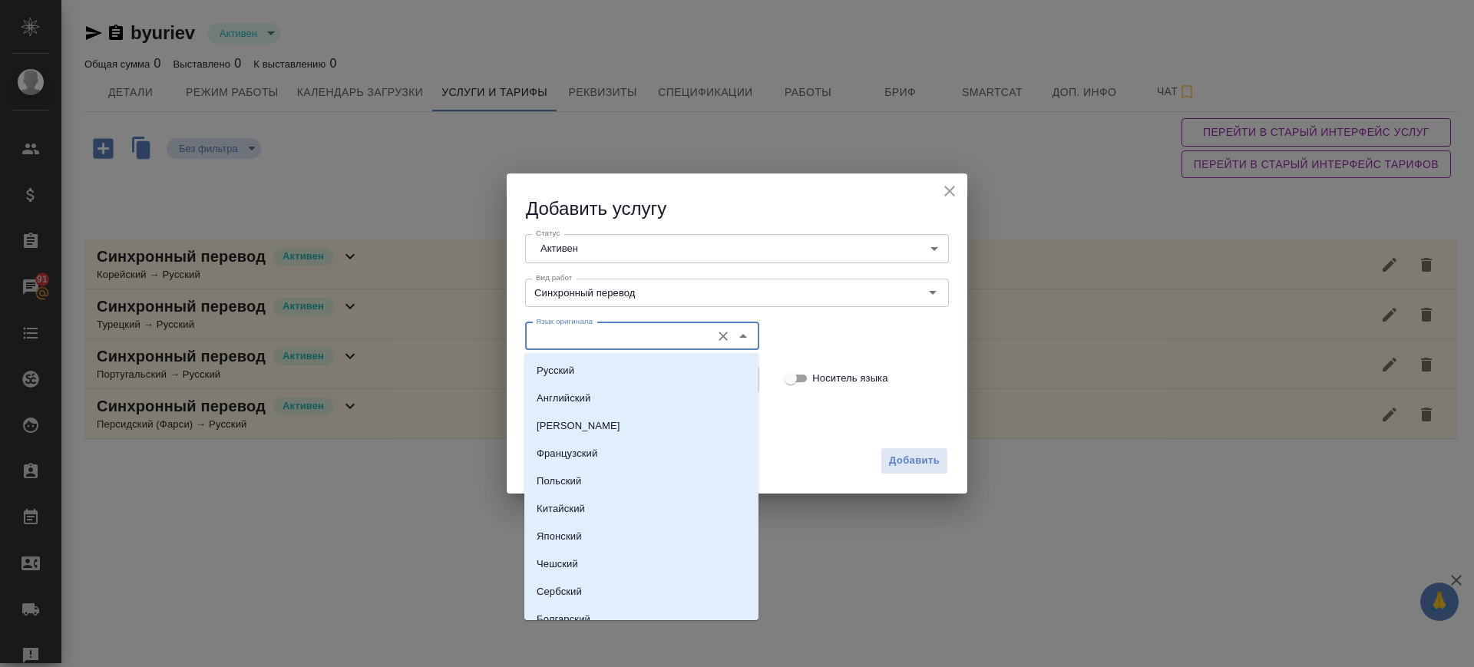
click at [600, 327] on input "Язык оригинала" at bounding box center [616, 336] width 173 height 18
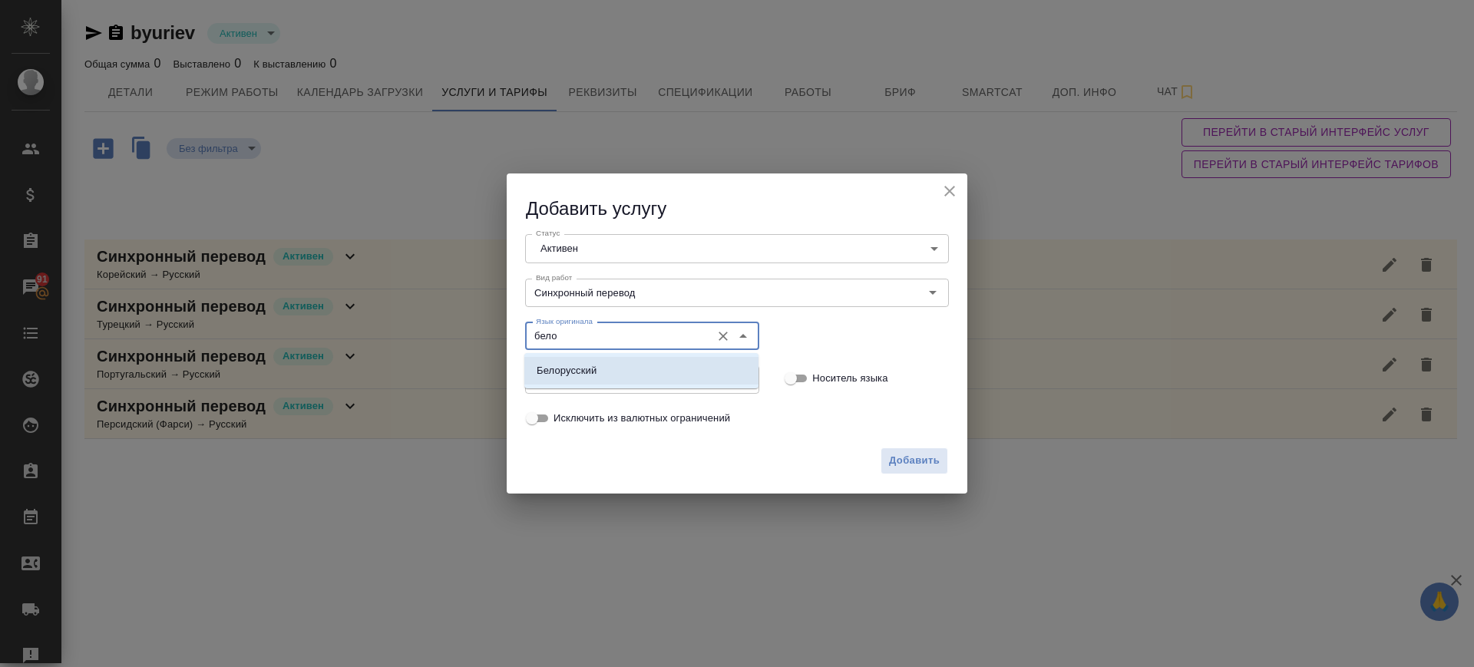
click at [615, 362] on li "Белорусский" at bounding box center [641, 371] width 234 height 28
click at [615, 362] on div "Язык перевода Язык перевода" at bounding box center [642, 377] width 234 height 37
type input "Белорусский"
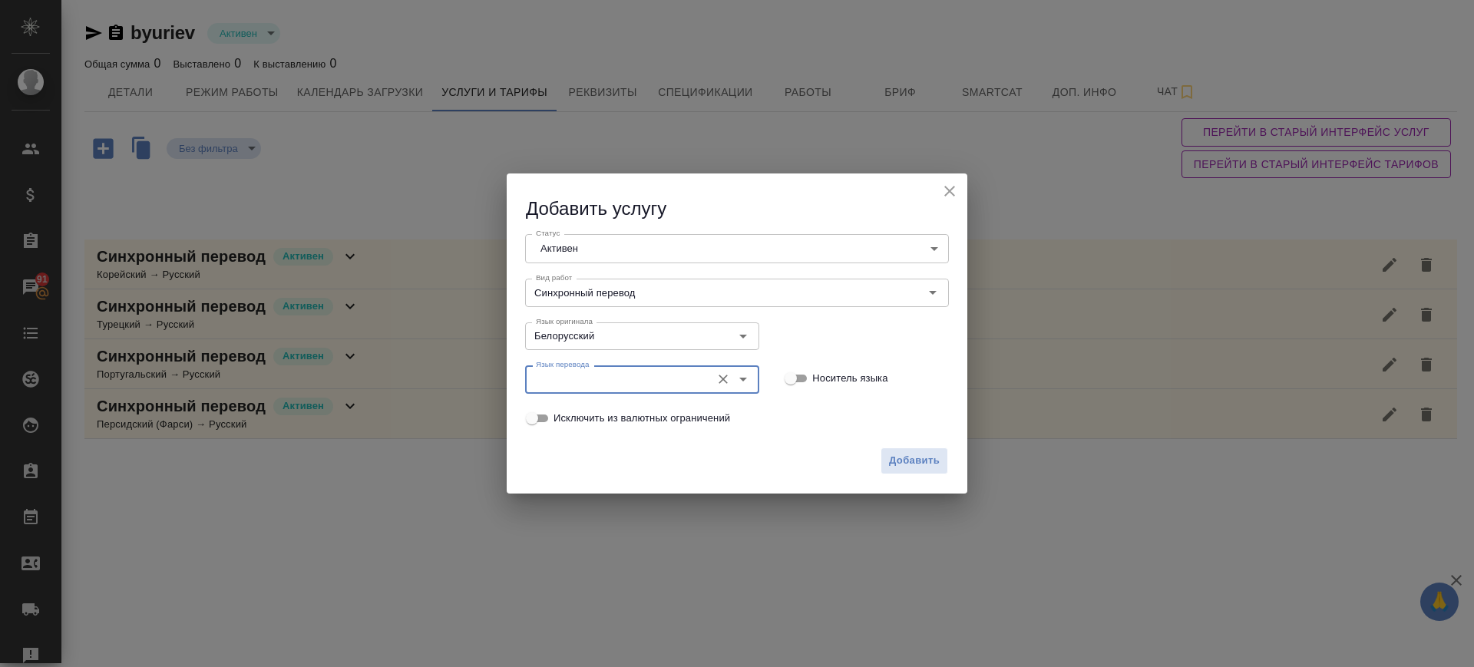
click at [617, 381] on input "Язык перевода" at bounding box center [616, 379] width 173 height 18
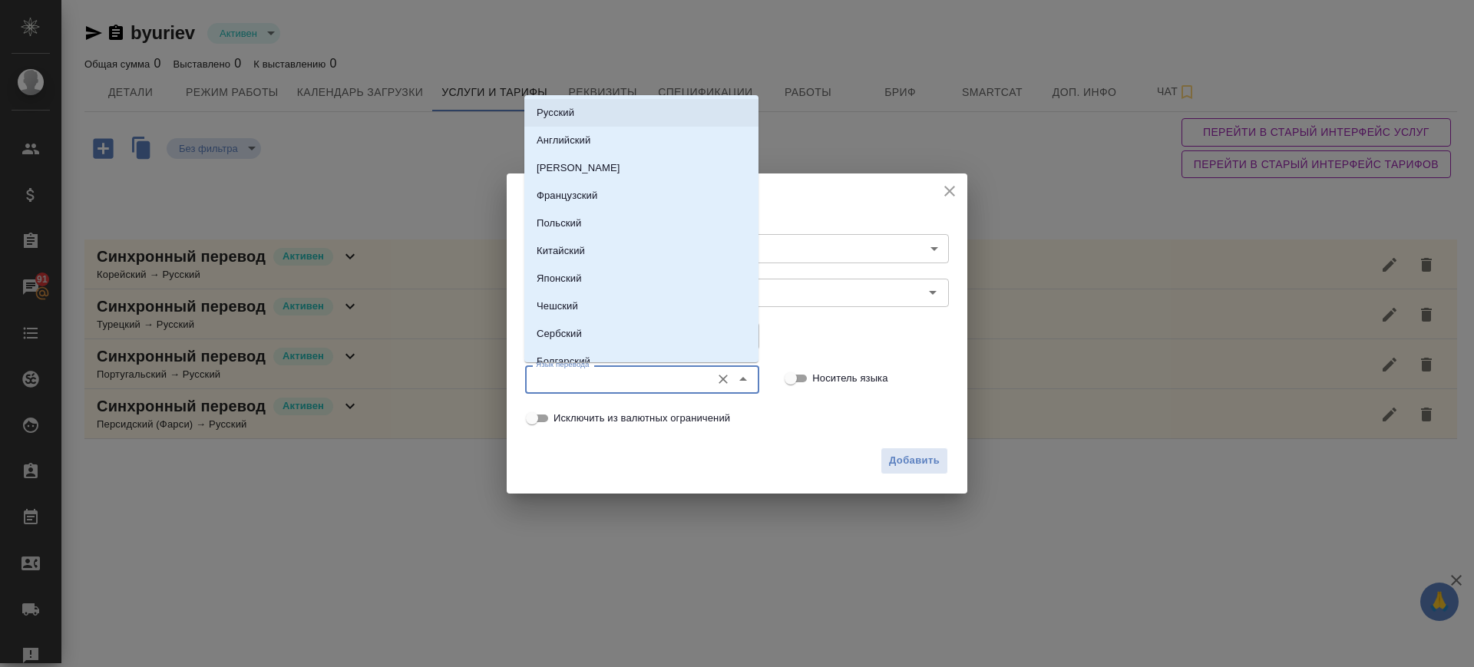
click at [576, 106] on li "Русский" at bounding box center [641, 113] width 234 height 28
type input "Русский"
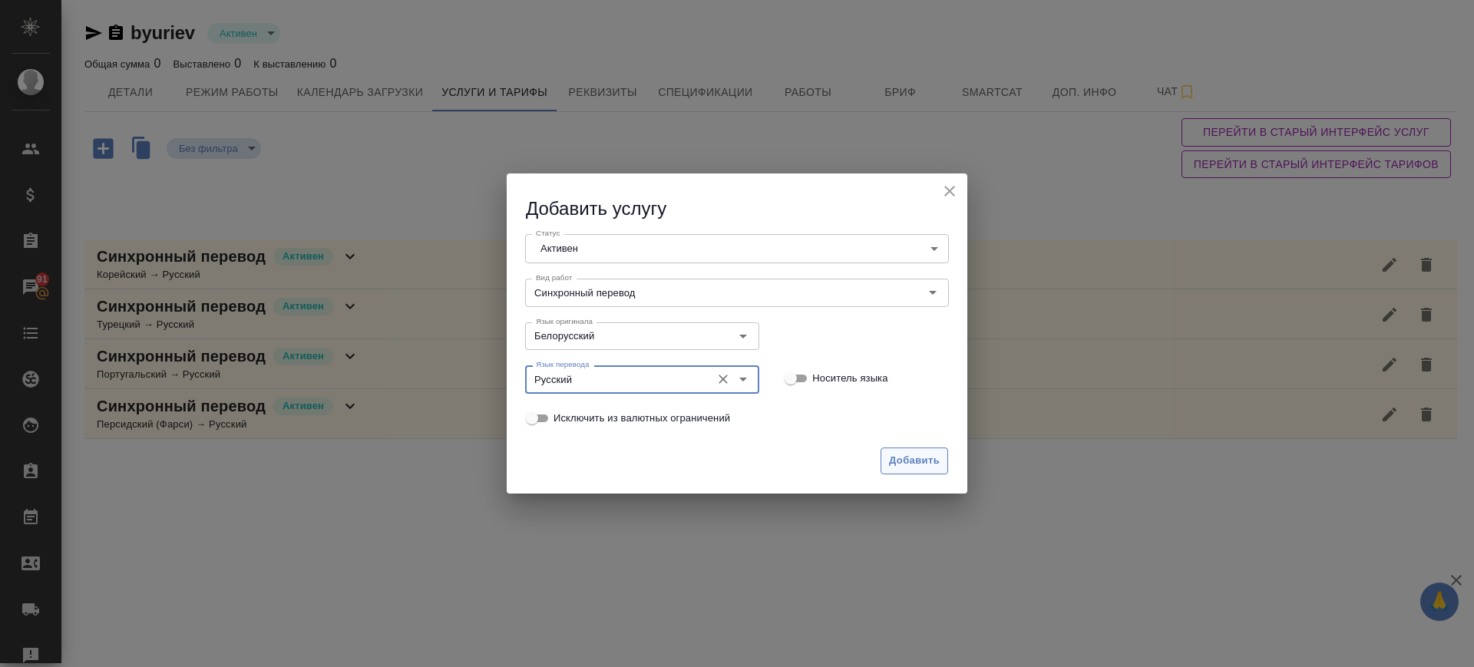
click at [911, 458] on span "Добавить" at bounding box center [914, 461] width 51 height 18
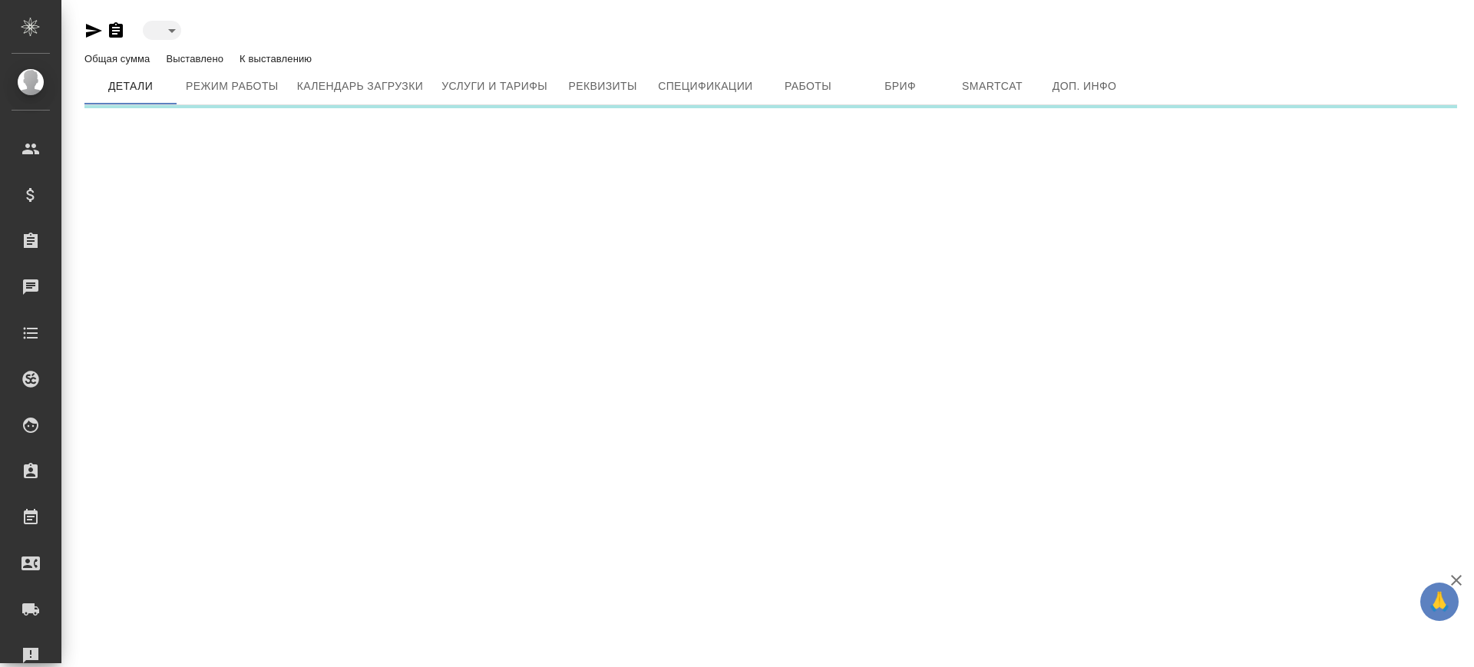
type input "active"
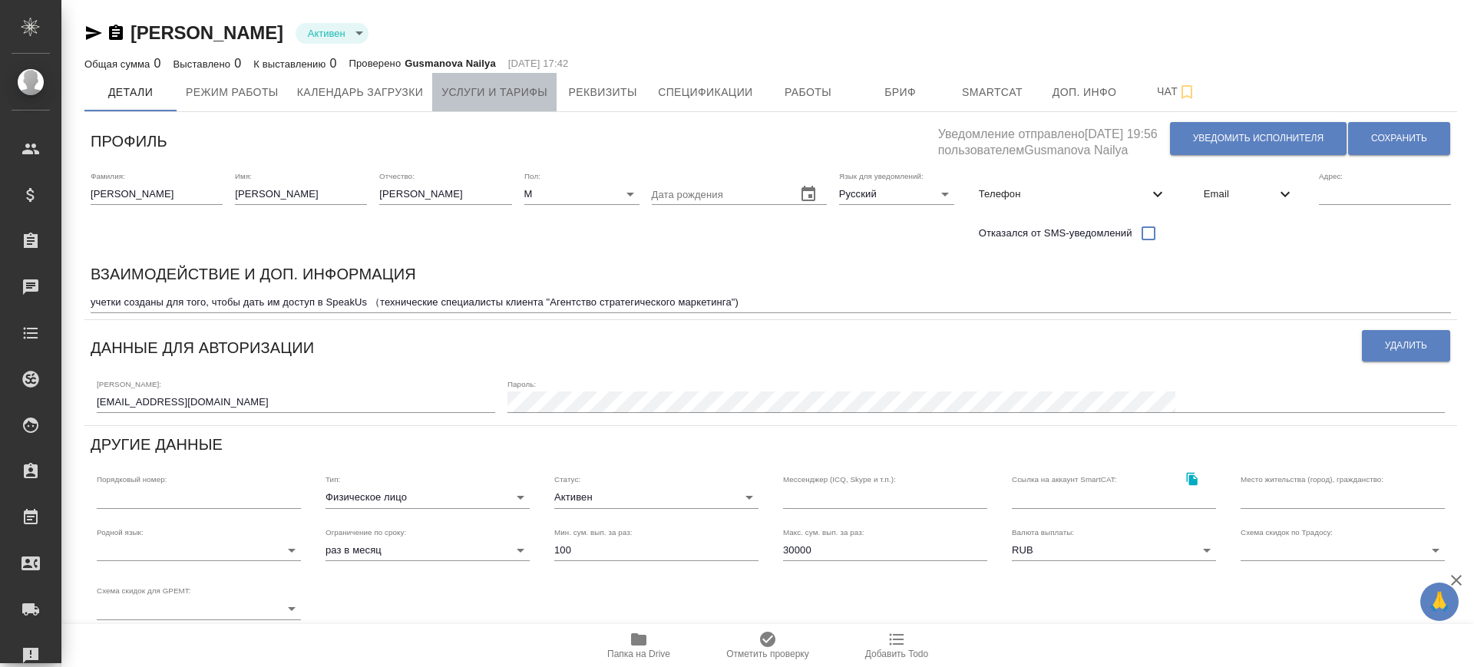
click at [505, 98] on span "Услуги и тарифы" at bounding box center [494, 92] width 106 height 19
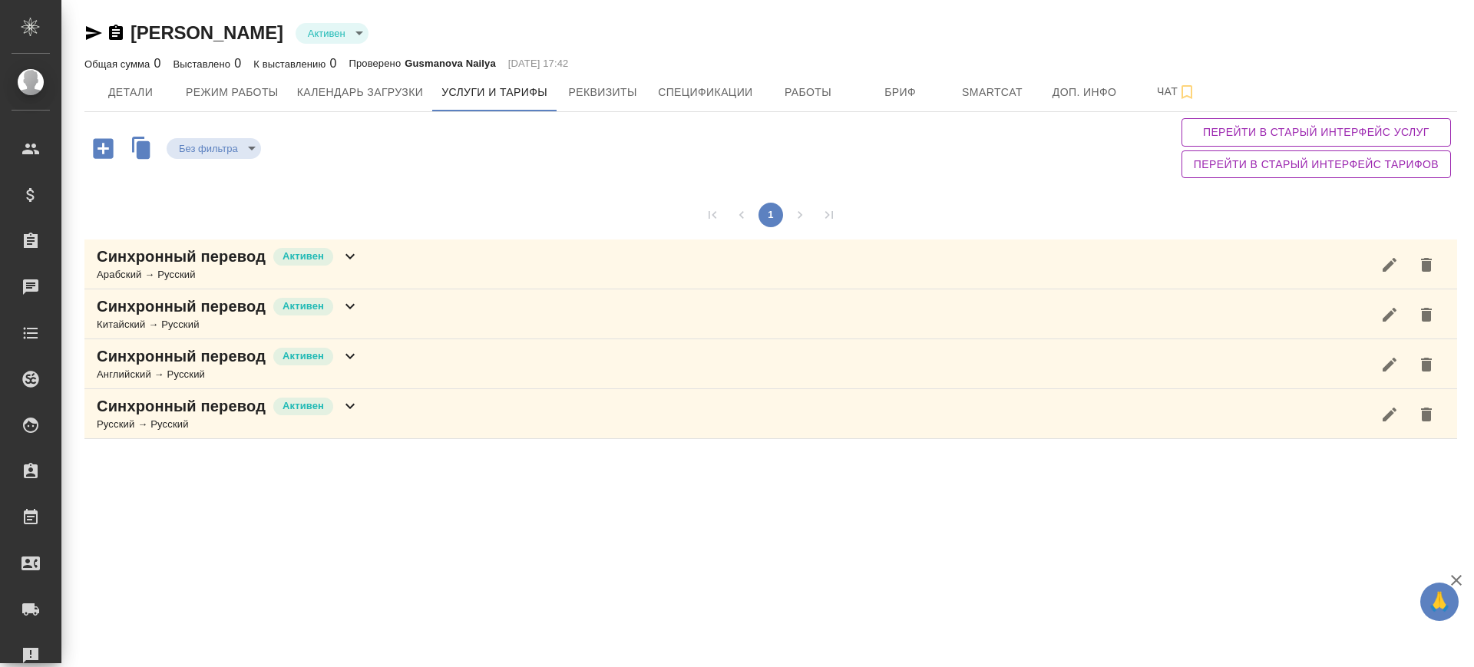
click at [108, 154] on icon "button" at bounding box center [103, 148] width 20 height 20
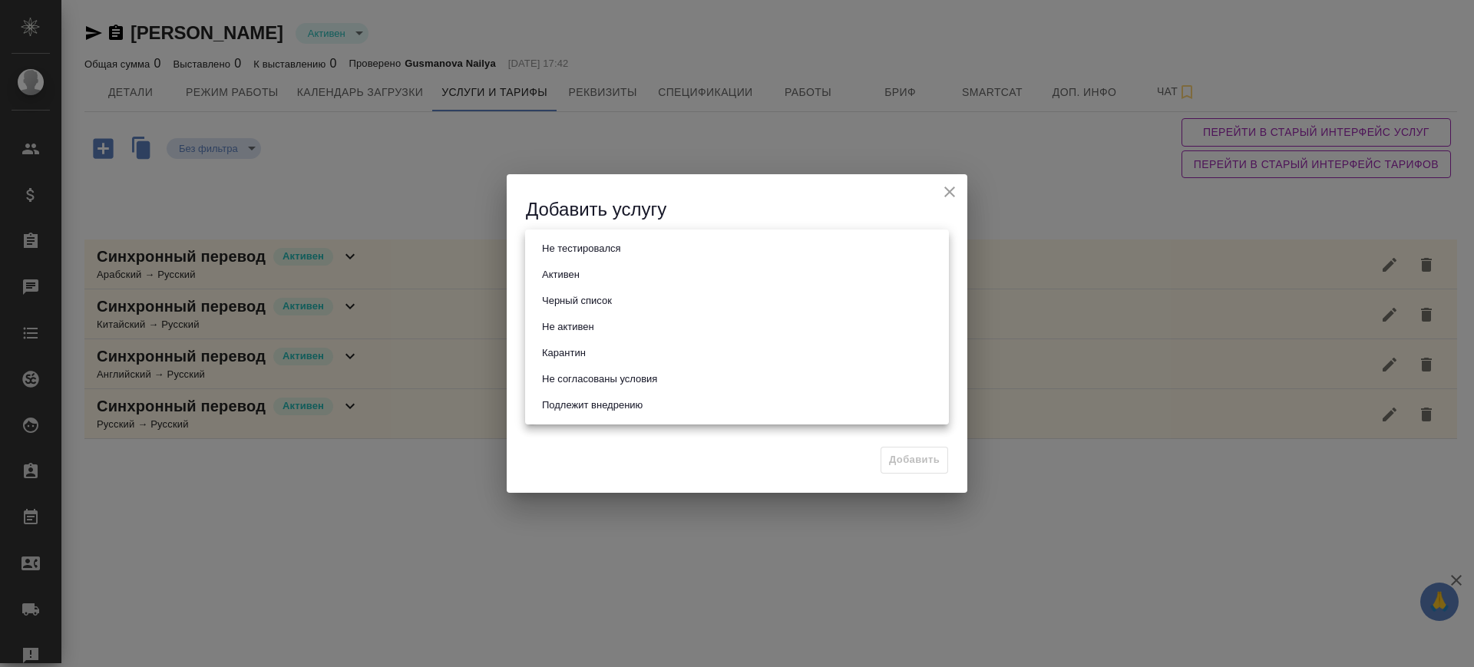
click at [586, 253] on body "🙏 .cls-1 fill:#fff; AWATERA Саглам Виктория v.saglam Клиенты Спецификации Заказ…" at bounding box center [737, 333] width 1474 height 667
click at [591, 276] on li "Активен" at bounding box center [737, 275] width 424 height 26
type input "active"
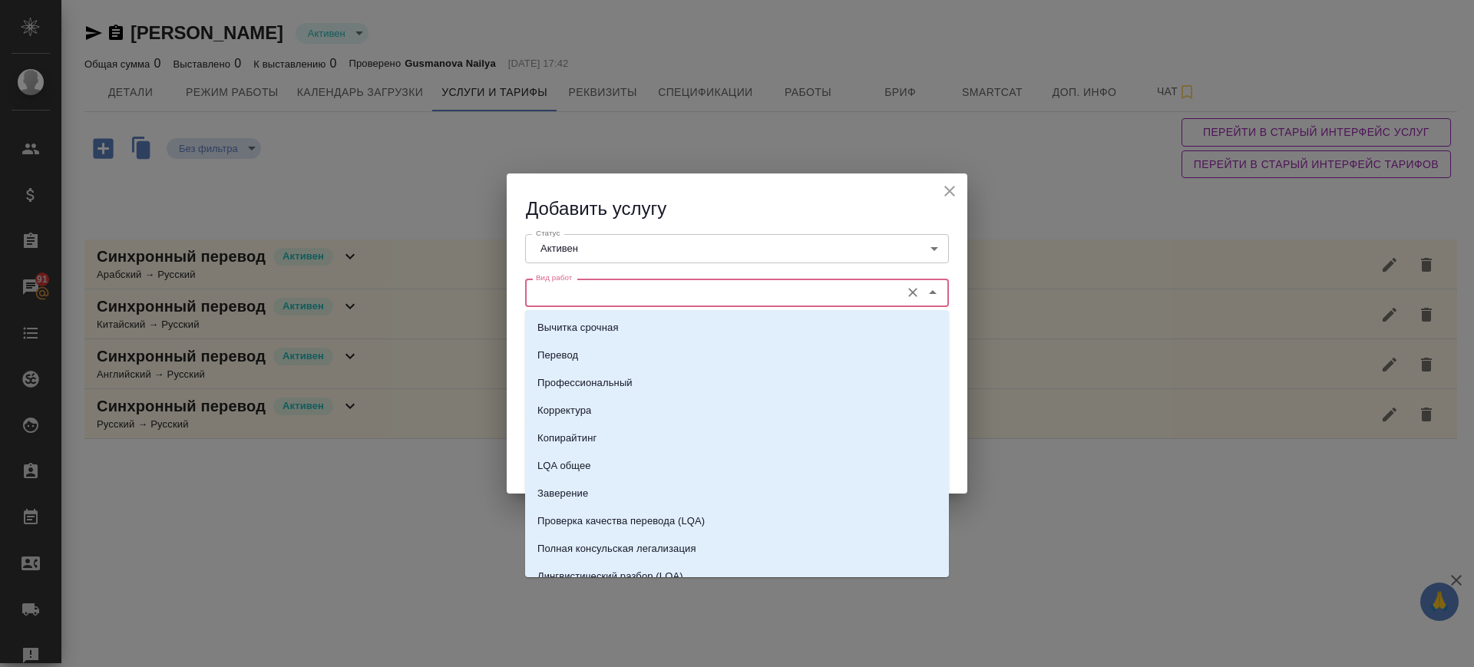
click at [591, 294] on input "Вид работ" at bounding box center [711, 292] width 363 height 18
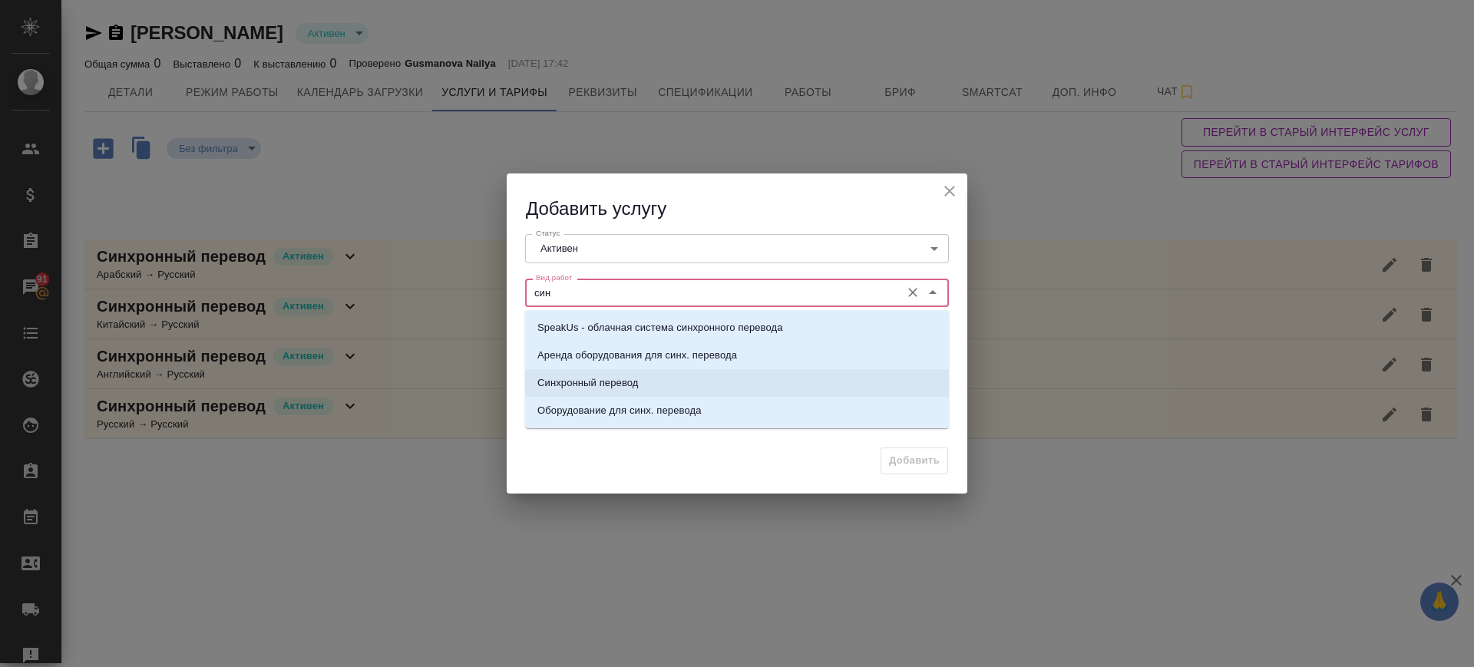
click at [645, 386] on li "Синхронный перевод" at bounding box center [737, 383] width 424 height 28
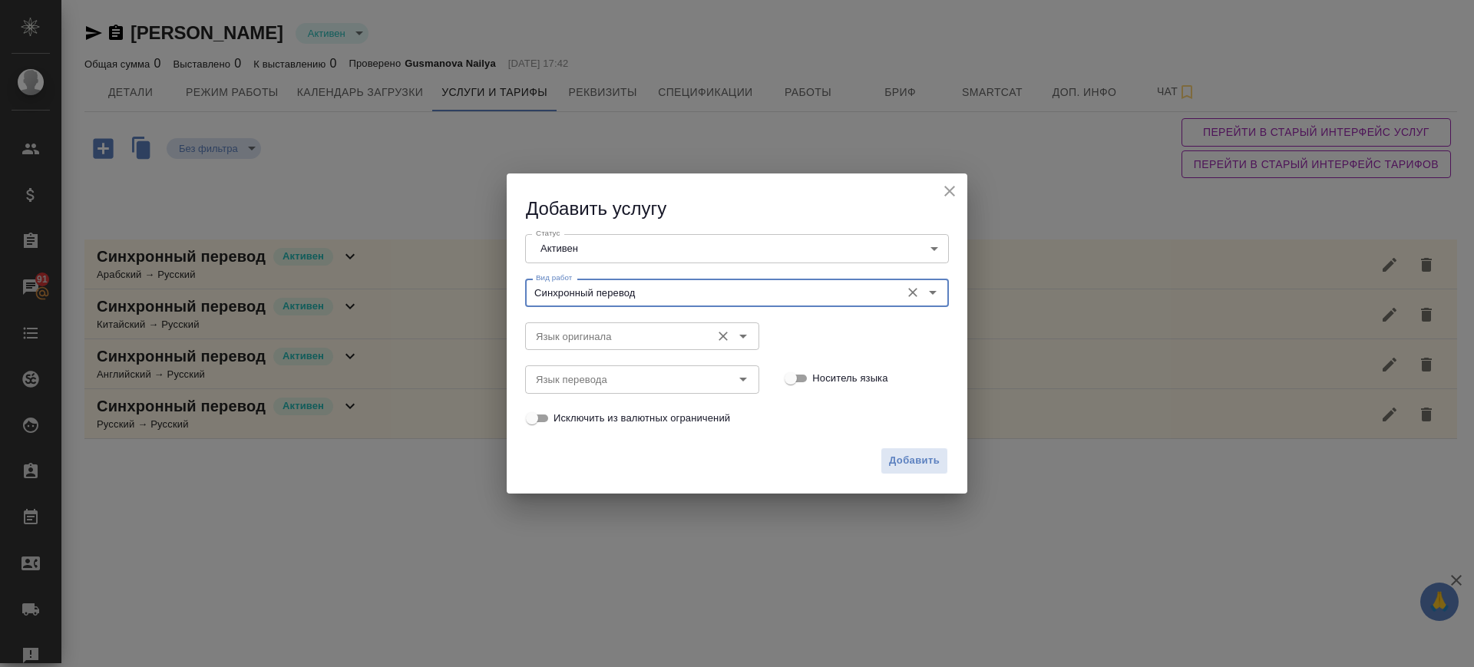
type input "Синхронный перевод"
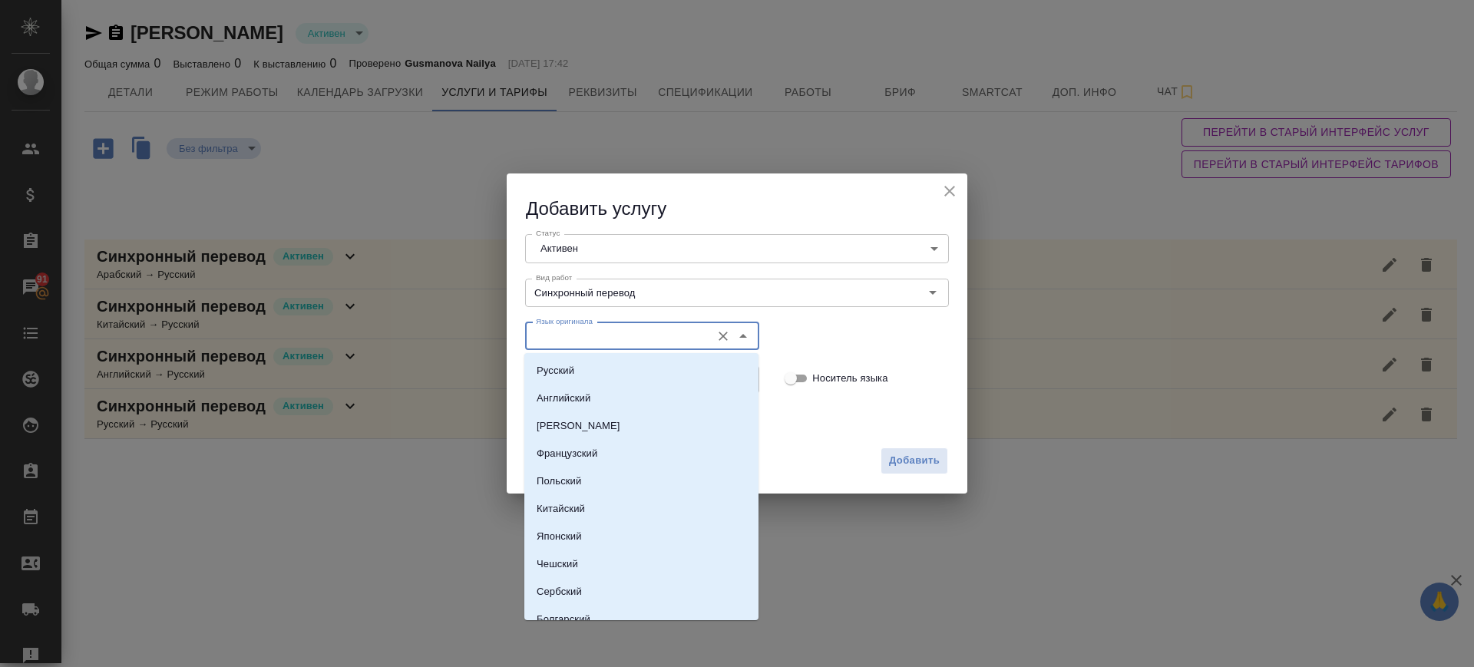
click at [647, 328] on input "Язык оригинала" at bounding box center [616, 336] width 173 height 18
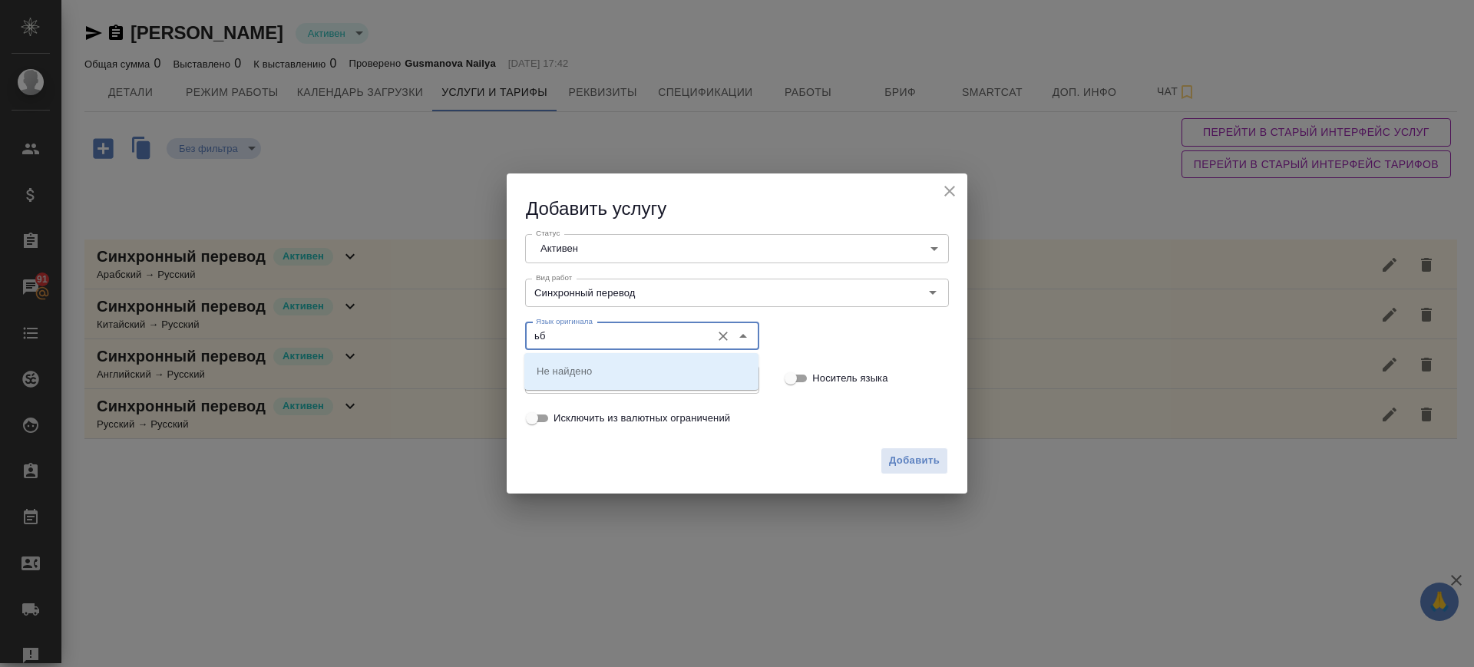
type input "ь"
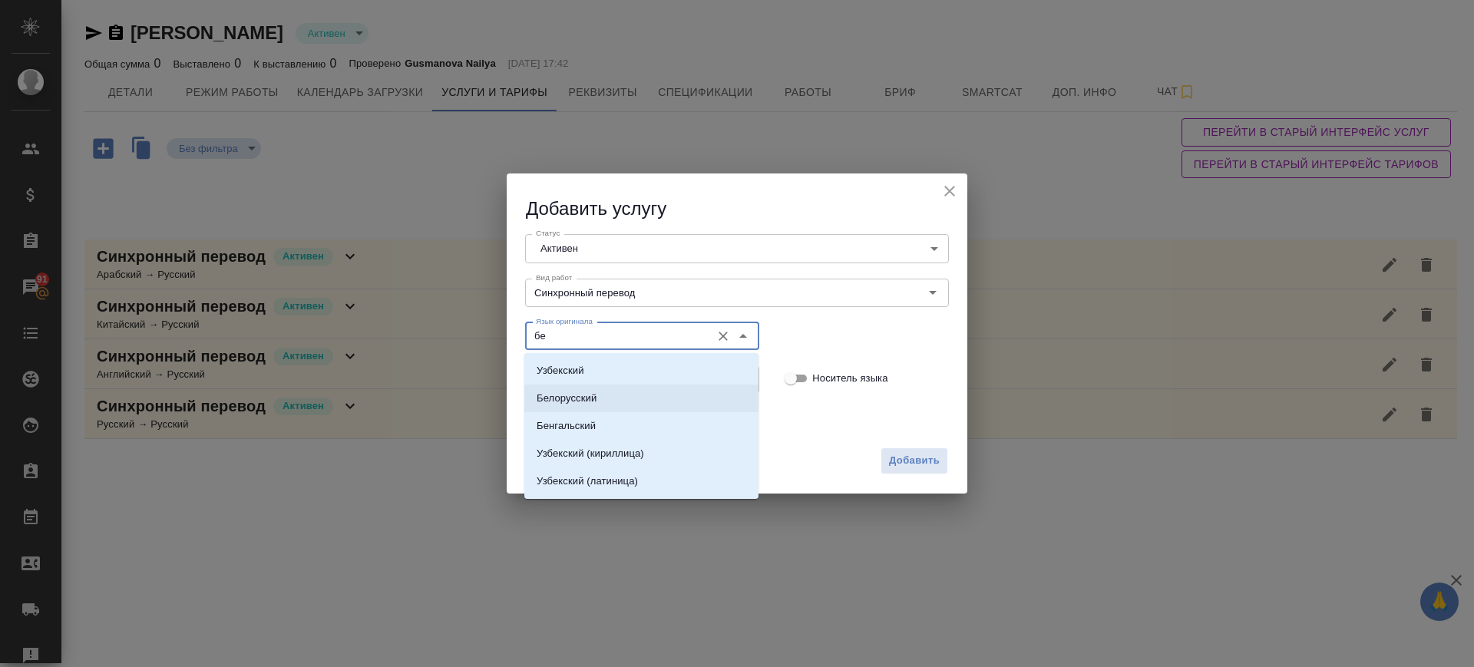
click at [649, 399] on li "Белорусский" at bounding box center [641, 399] width 234 height 28
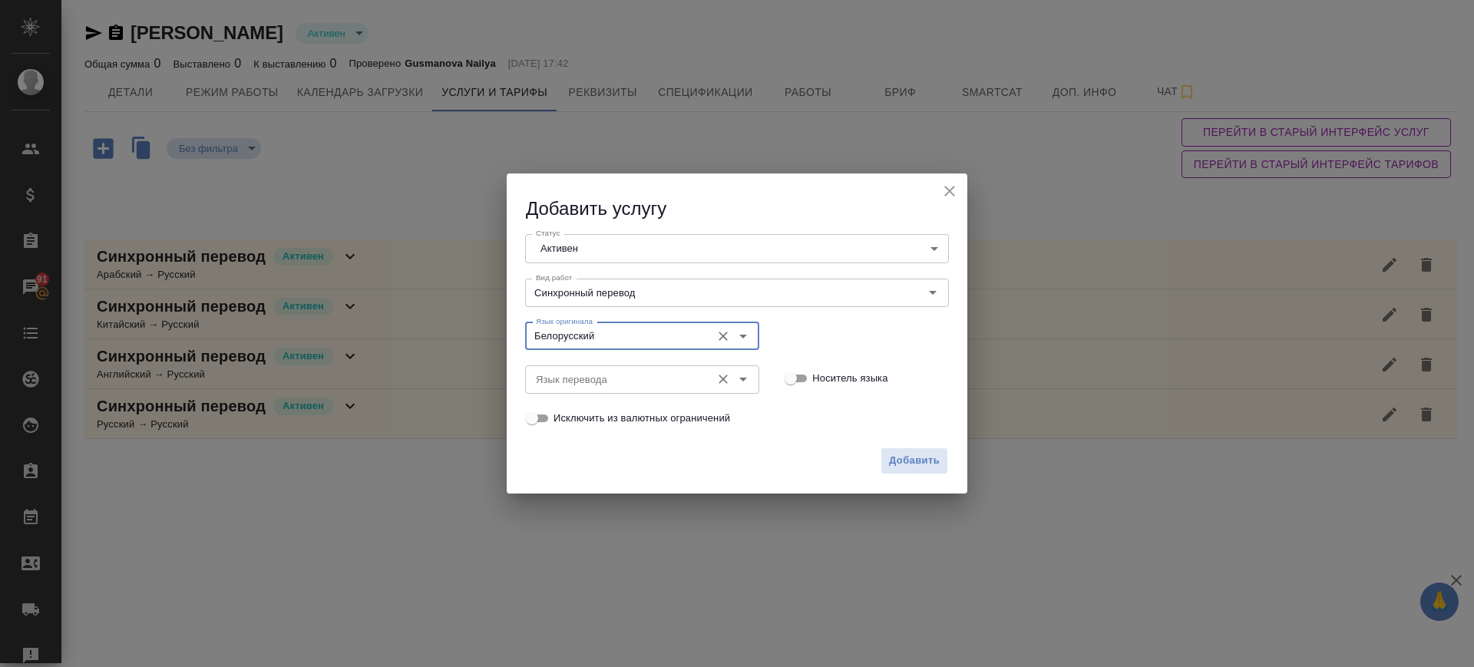
type input "Белорусский"
click at [648, 383] on input "Язык перевода" at bounding box center [616, 379] width 173 height 18
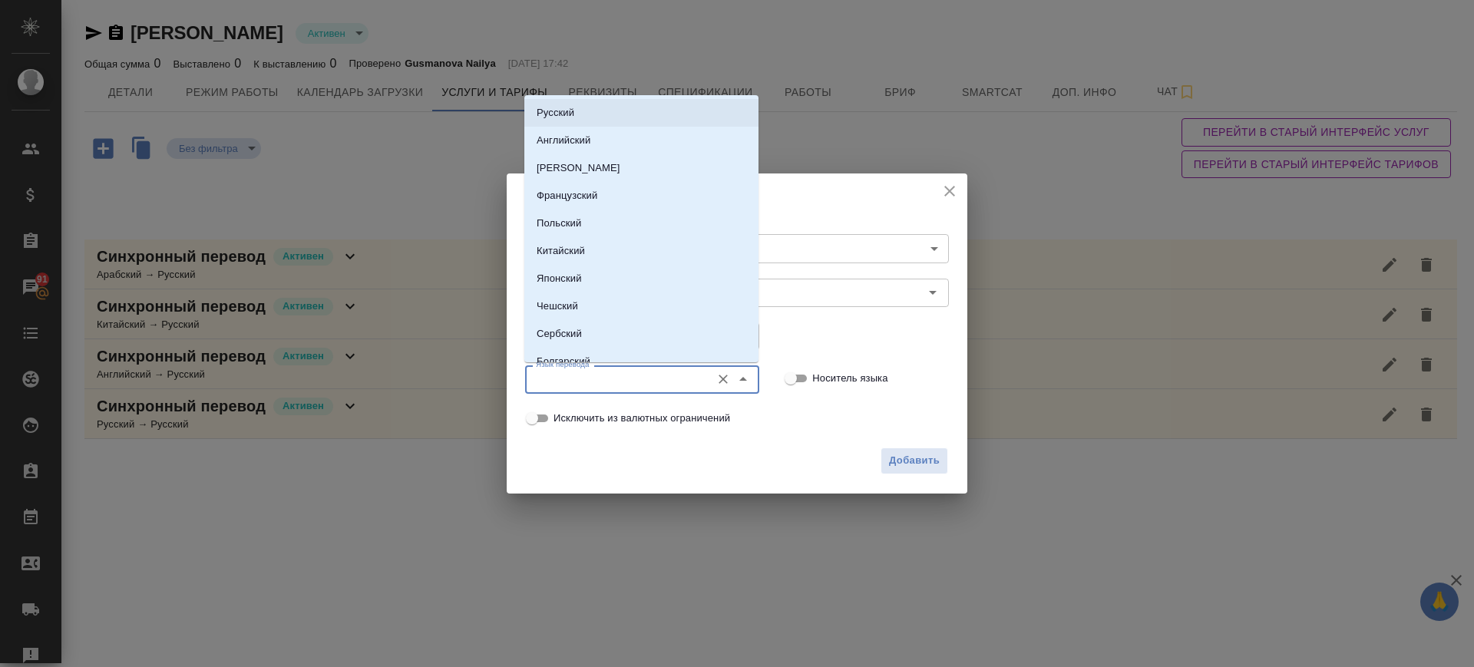
click at [631, 99] on li "Русский" at bounding box center [641, 113] width 234 height 28
type input "Русский"
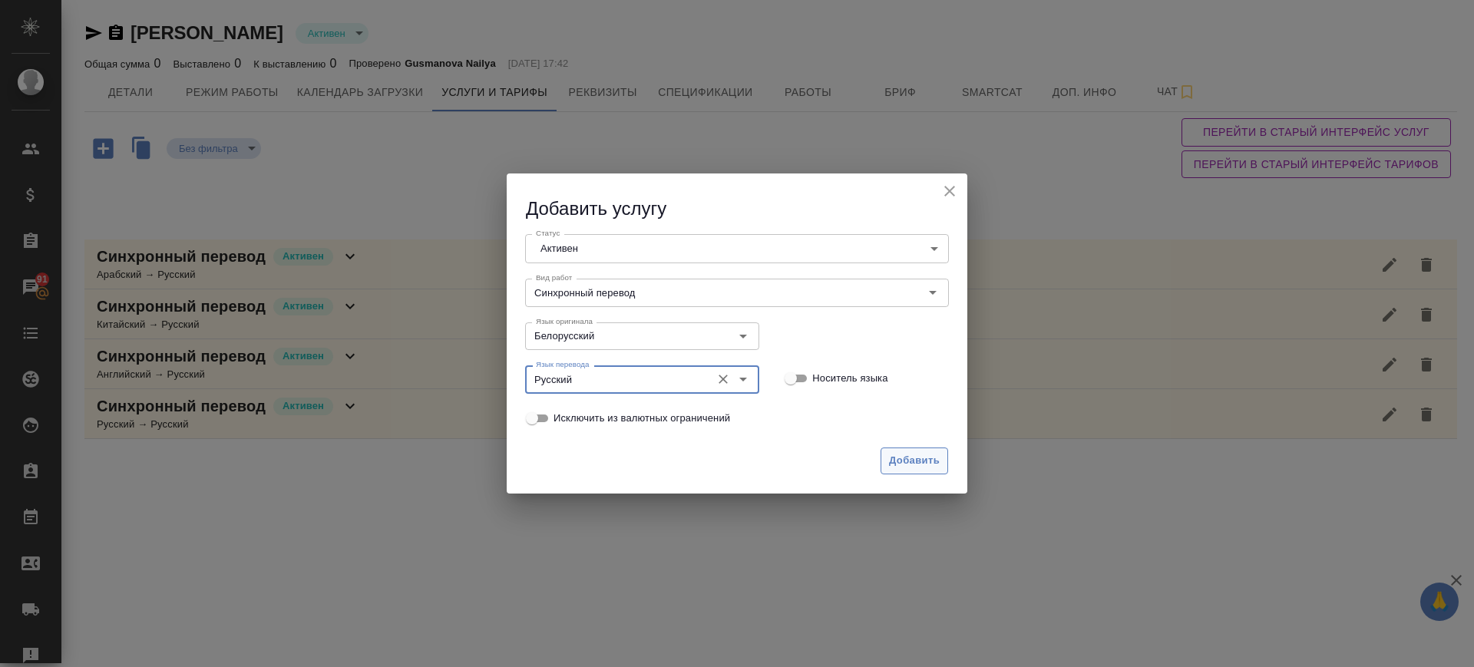
click at [901, 457] on span "Добавить" at bounding box center [914, 461] width 51 height 18
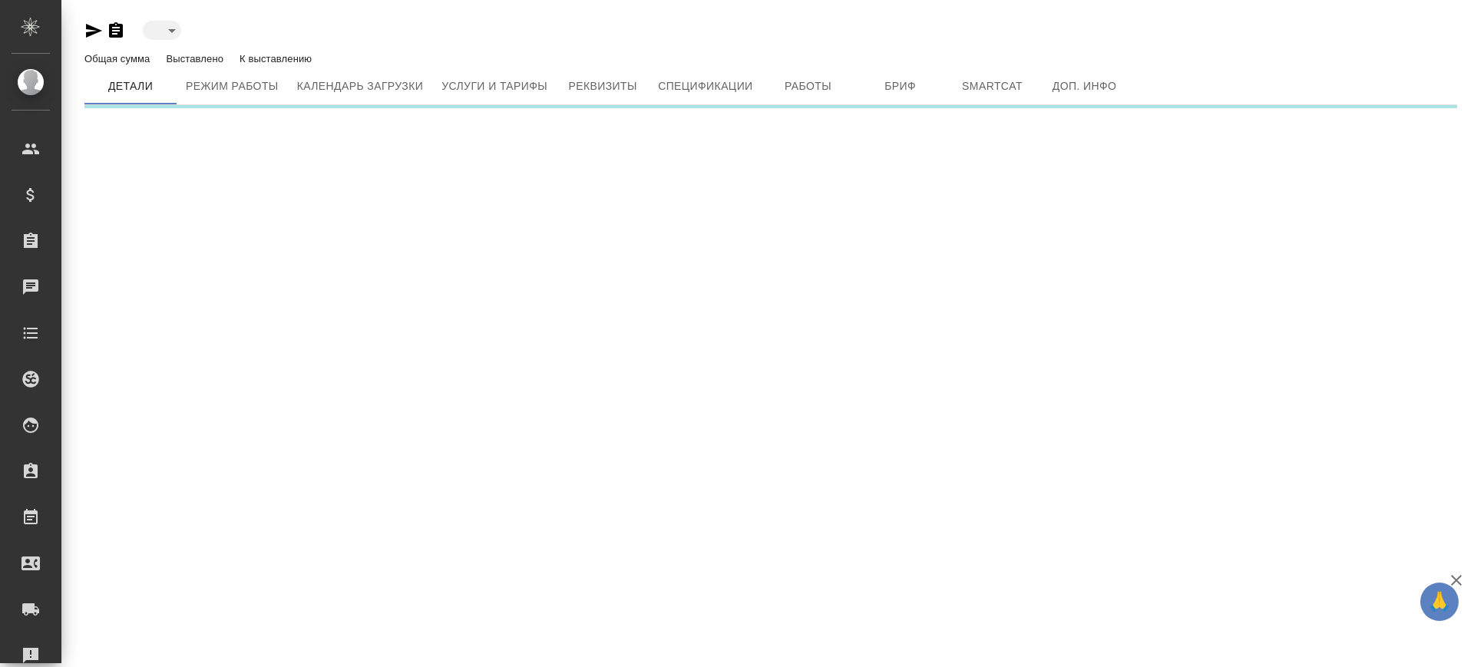
type input "active"
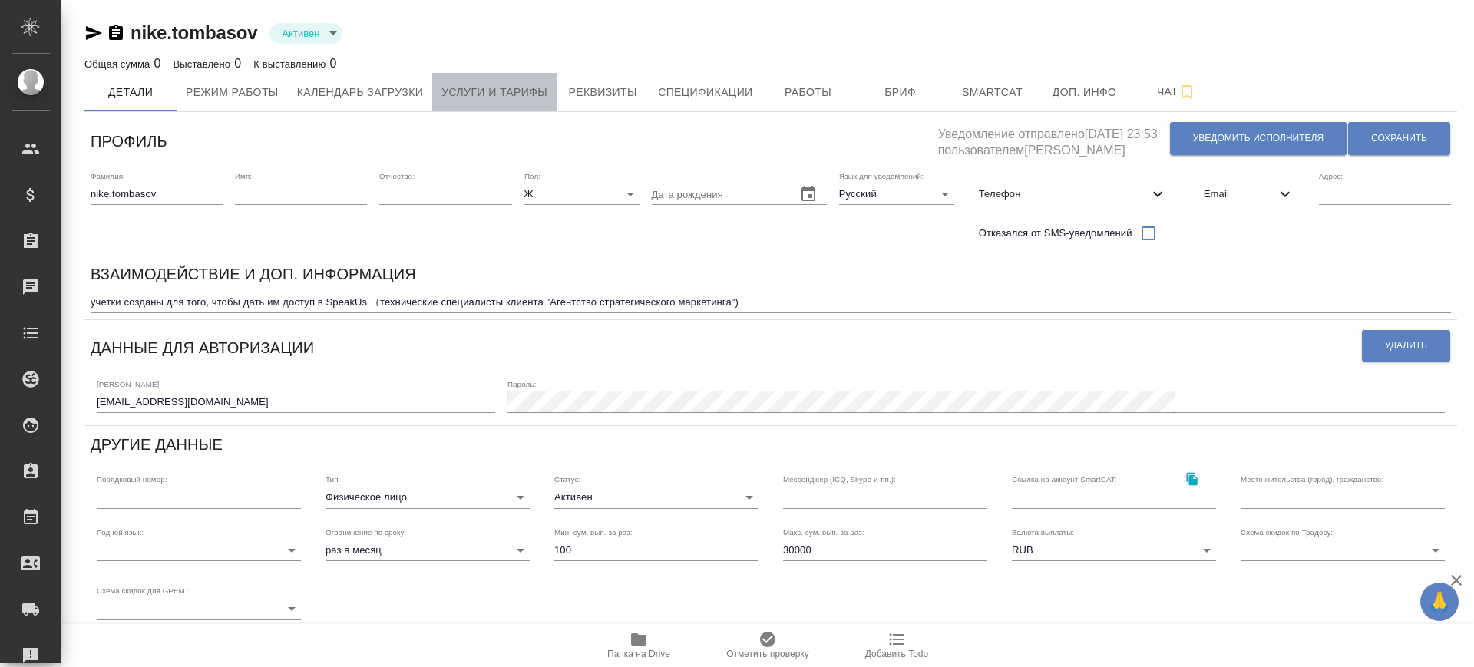
click at [471, 94] on span "Услуги и тарифы" at bounding box center [494, 92] width 106 height 19
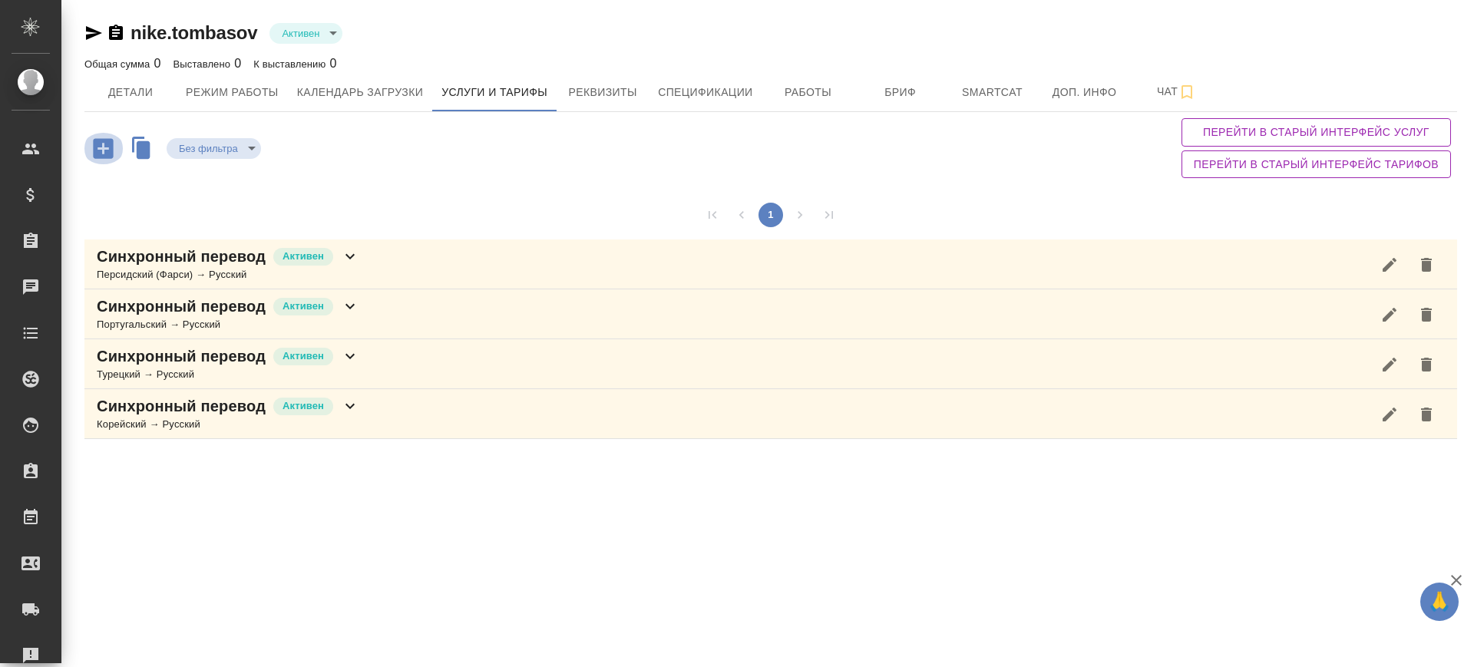
click at [107, 156] on icon "button" at bounding box center [103, 148] width 20 height 20
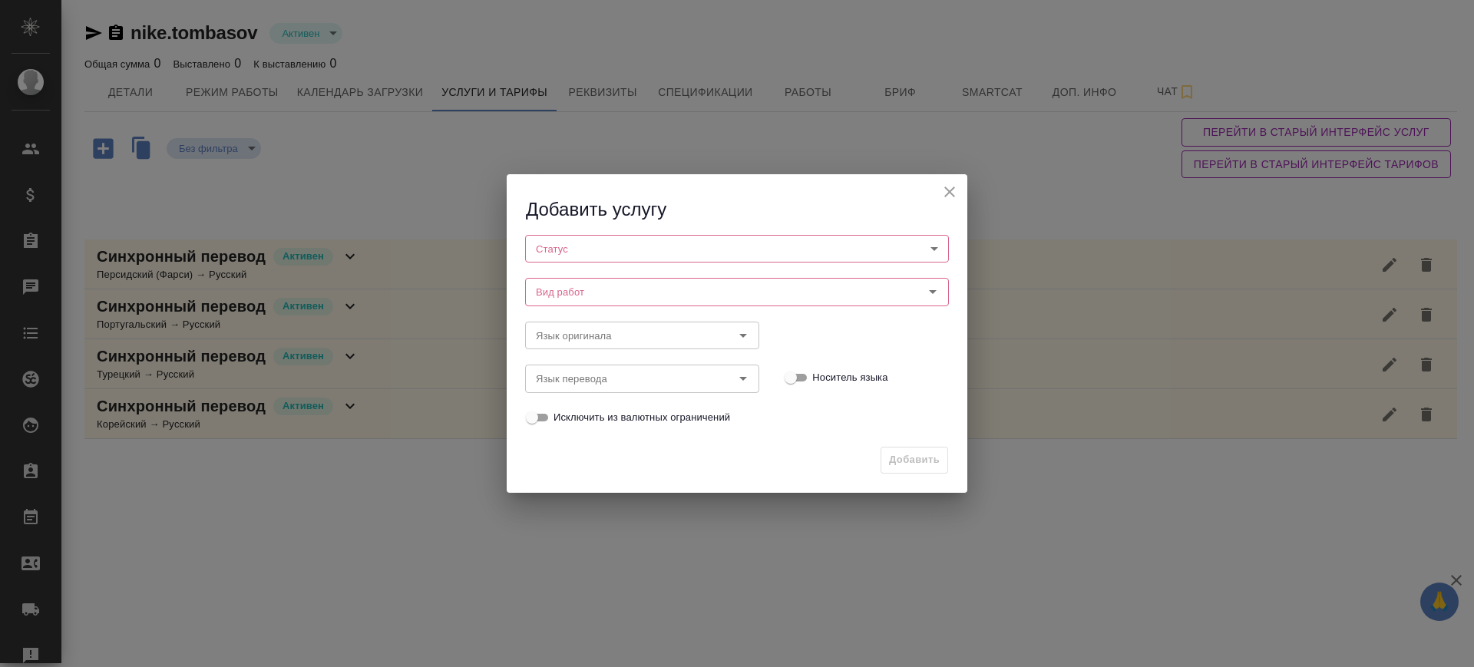
click at [576, 253] on body "🙏 .cls-1 fill:#fff; AWATERA Саглам Виктория v.saglam Клиенты Спецификации Заказ…" at bounding box center [737, 333] width 1474 height 667
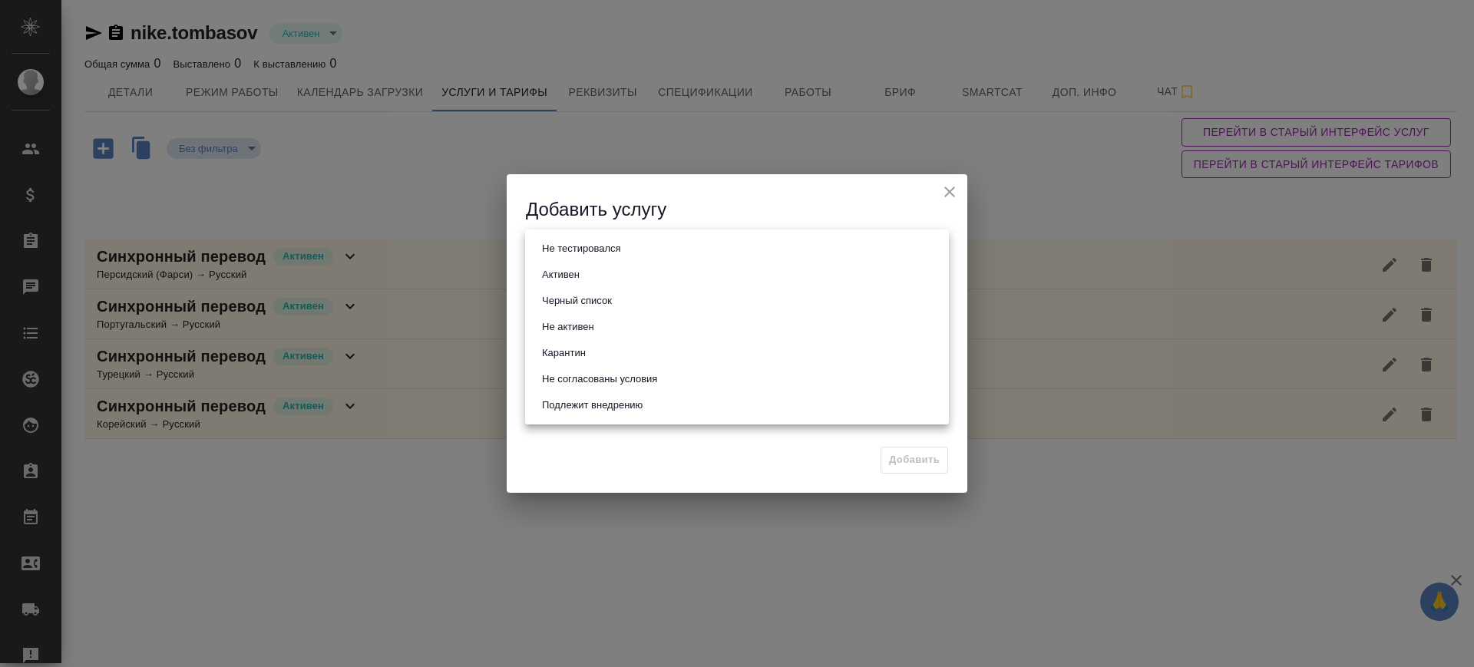
click at [586, 272] on li "Активен" at bounding box center [737, 275] width 424 height 26
type input "active"
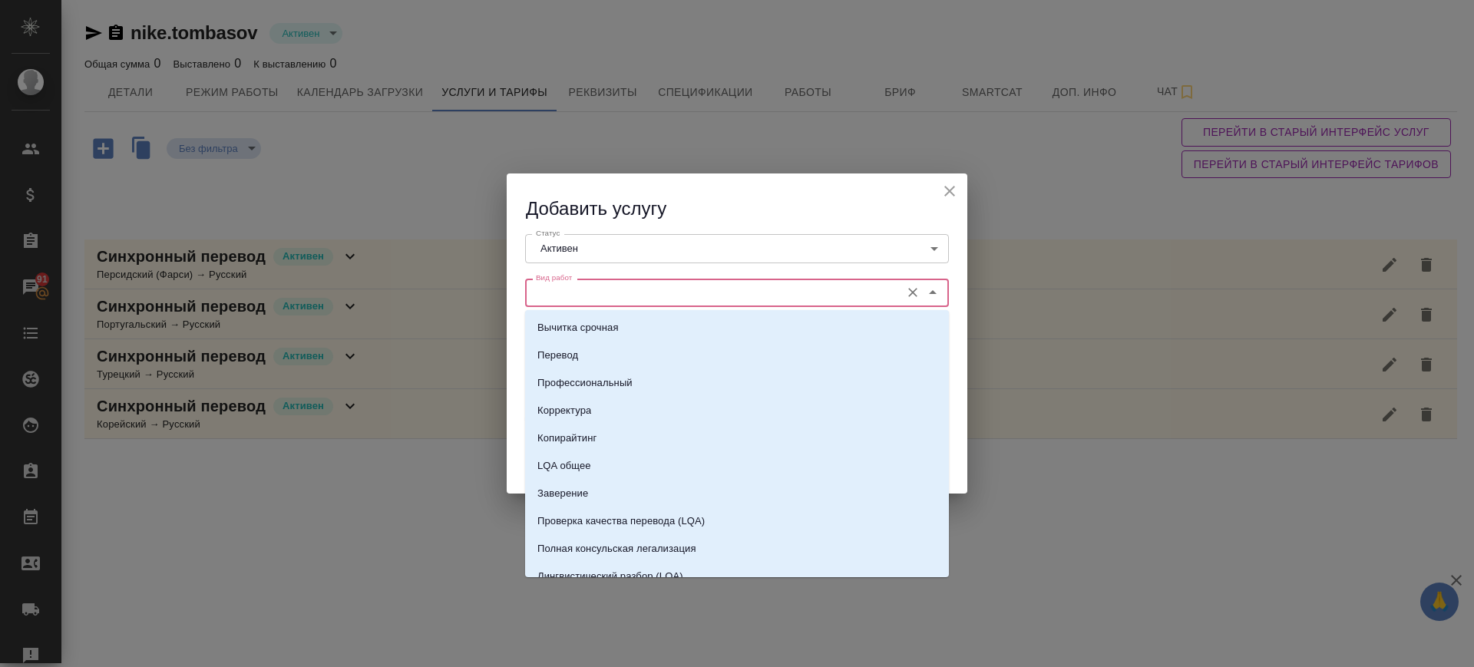
click at [589, 300] on input "Вид работ" at bounding box center [711, 292] width 363 height 18
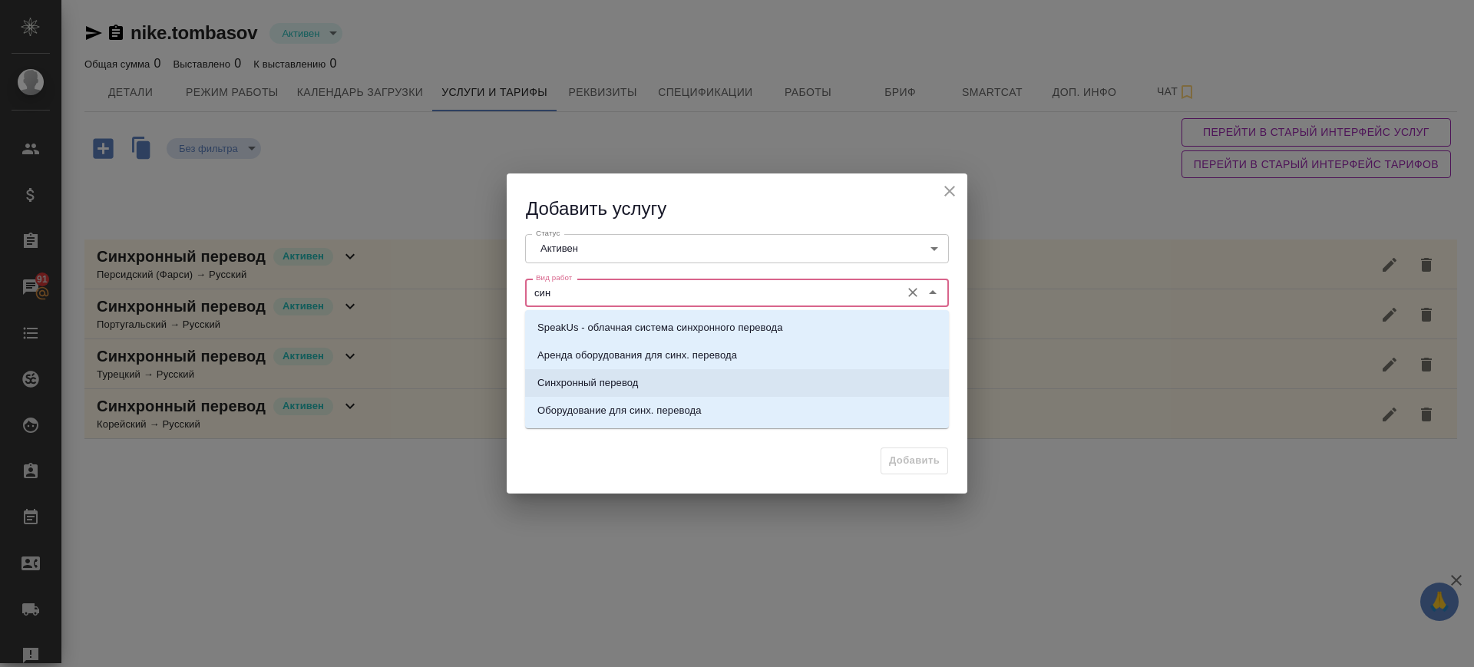
click at [589, 382] on p "Синхронный перевод" at bounding box center [587, 382] width 101 height 15
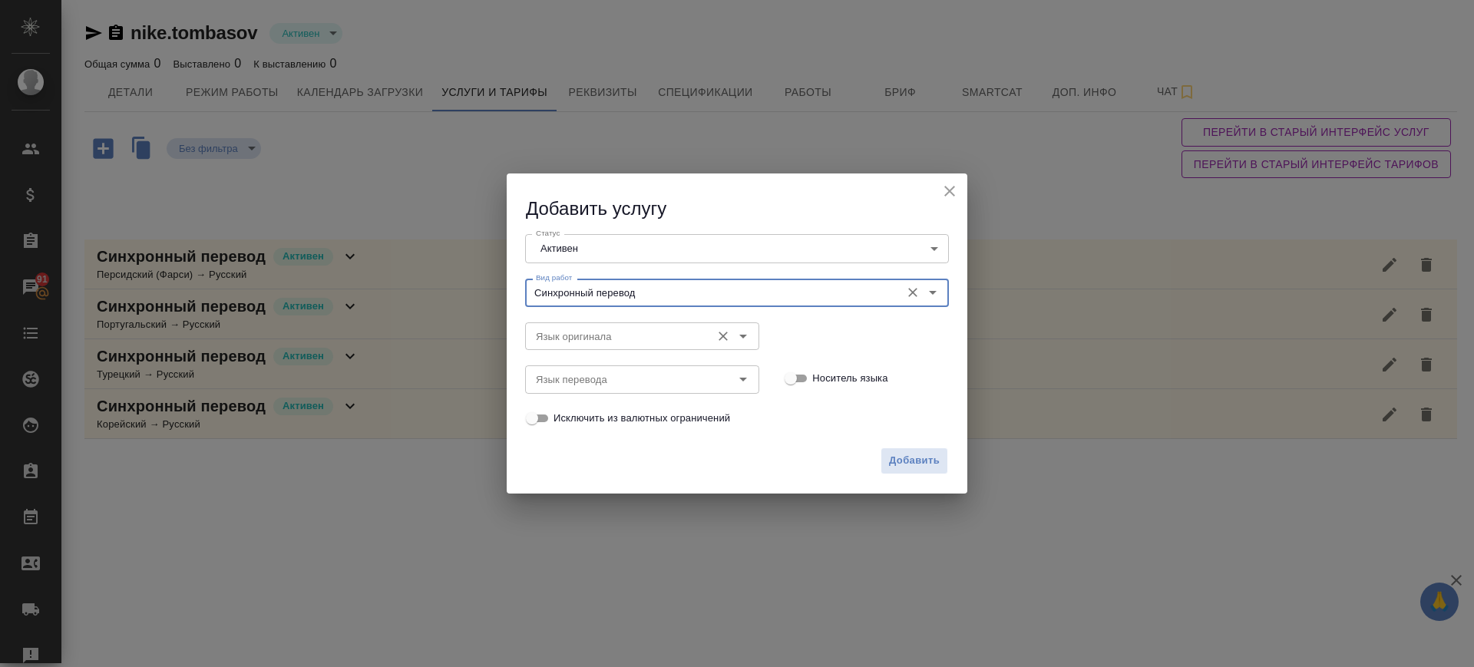
type input "Синхронный перевод"
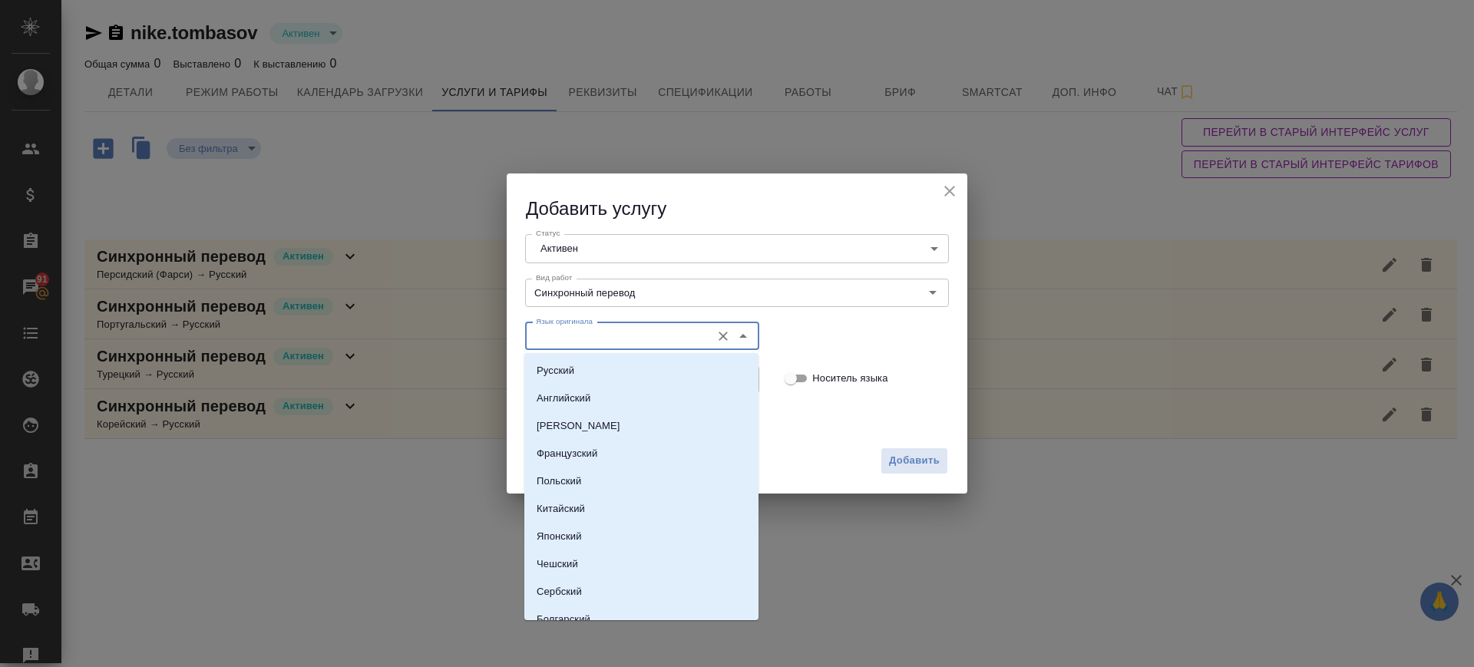
click at [568, 332] on input "Язык оригинала" at bounding box center [616, 336] width 173 height 18
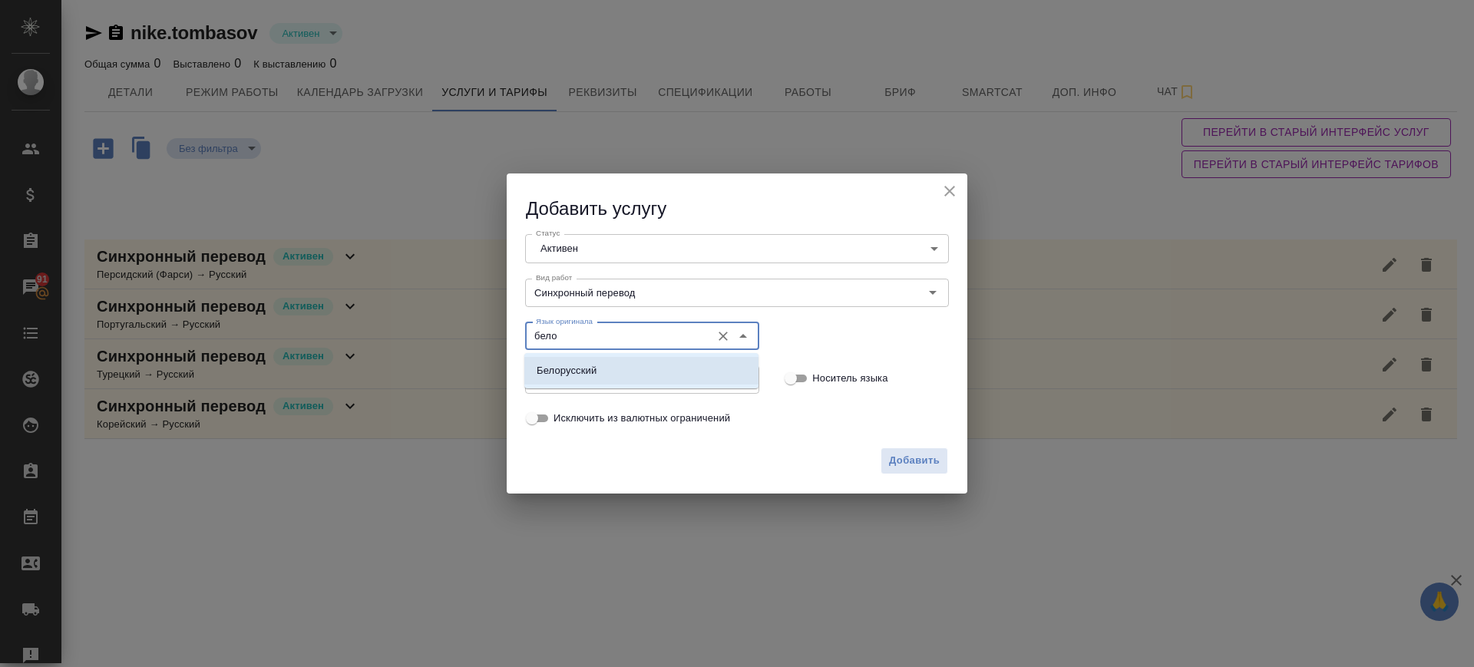
click at [586, 371] on p "Белорусский" at bounding box center [566, 370] width 60 height 15
click at [581, 364] on div "Язык перевода Язык перевода" at bounding box center [642, 377] width 234 height 37
type input "Белорусский"
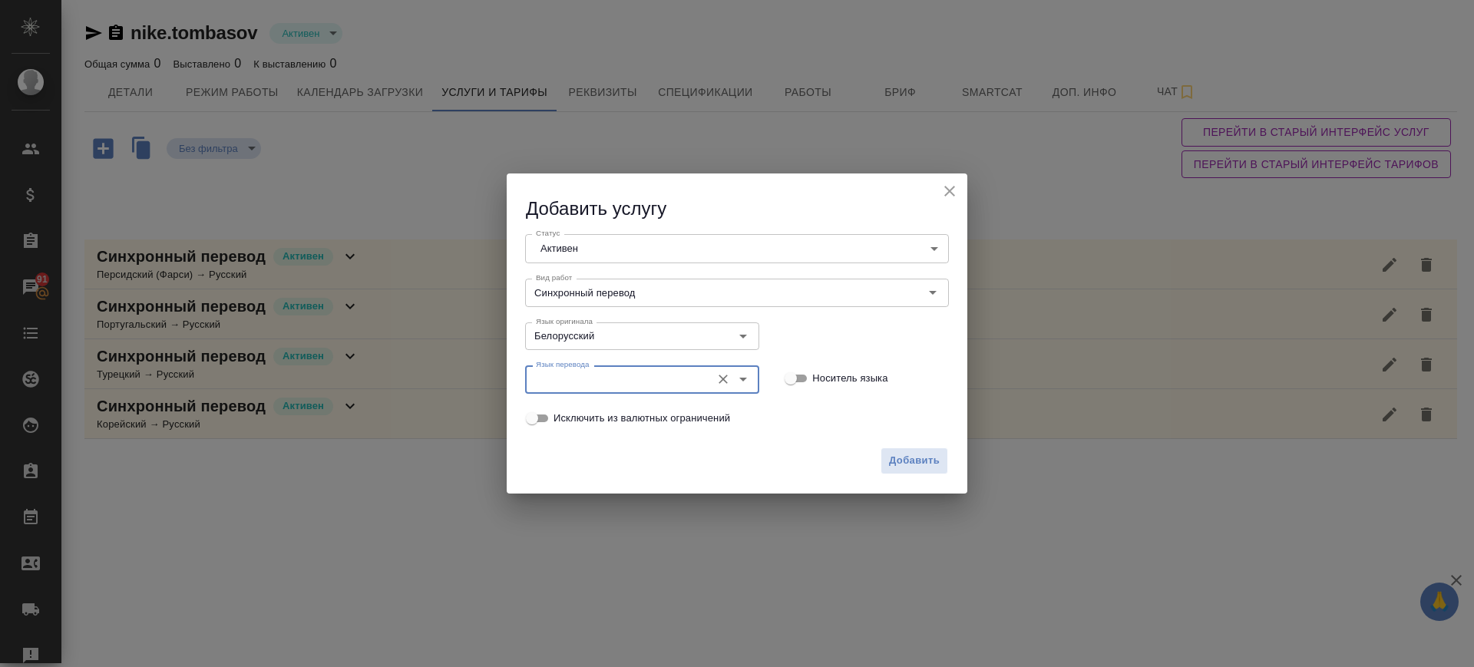
click at [581, 380] on input "Язык перевода" at bounding box center [616, 379] width 173 height 18
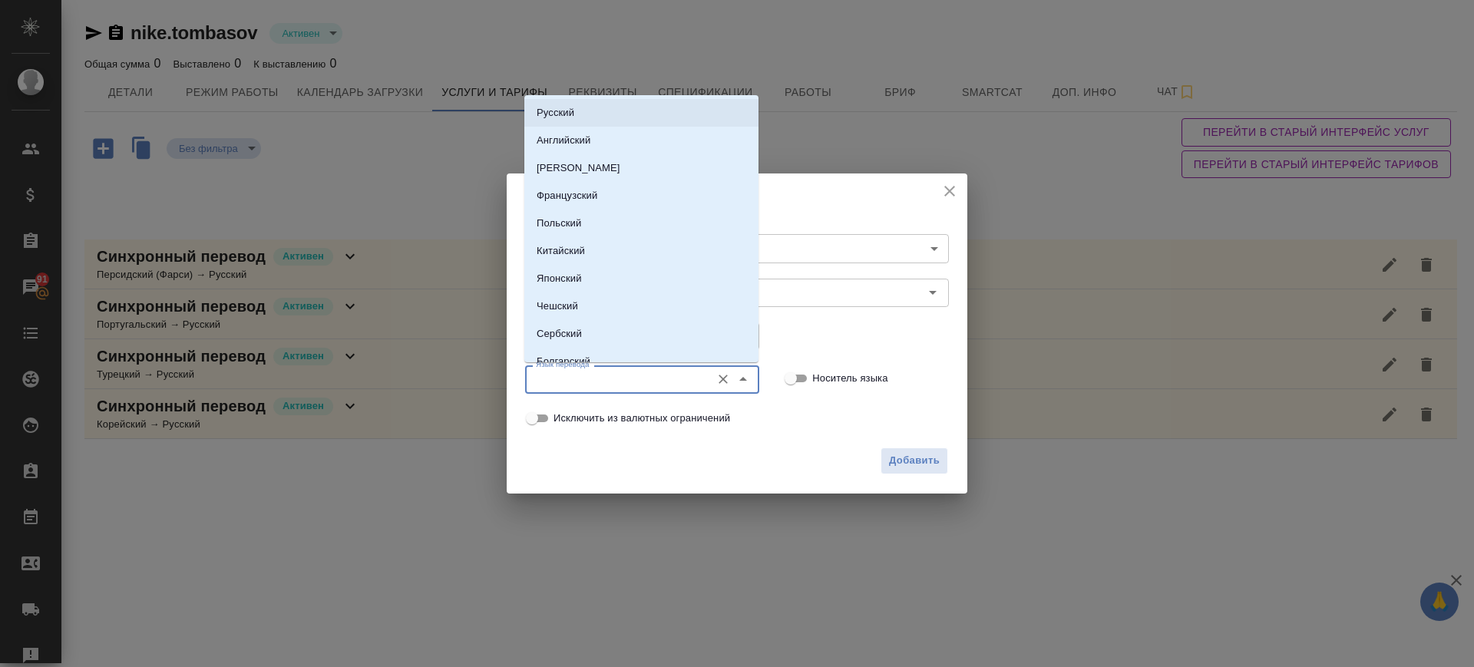
click at [566, 111] on p "Русский" at bounding box center [555, 112] width 38 height 15
type input "Русский"
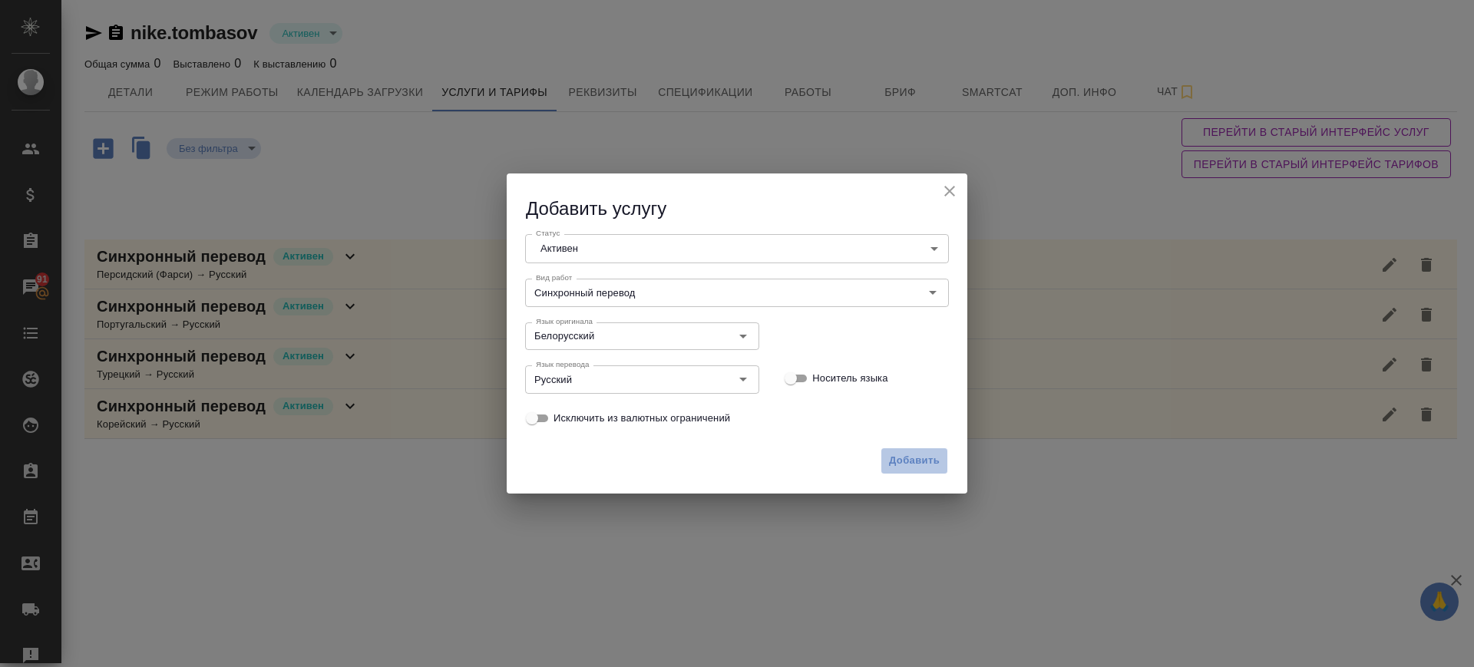
drag, startPoint x: 892, startPoint y: 457, endPoint x: 851, endPoint y: 454, distance: 40.7
click at [892, 459] on span "Добавить" at bounding box center [914, 461] width 51 height 18
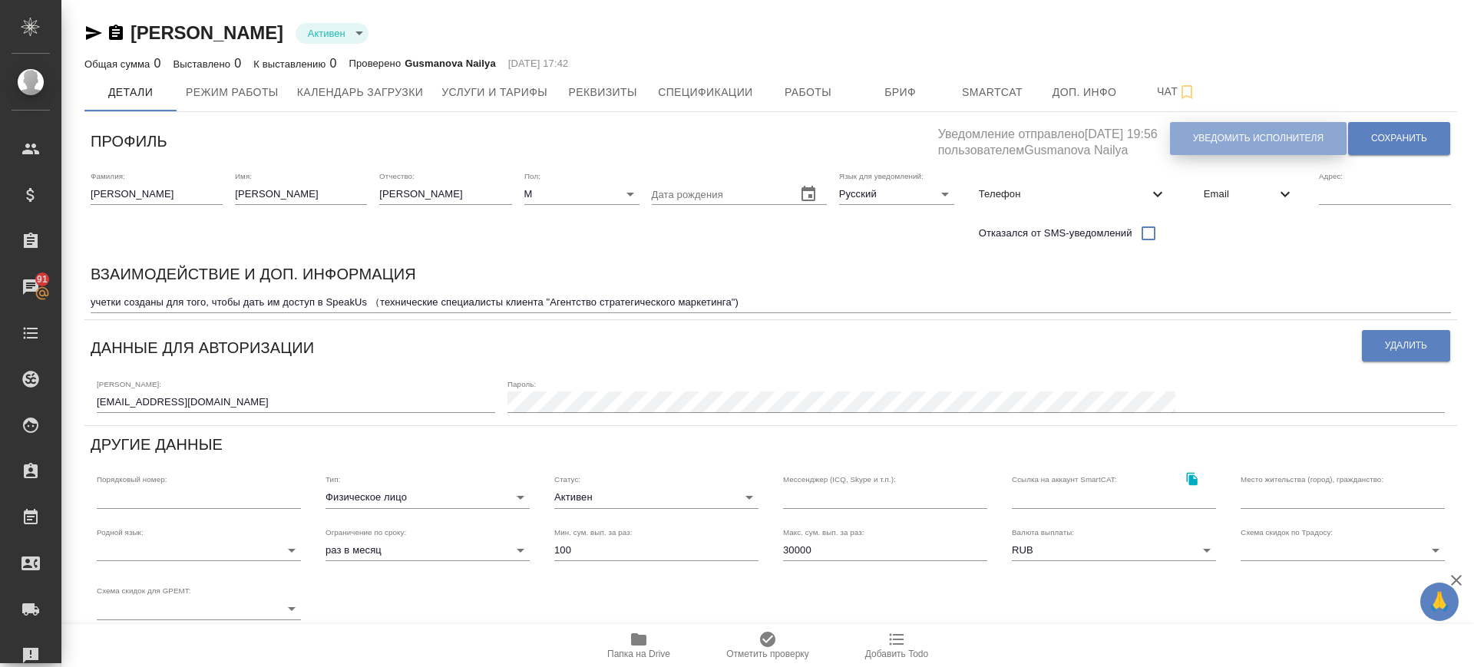
click at [1227, 141] on span "Уведомить исполнителя" at bounding box center [1258, 138] width 130 height 13
type textarea "Добрый день, Николай! Ознакомиться с подробной информацией по выполненным работ…"
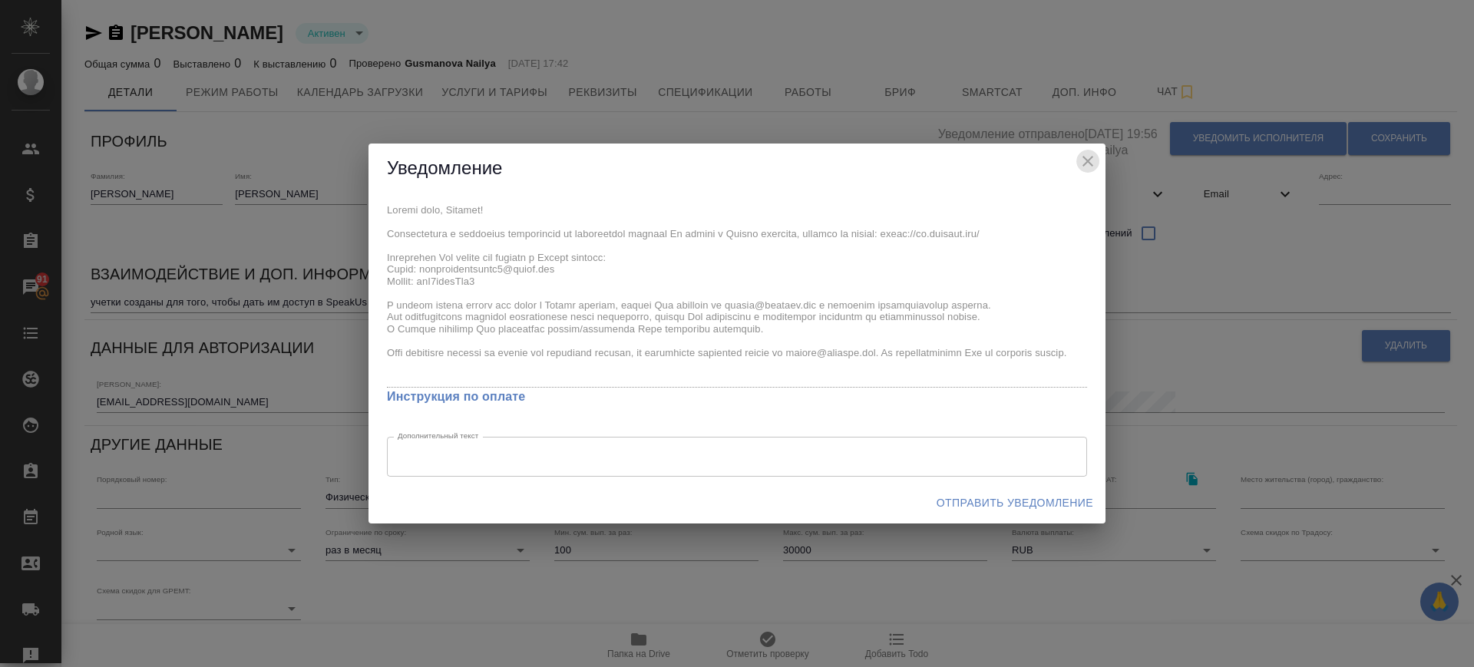
click at [1084, 159] on icon "close" at bounding box center [1087, 161] width 18 height 18
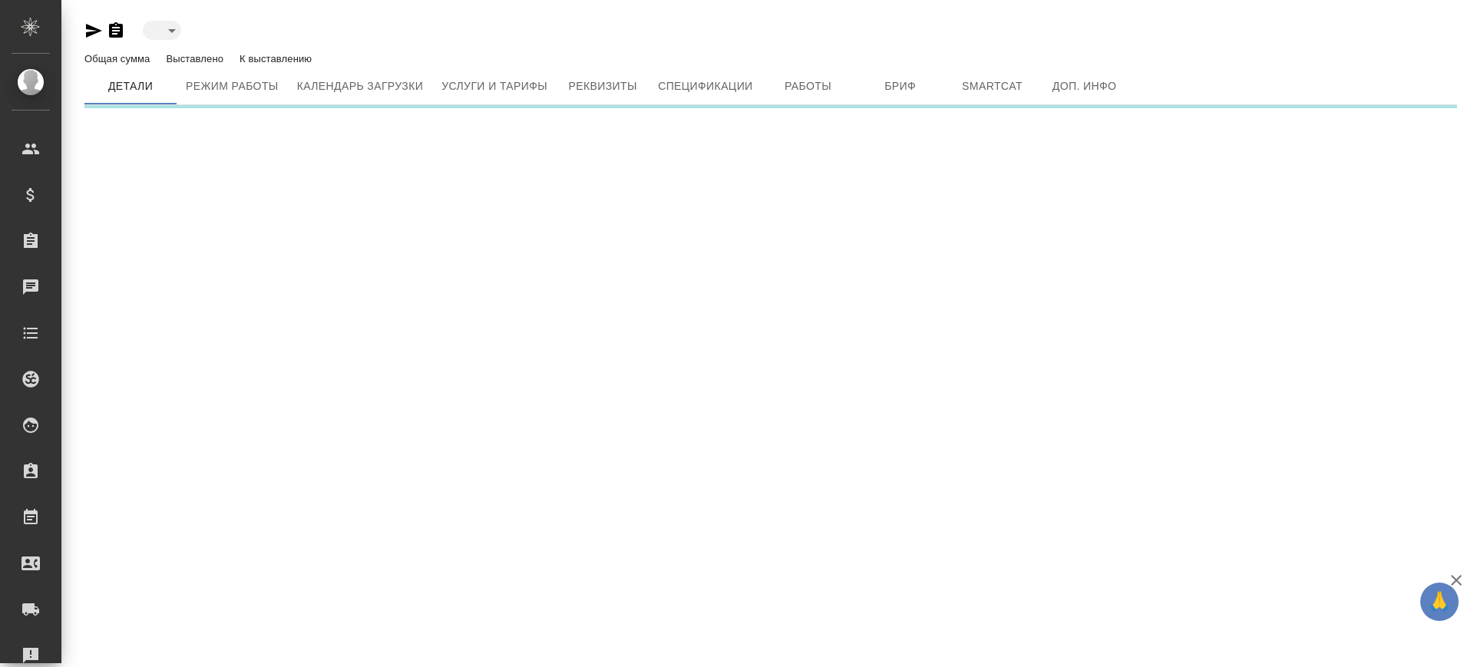
type input "created"
